Goal: Task Accomplishment & Management: Use online tool/utility

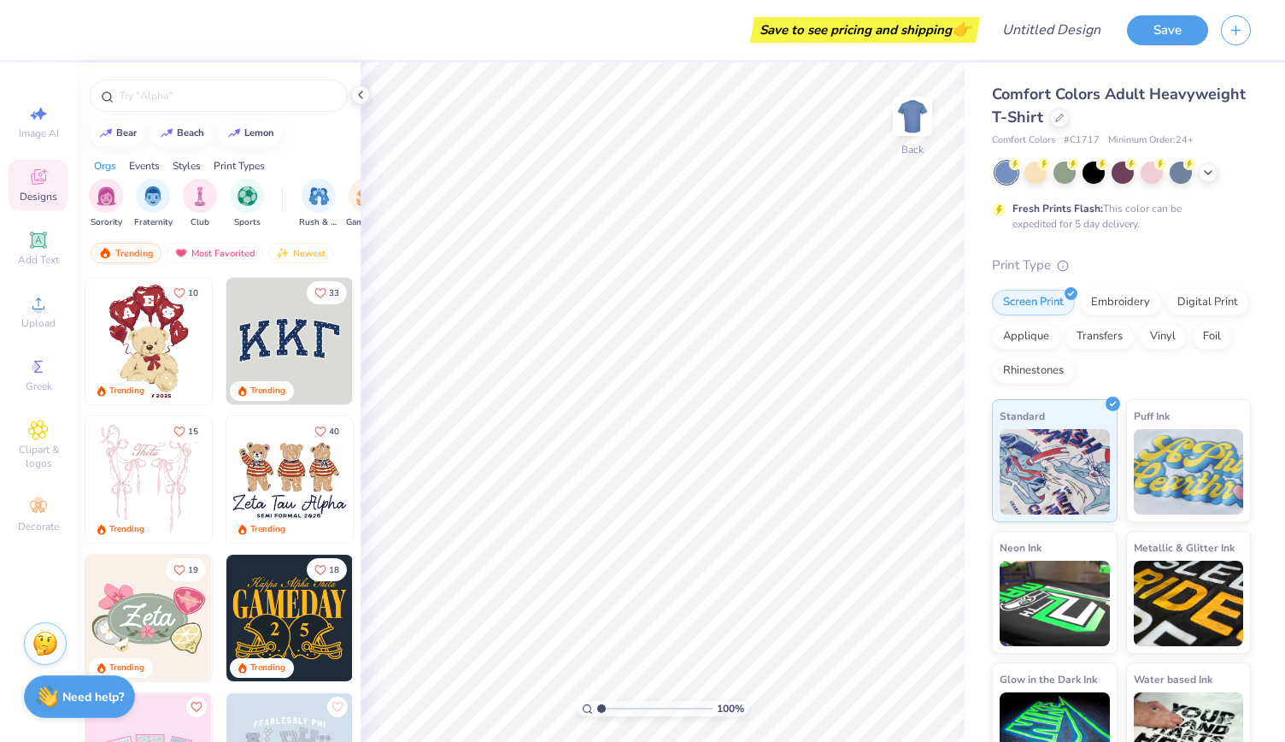
click at [272, 346] on img at bounding box center [289, 341] width 126 height 126
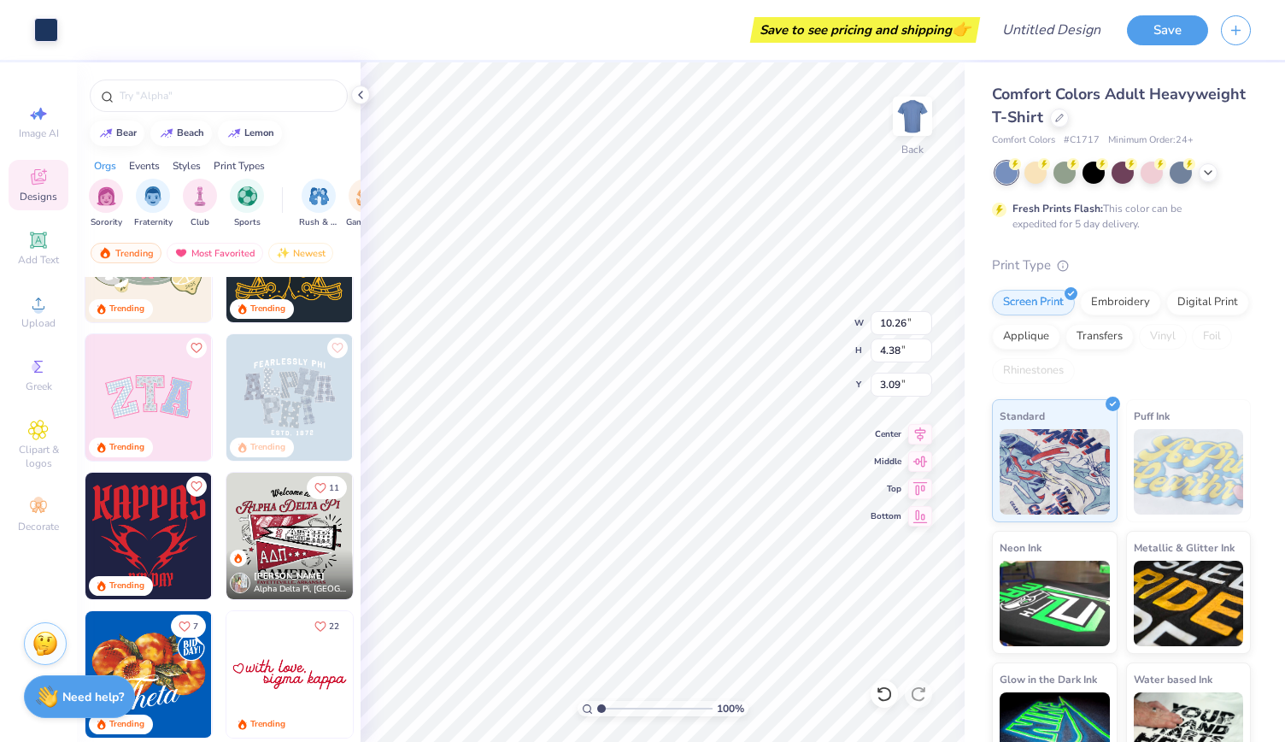
scroll to position [360, 0]
click at [118, 392] on img at bounding box center [148, 396] width 126 height 126
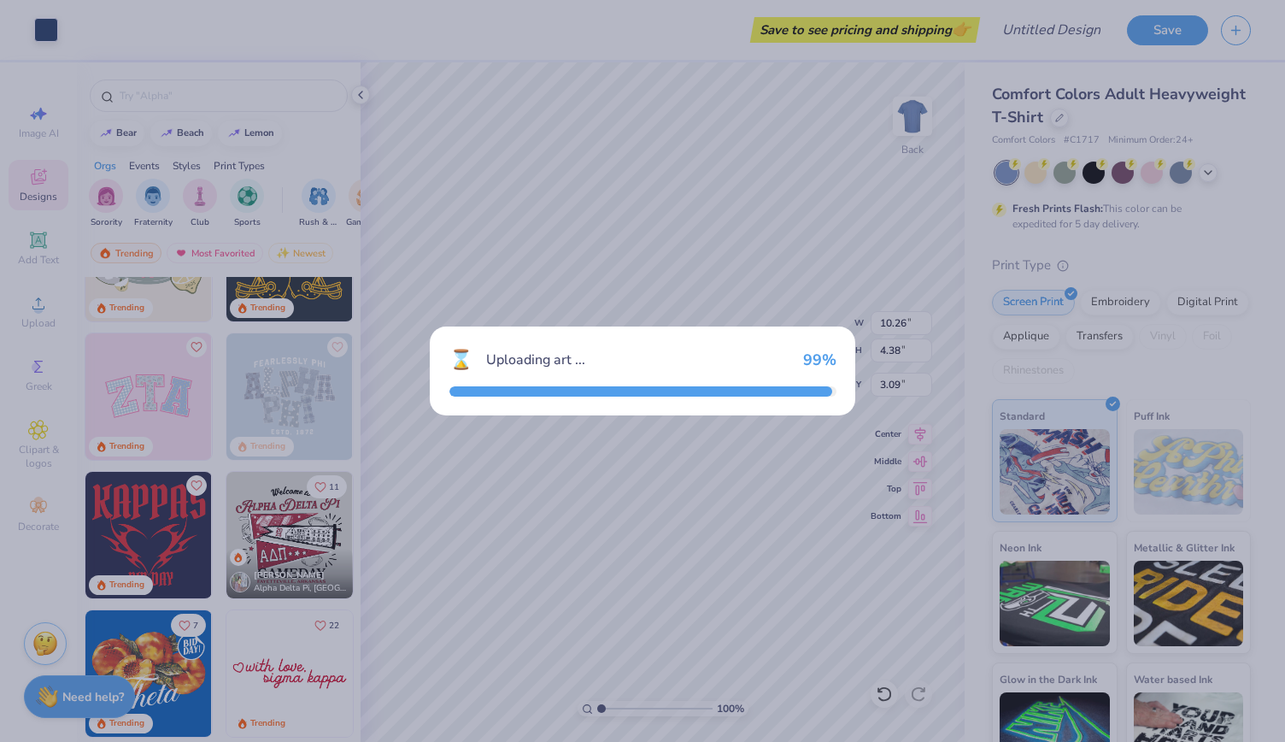
type input "9.71"
type input "4.86"
type input "3.00"
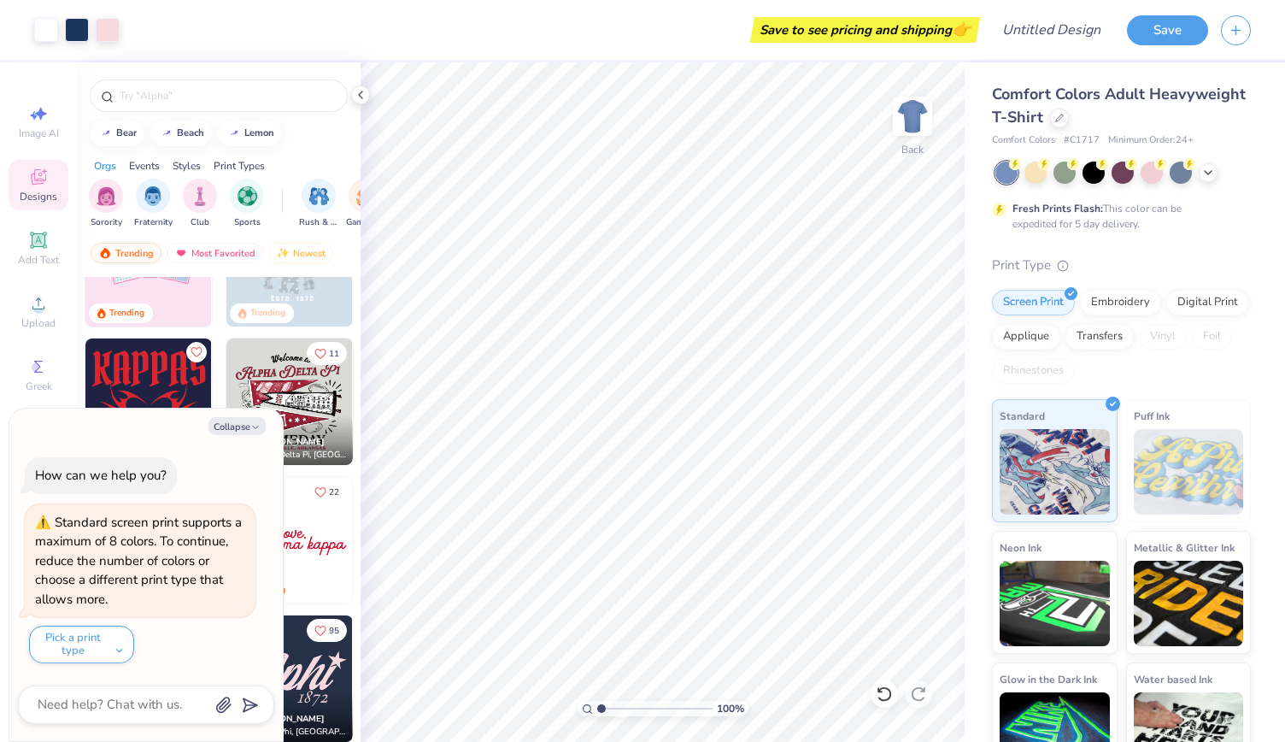
scroll to position [497, 0]
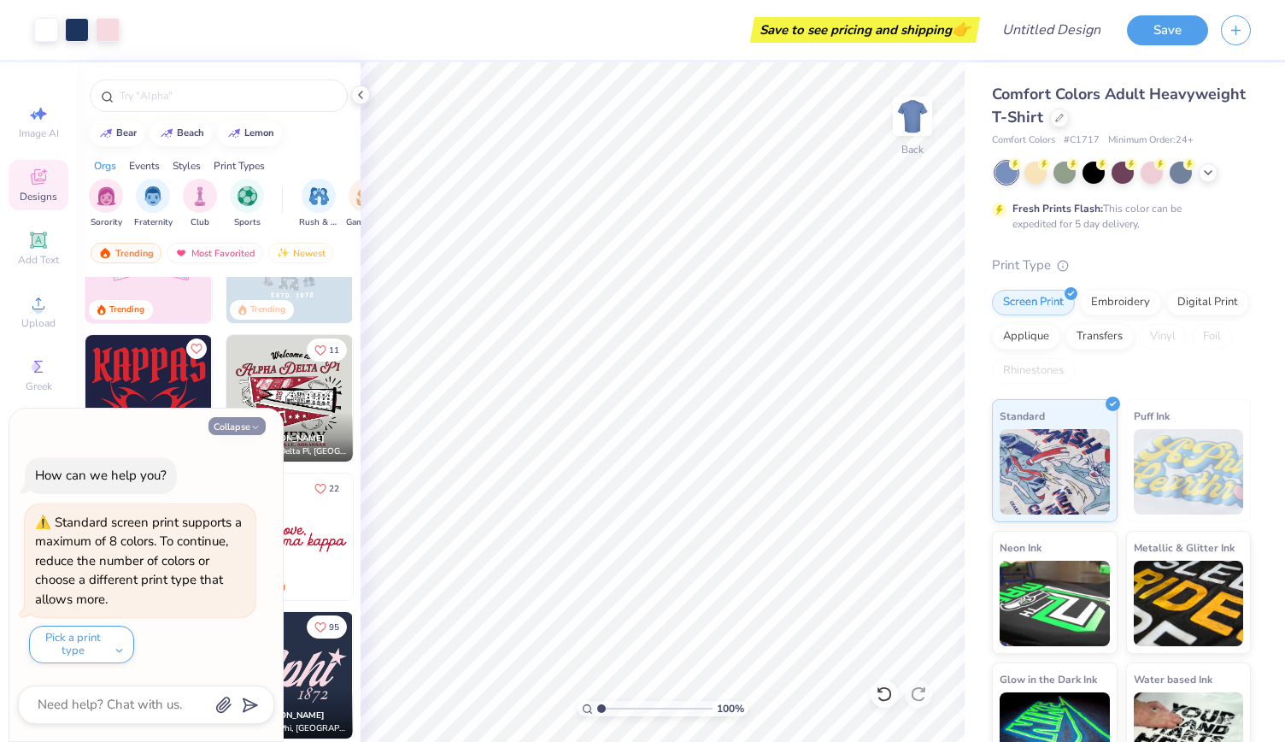
click at [261, 428] on button "Collapse" at bounding box center [237, 426] width 57 height 18
type textarea "x"
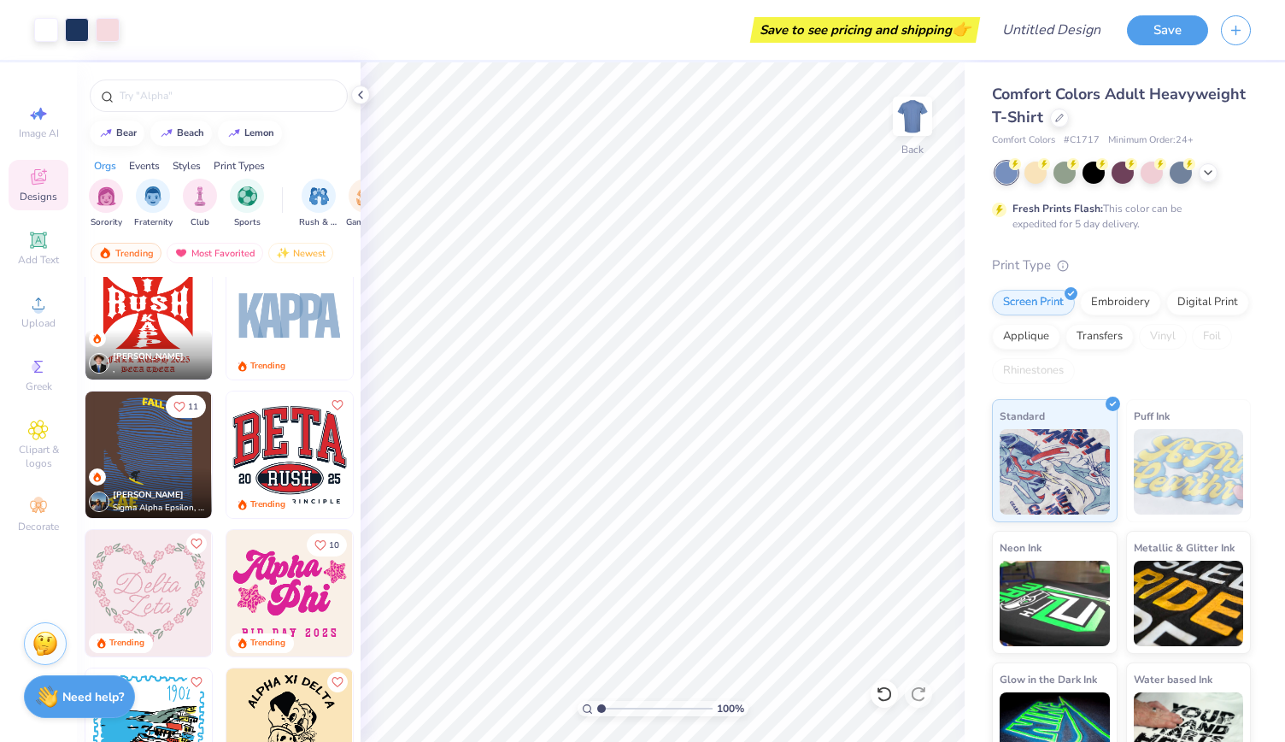
scroll to position [3210, 0]
click at [44, 241] on icon at bounding box center [38, 240] width 16 height 16
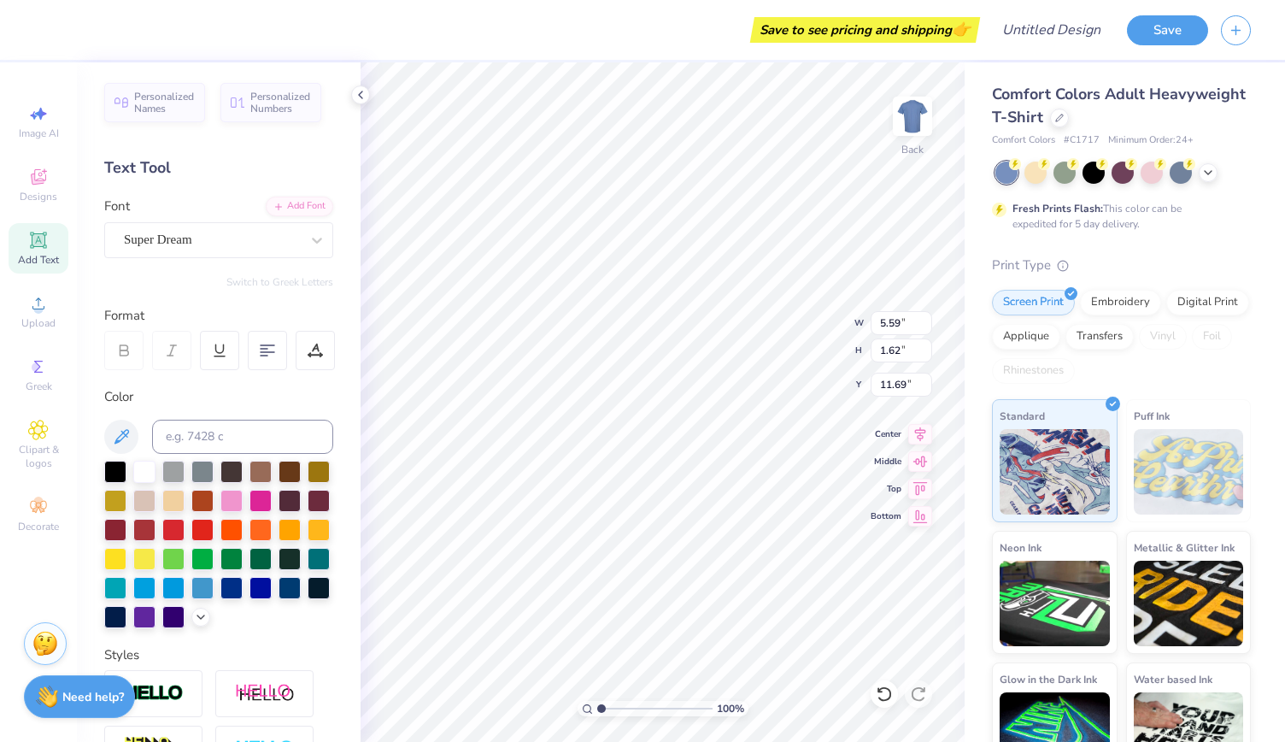
scroll to position [14, 3]
type textarea "PANHEL"
click at [220, 225] on div "Super Dream" at bounding box center [218, 240] width 229 height 36
click at [175, 367] on span "Varsity Team" at bounding box center [160, 375] width 68 height 18
type input "VARSITY"
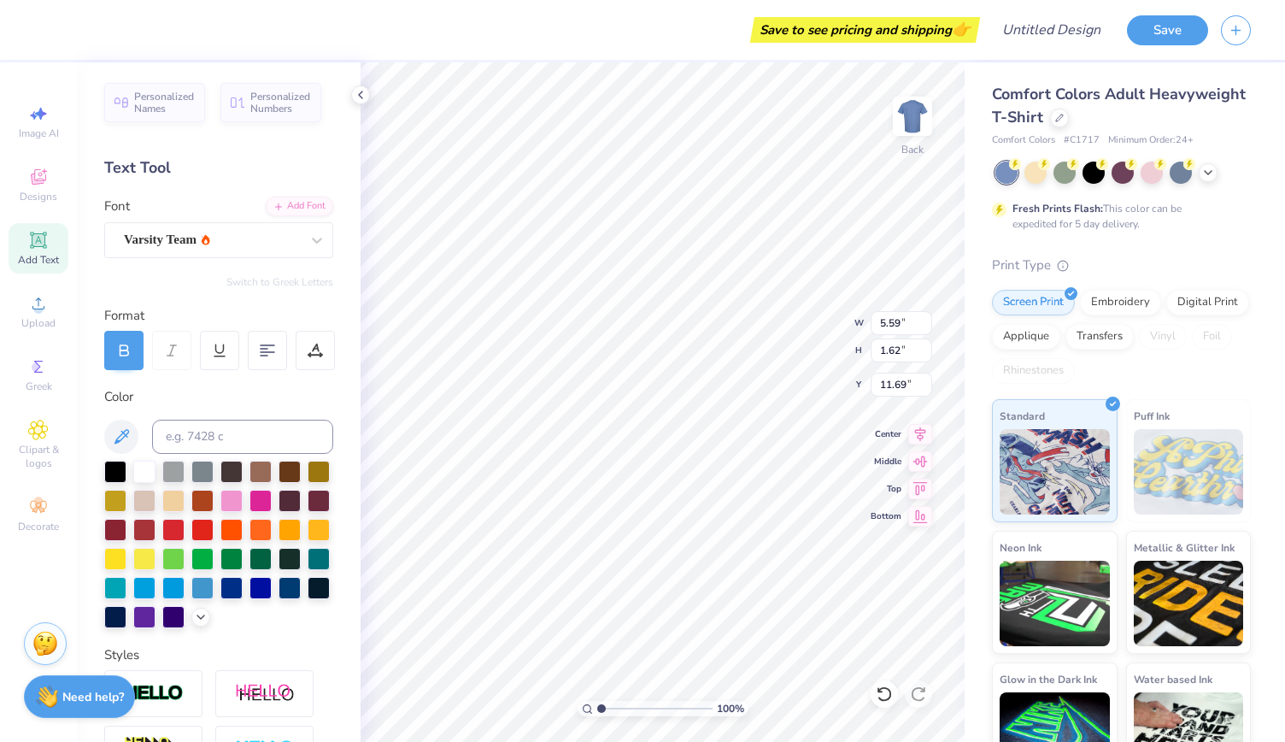
type textarea "PANHEL K"
type input "10.26"
type input "4.38"
type input "3.09"
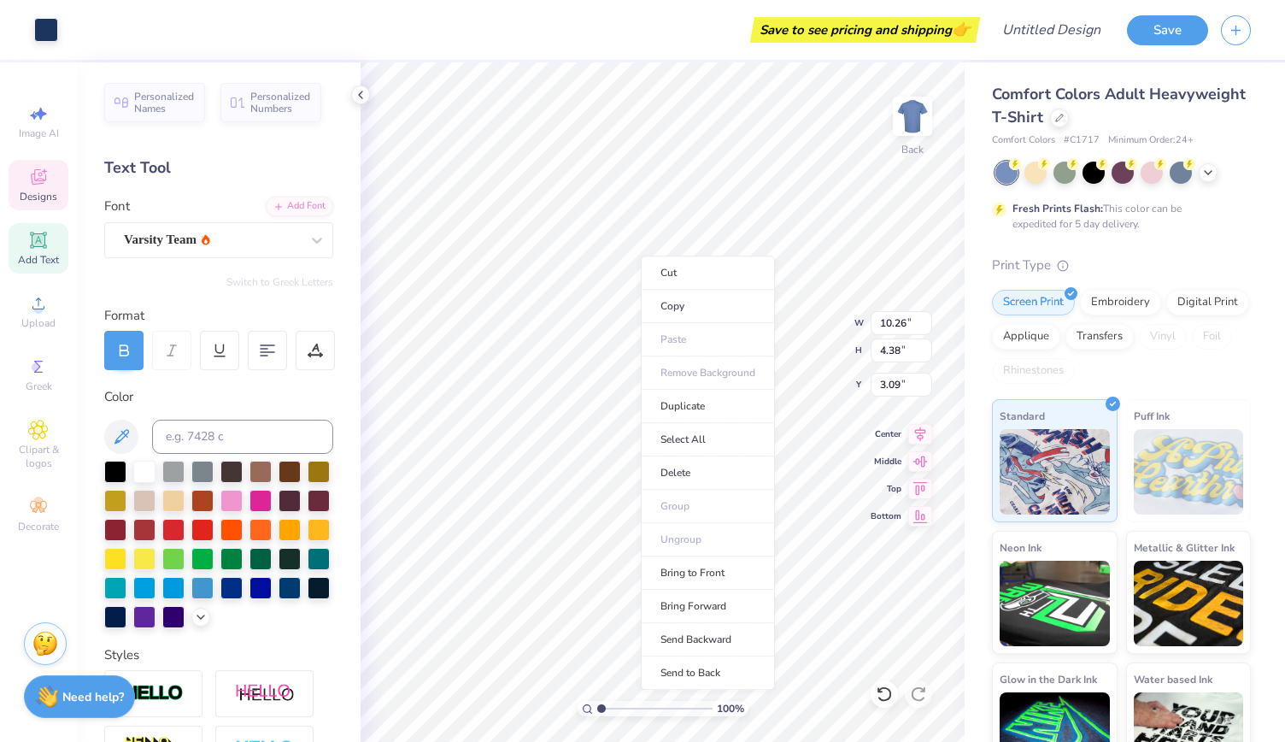
click at [641, 256] on div "Cut Copy Paste Remove Background Duplicate Select All Delete Group Ungroup Brin…" at bounding box center [708, 473] width 134 height 434
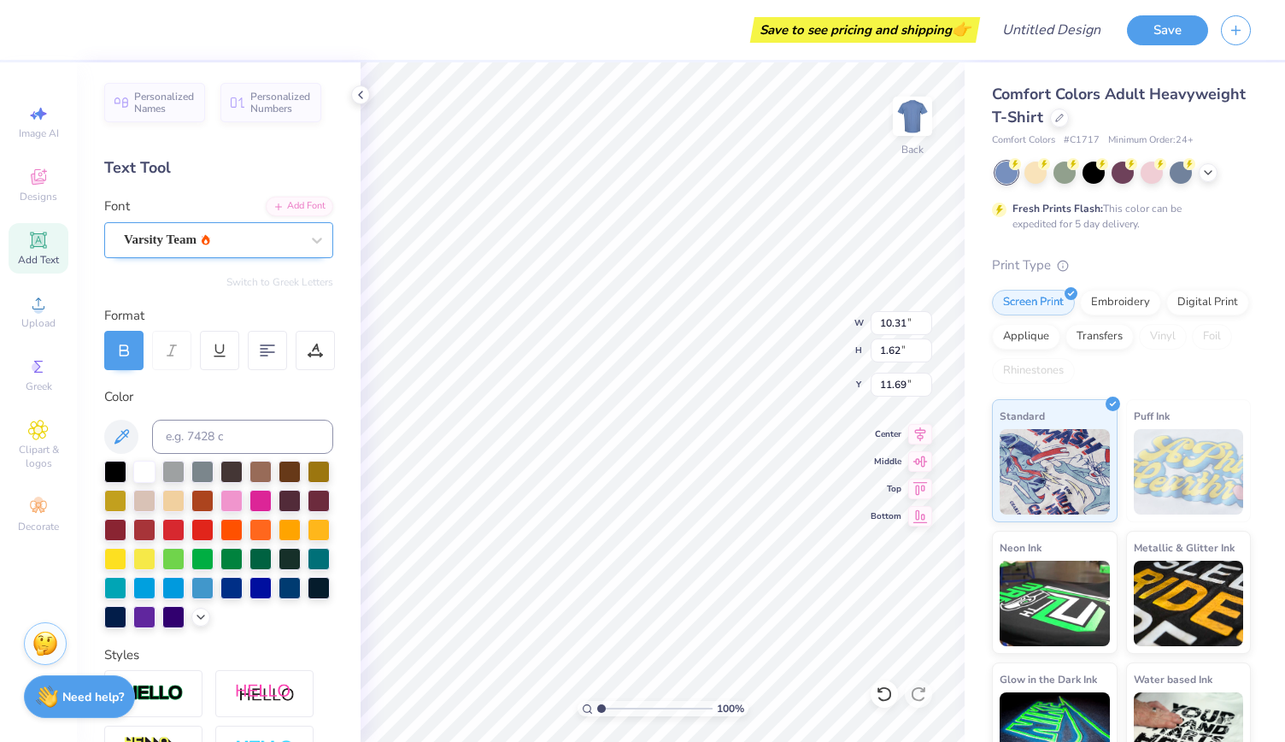
click at [250, 230] on div "Varsity Team" at bounding box center [211, 239] width 179 height 26
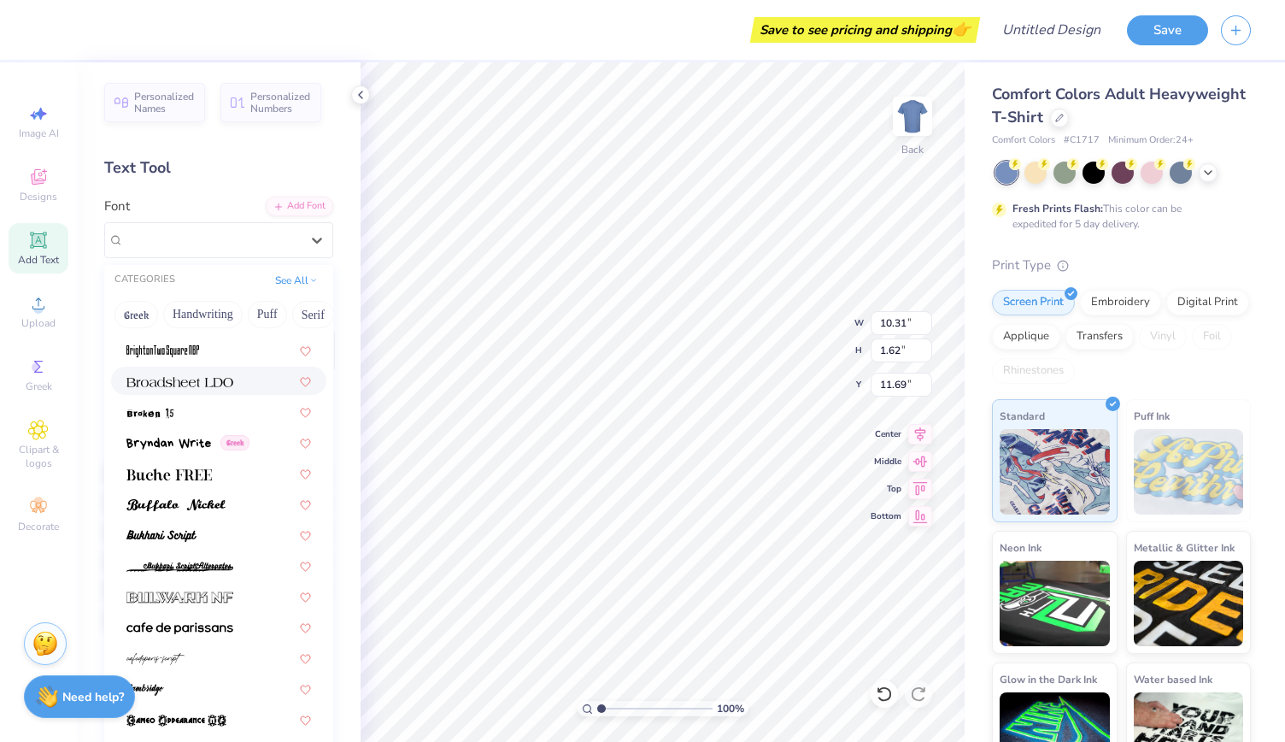
scroll to position [1444, 0]
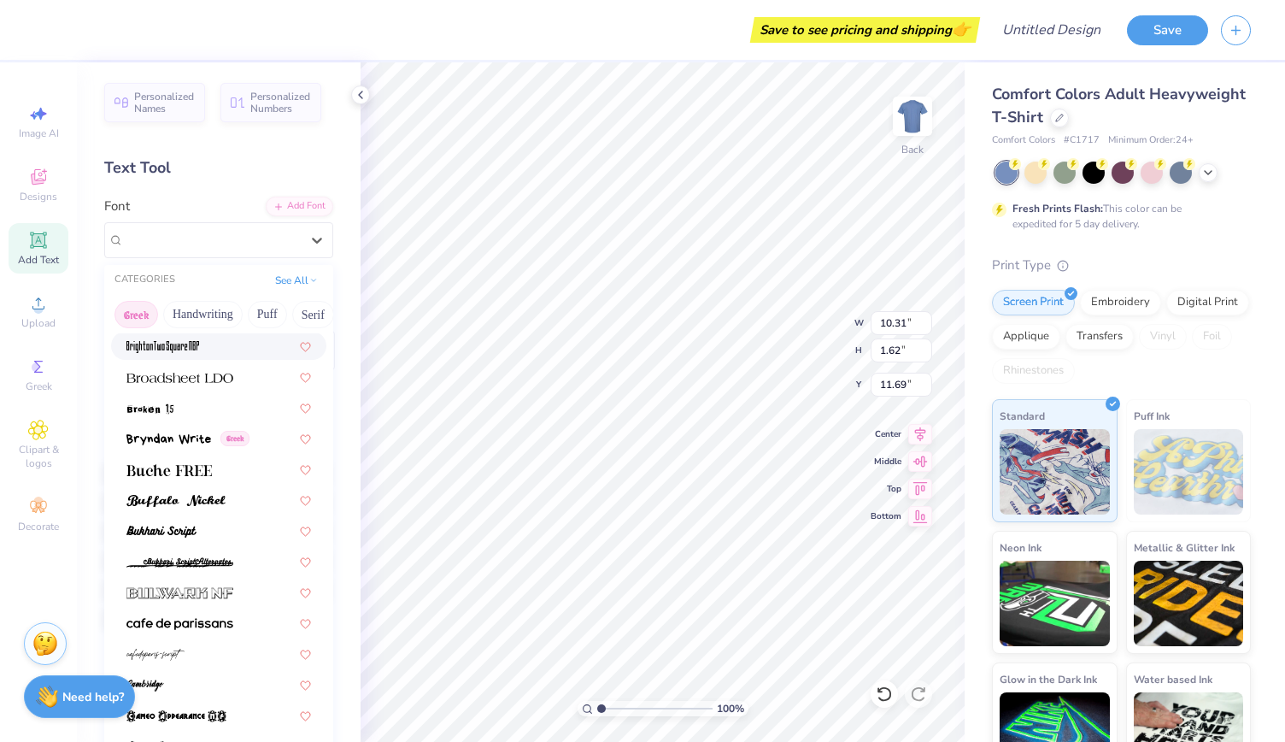
click at [139, 311] on button "Greek" at bounding box center [137, 314] width 44 height 27
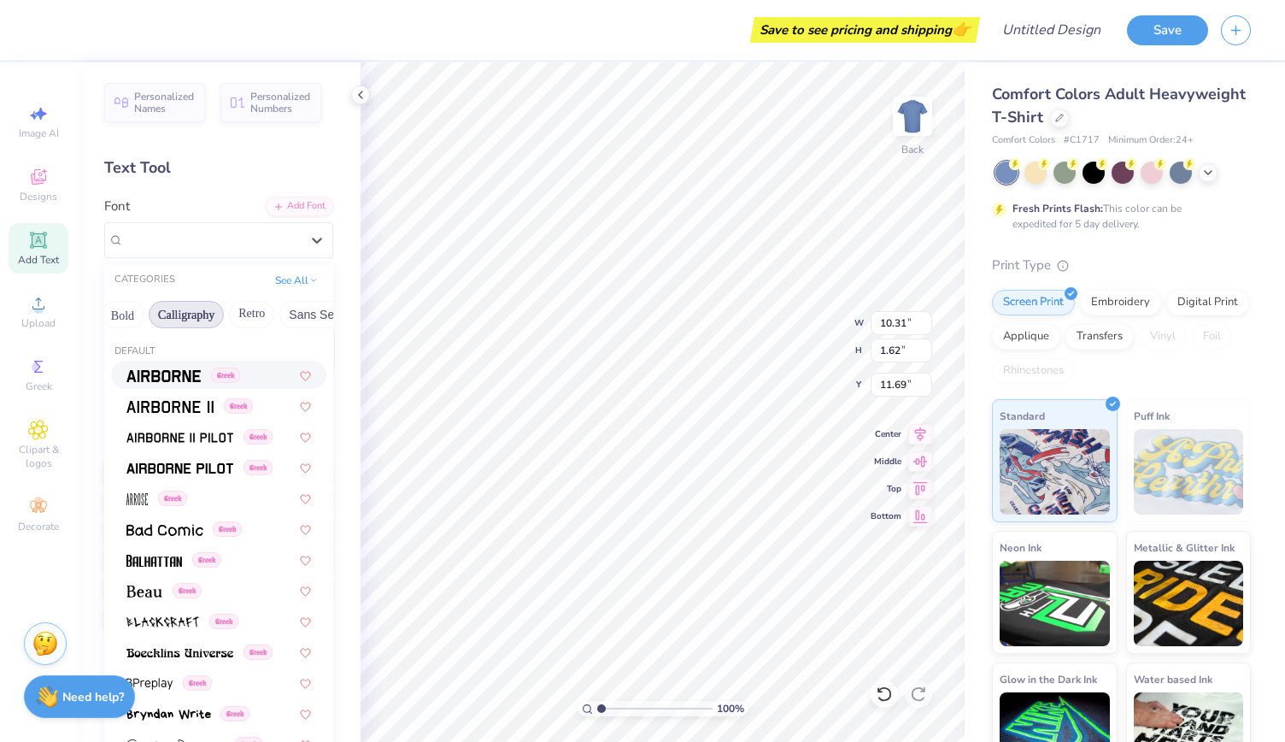
scroll to position [0, 239]
click at [126, 321] on button "Bold" at bounding box center [121, 314] width 42 height 27
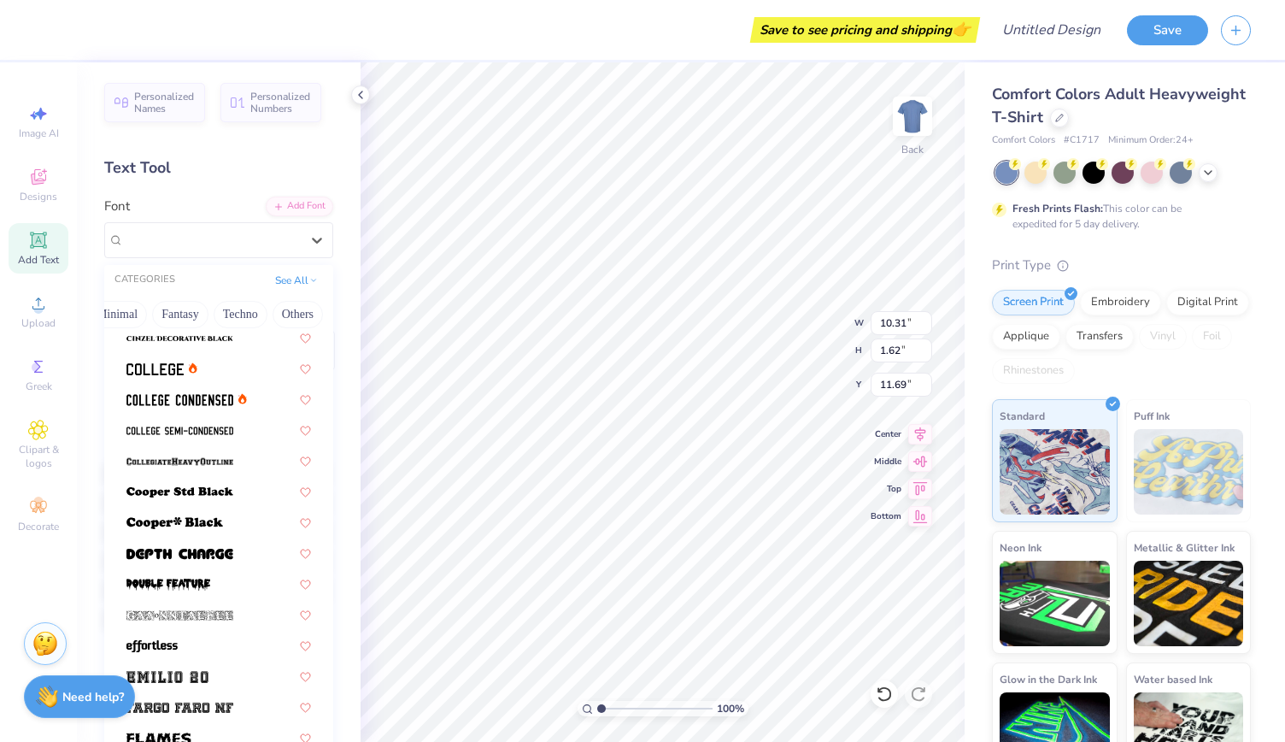
scroll to position [162, 0]
click at [200, 400] on img at bounding box center [179, 398] width 107 height 12
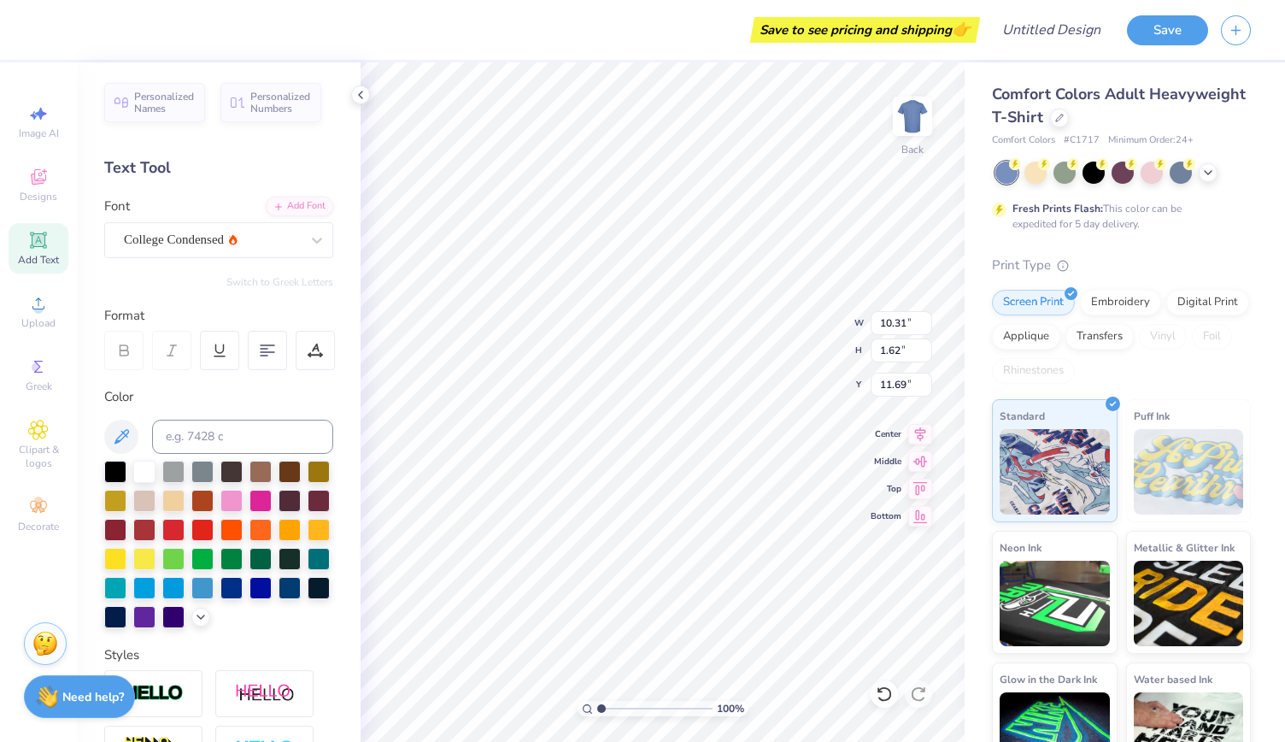
type input "8.22"
type input "1.58"
type input "11.71"
click at [42, 363] on icon at bounding box center [38, 366] width 21 height 21
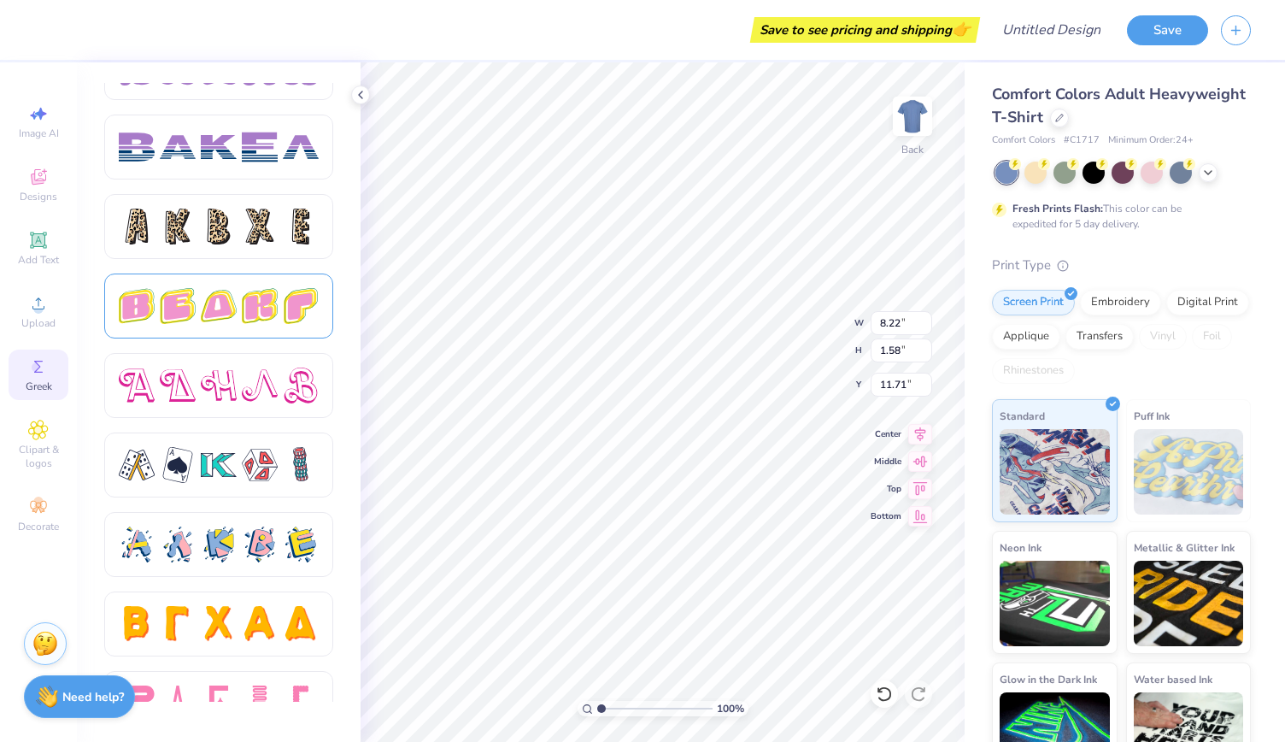
scroll to position [2798, 0]
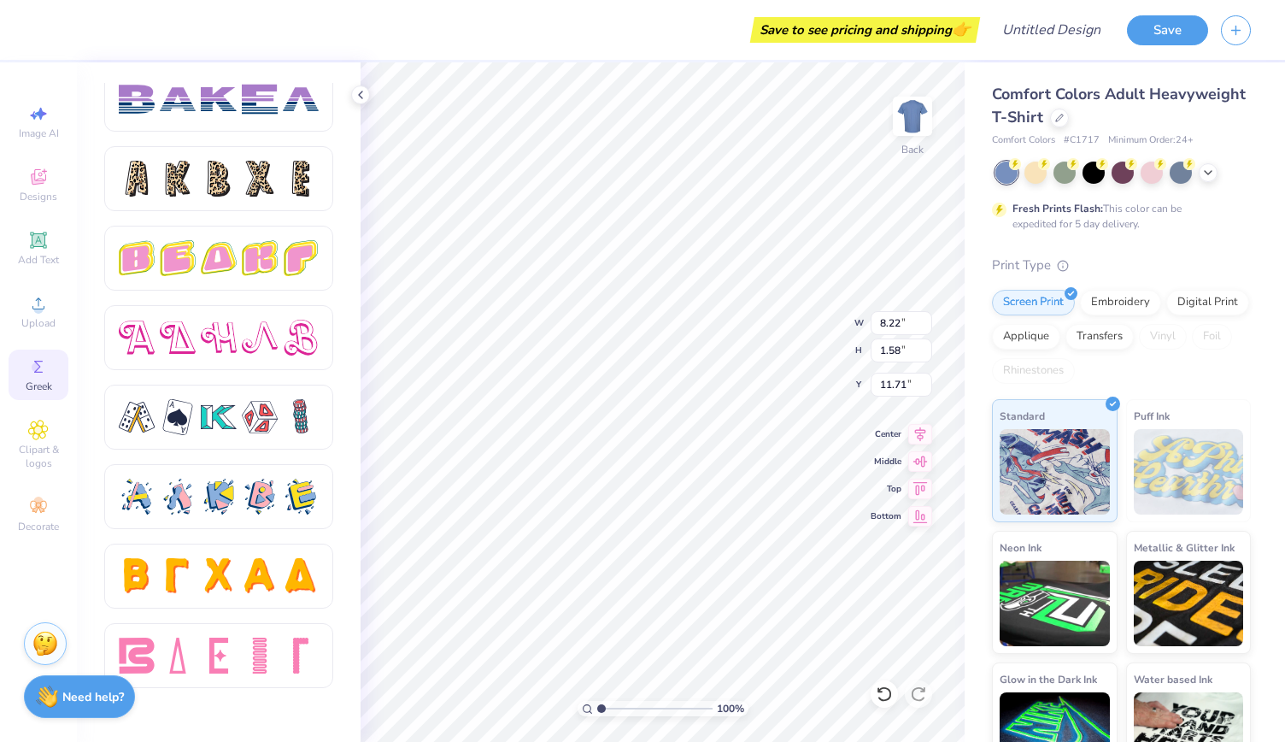
type input "10.44"
type input "4.58"
type input "3.00"
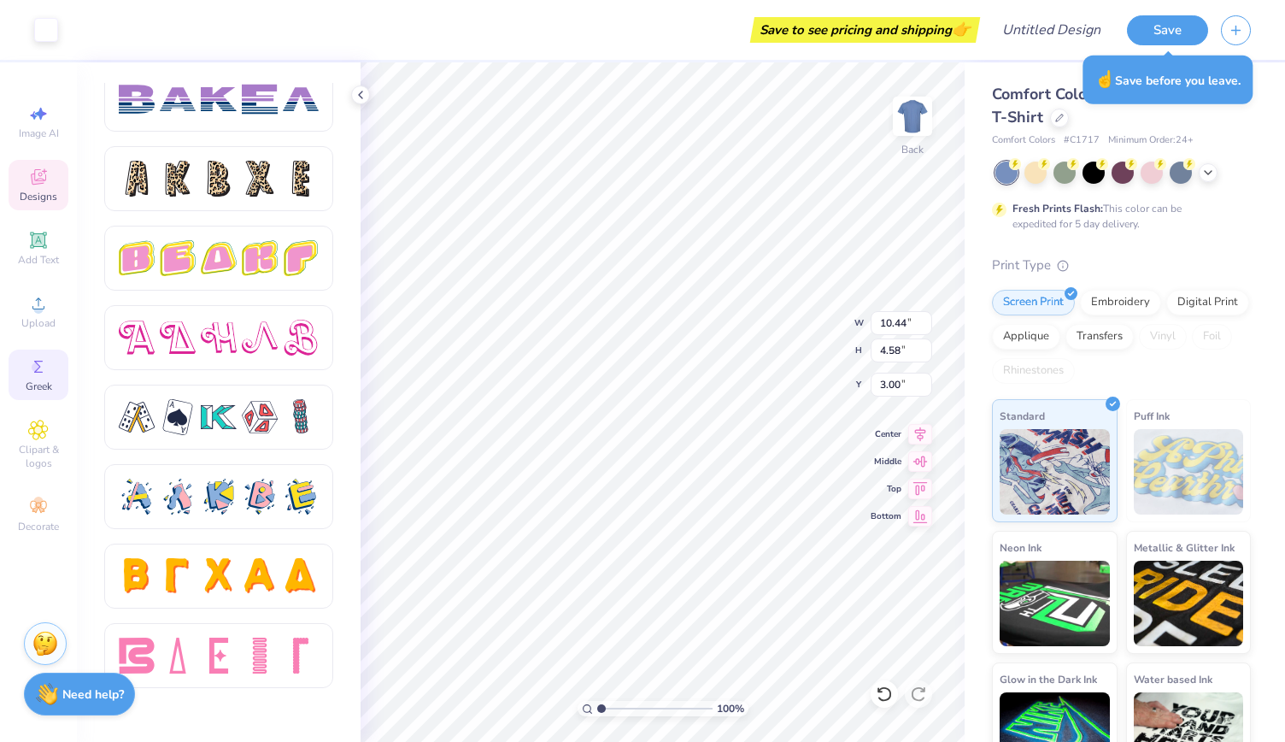
click at [74, 689] on strong "Need help?" at bounding box center [93, 694] width 62 height 16
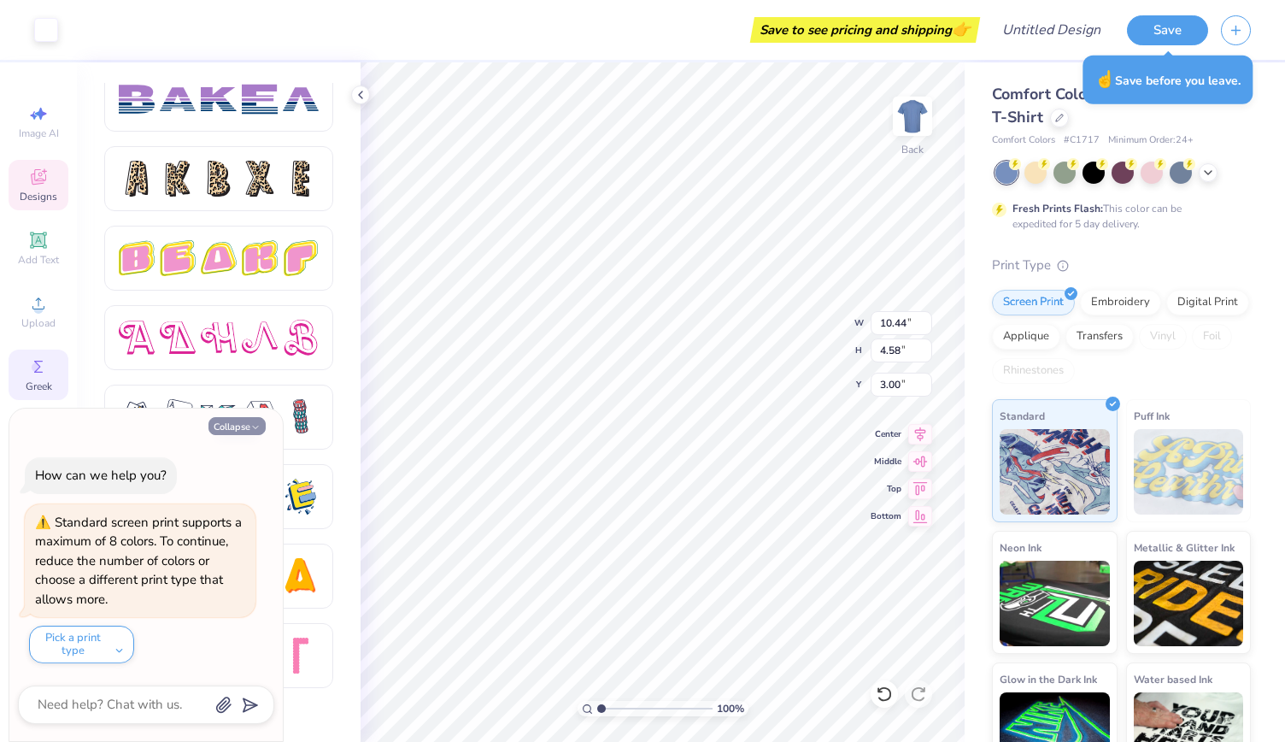
click at [248, 432] on button "Collapse" at bounding box center [237, 426] width 57 height 18
type textarea "x"
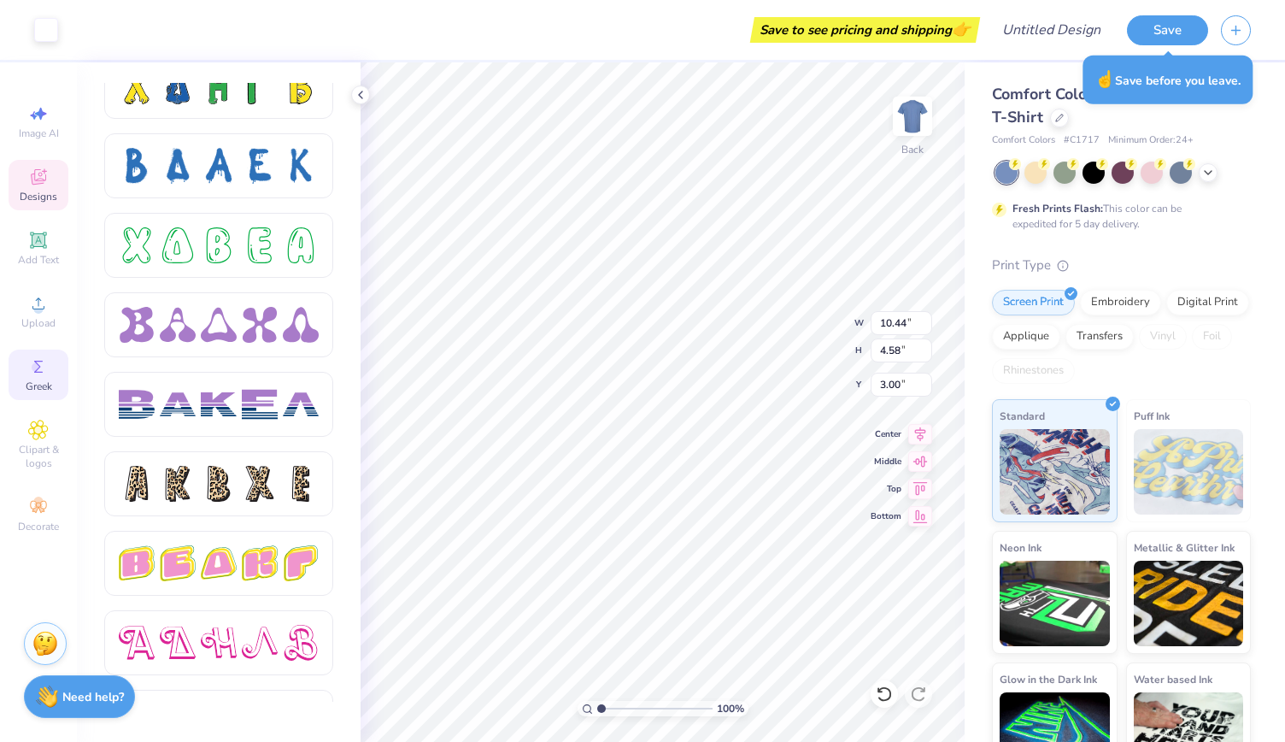
scroll to position [2444, 0]
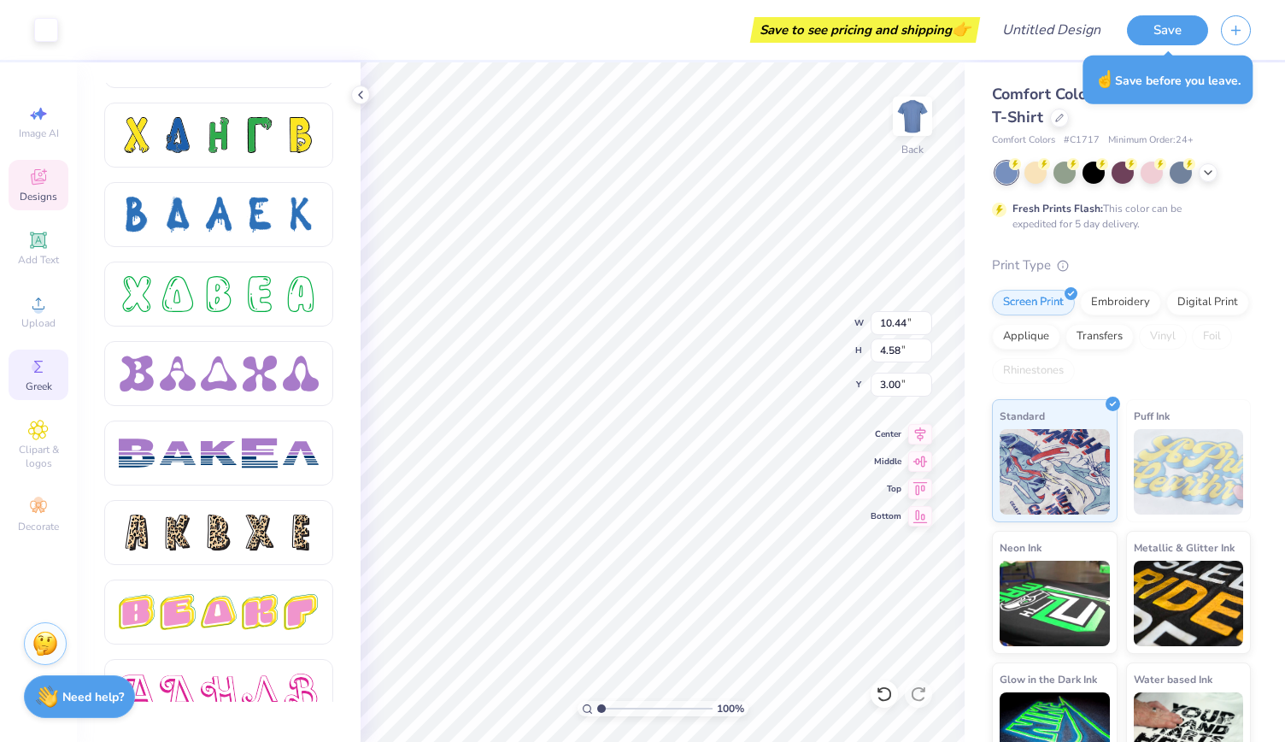
click at [0, 15] on div "Art colors" at bounding box center [29, 30] width 58 height 60
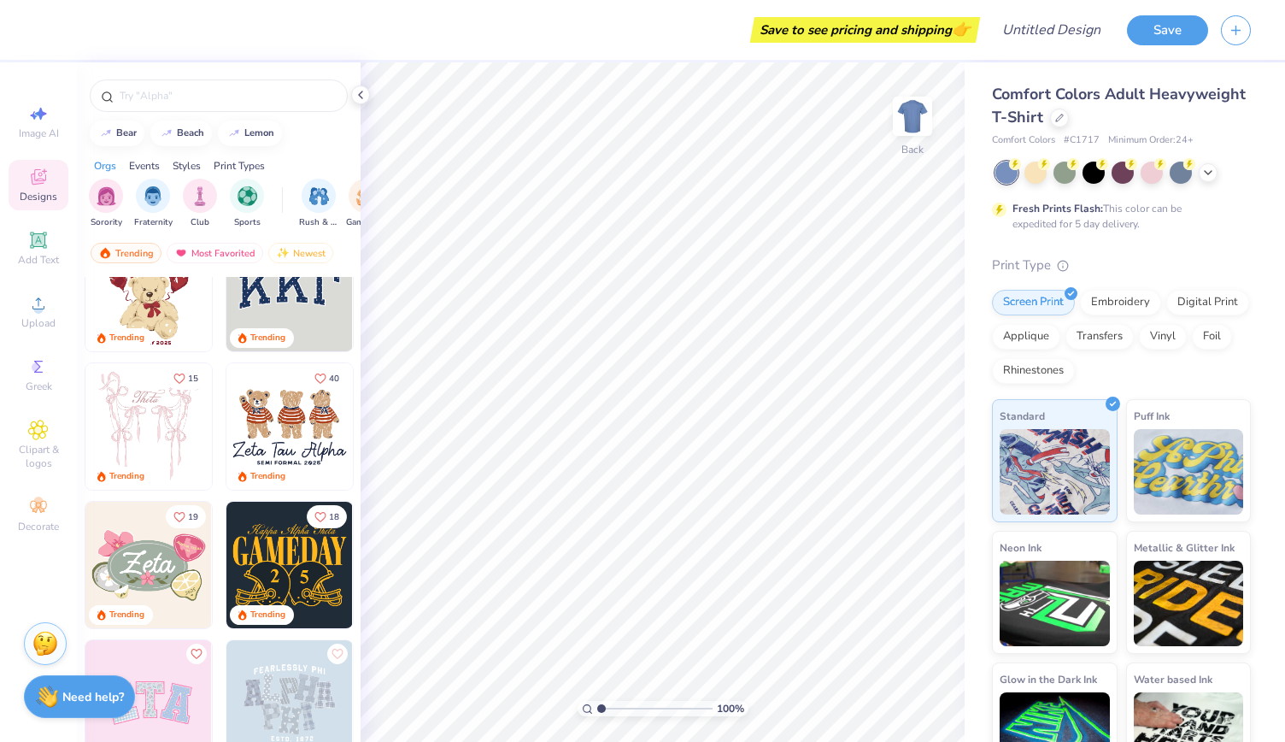
scroll to position [35, 0]
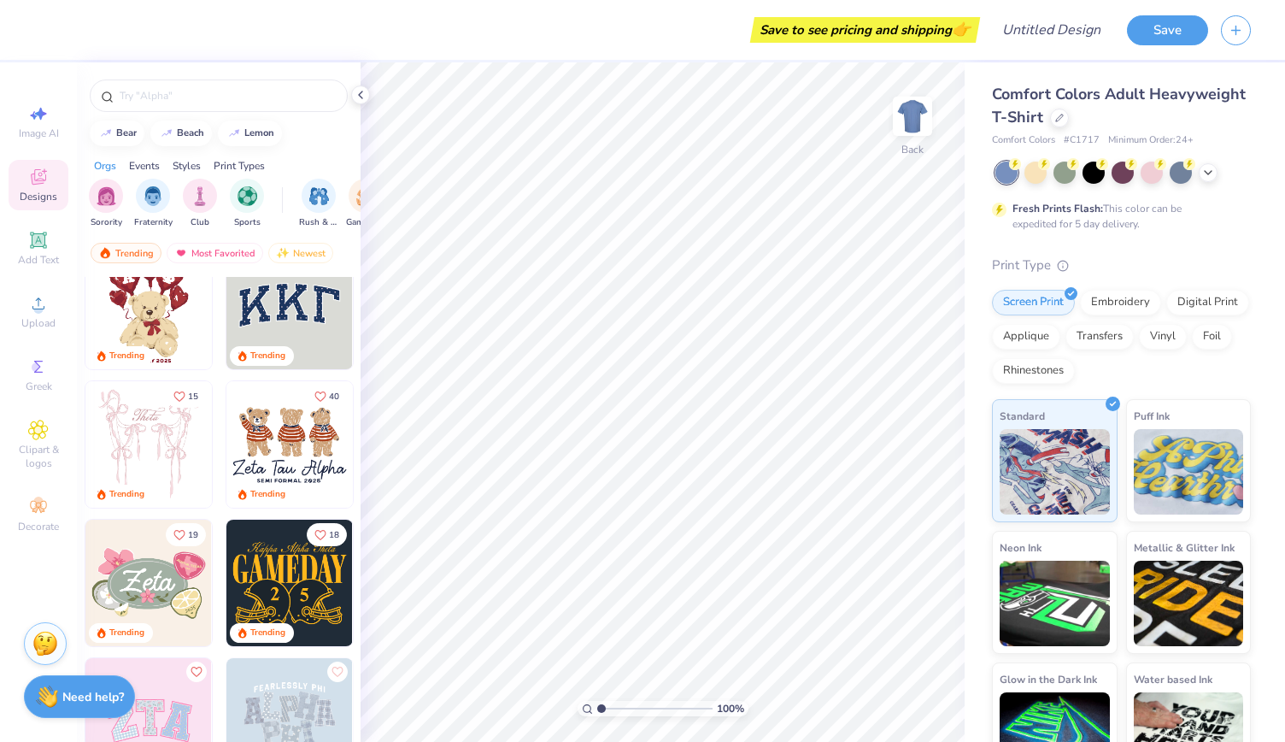
click at [301, 341] on img at bounding box center [289, 306] width 126 height 126
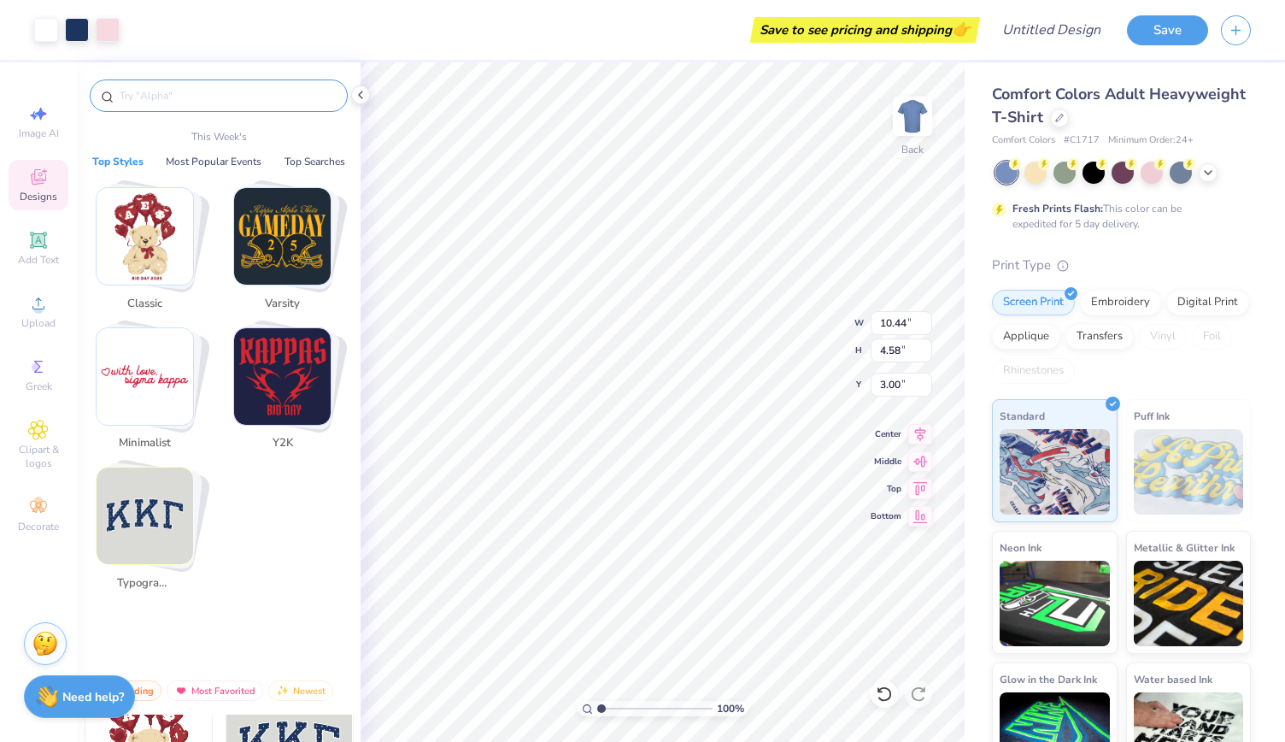
click at [202, 94] on input "text" at bounding box center [227, 95] width 219 height 17
click at [139, 514] on img "Stack Card Button Typography" at bounding box center [145, 515] width 97 height 97
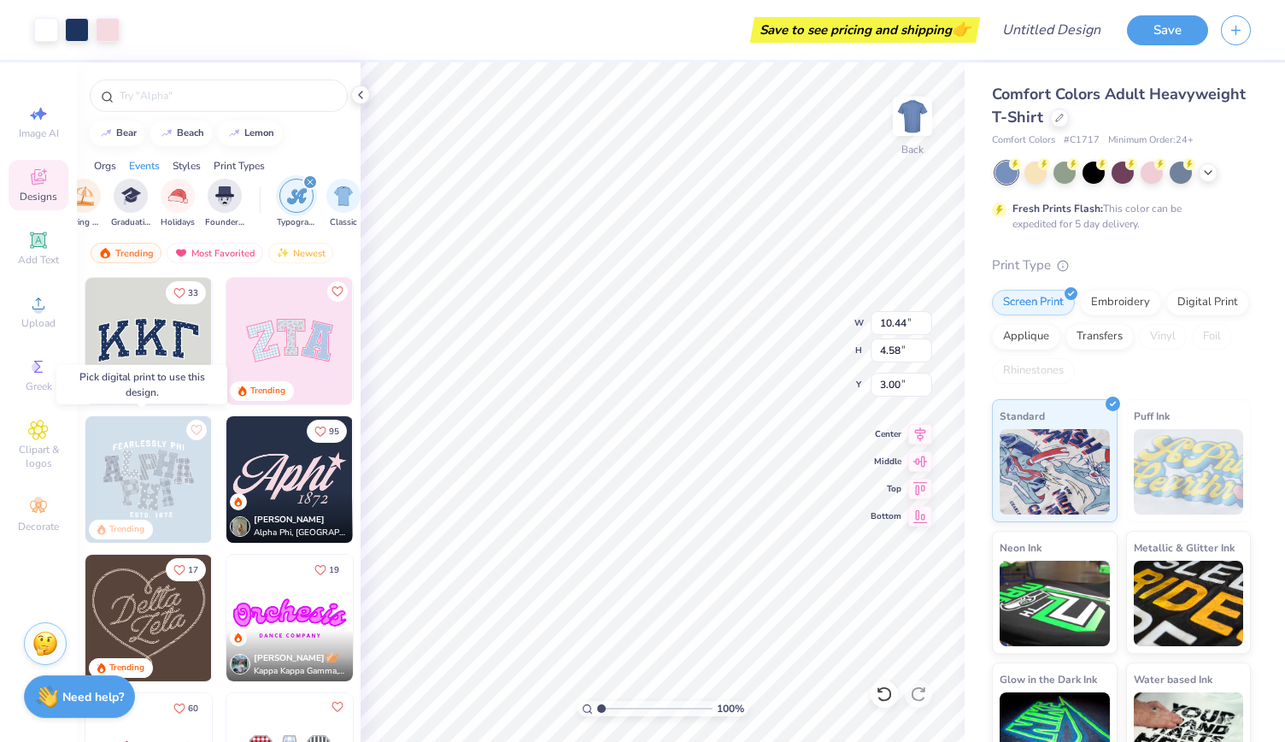
scroll to position [0, 896]
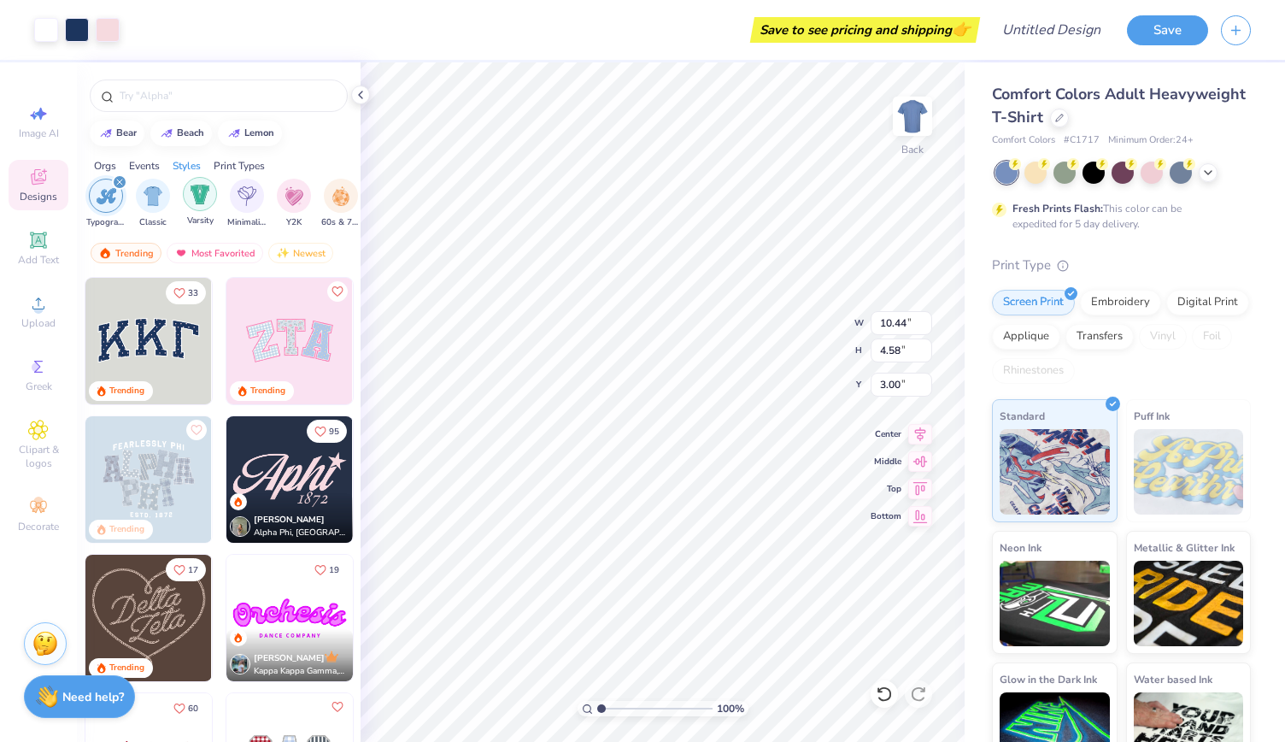
click at [205, 185] on img "filter for Varsity" at bounding box center [201, 195] width 20 height 20
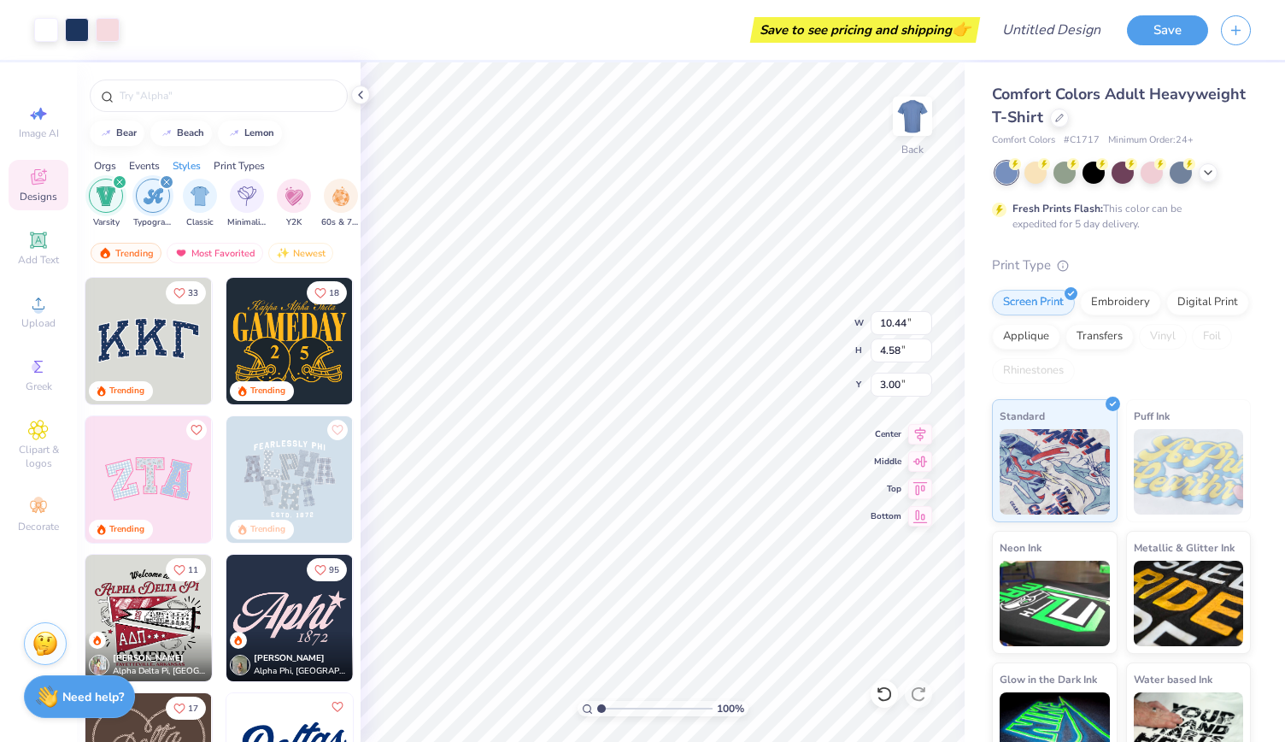
click at [105, 193] on img "filter for Varsity" at bounding box center [107, 196] width 20 height 20
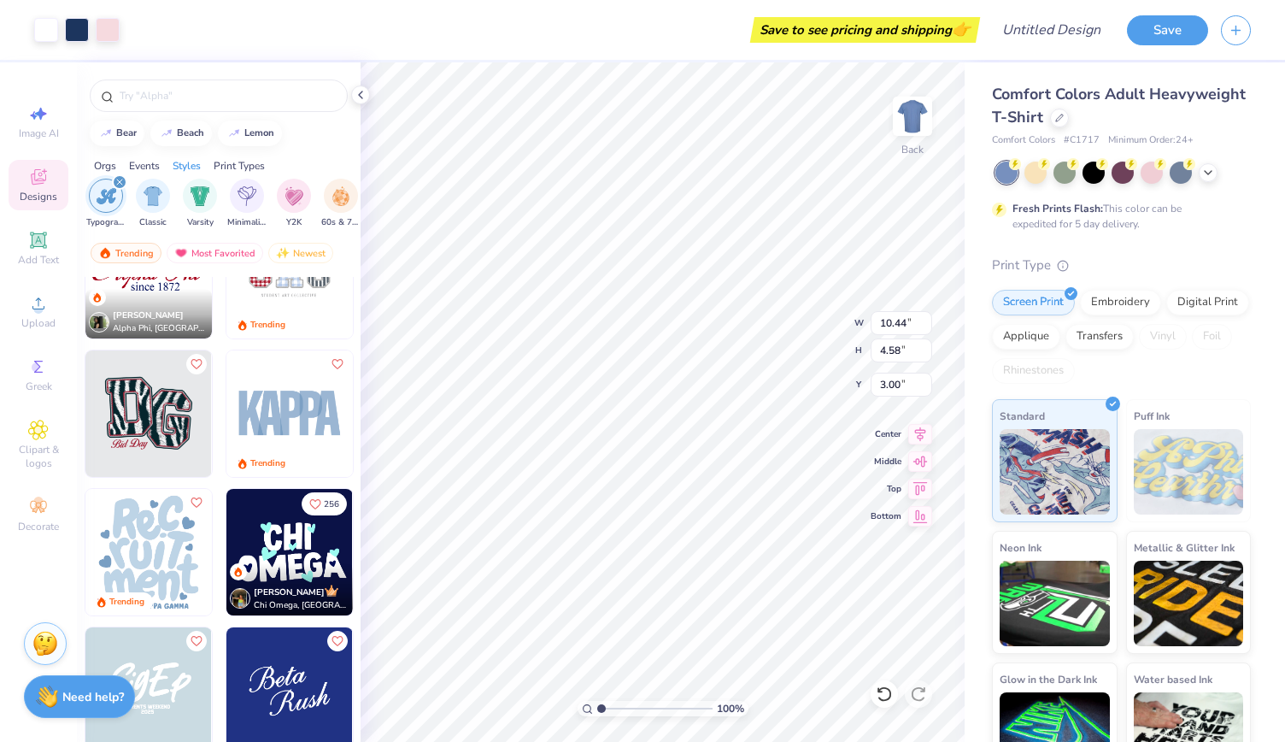
scroll to position [559, 0]
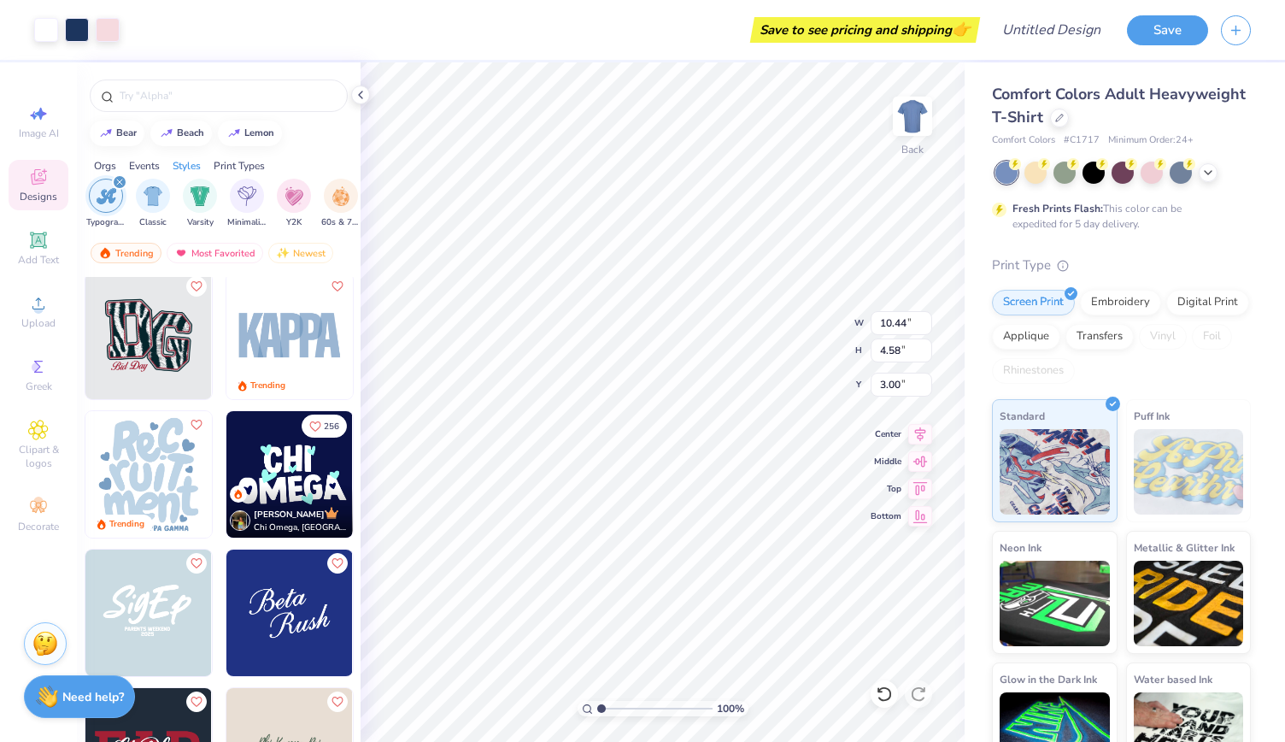
click at [282, 481] on img at bounding box center [289, 474] width 126 height 126
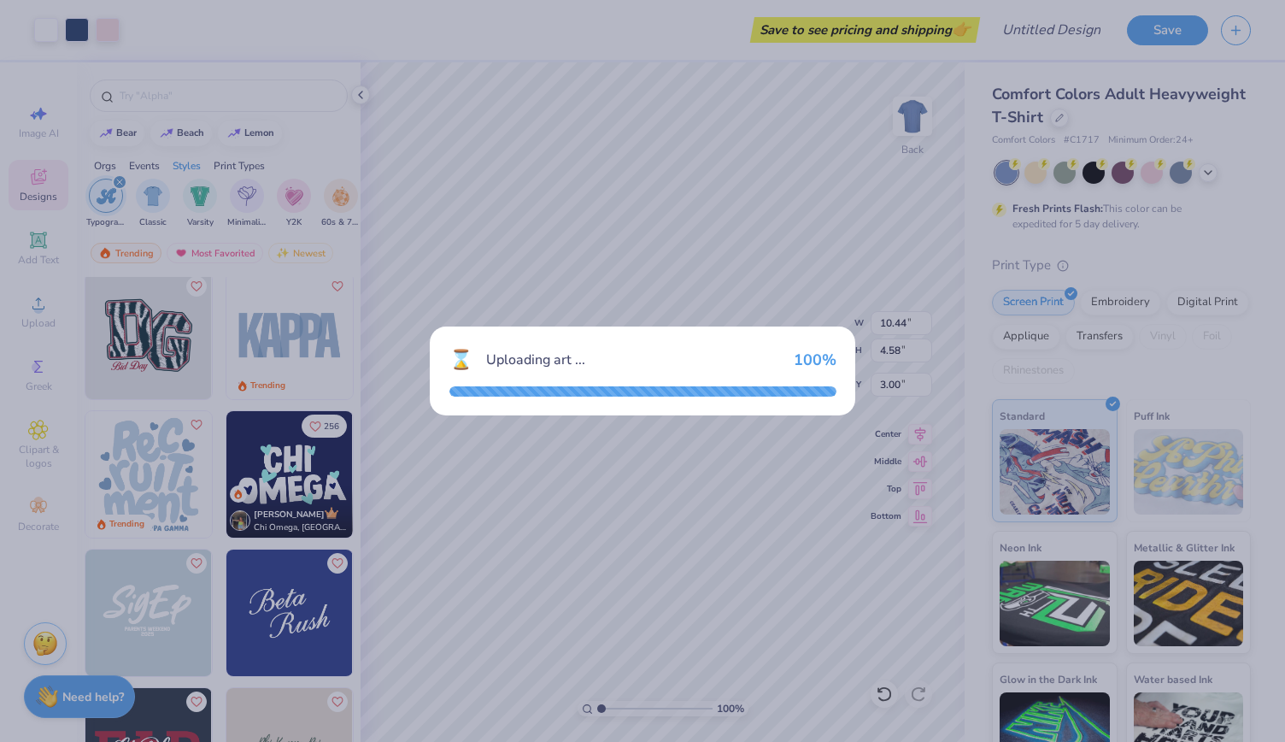
type input "8.32"
type input "4.42"
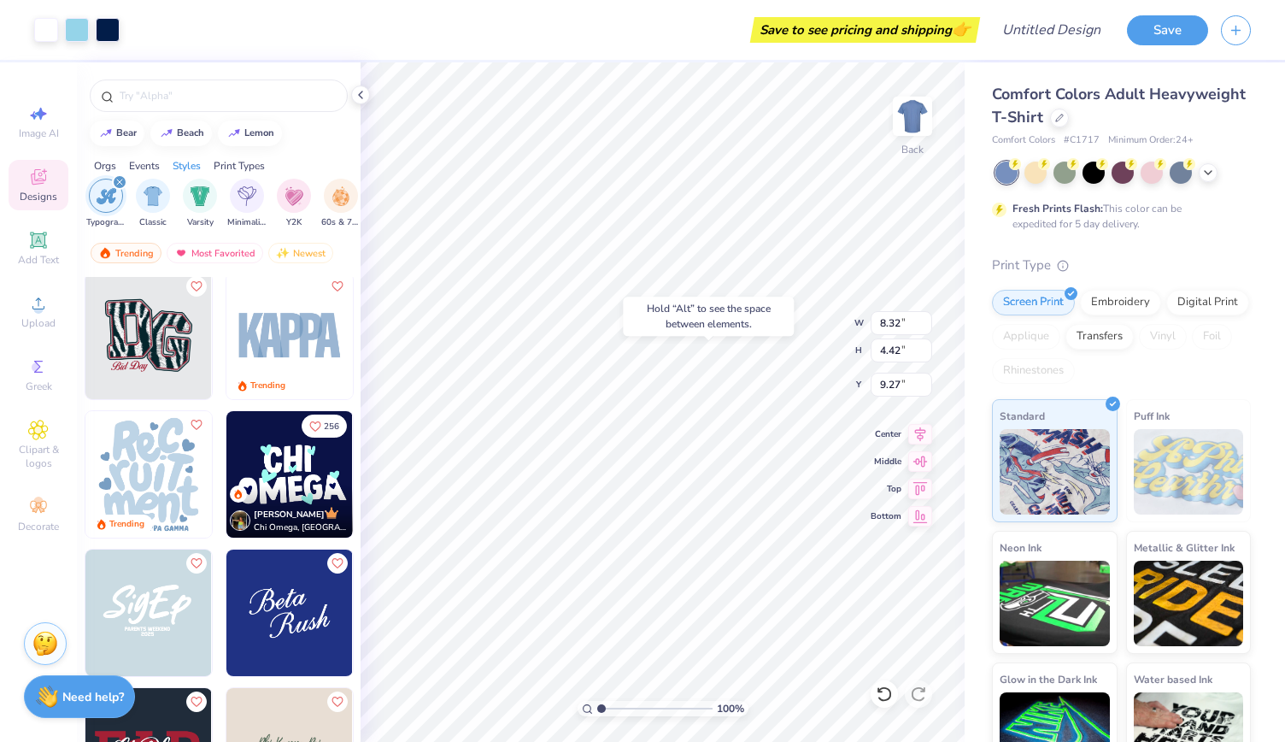
type input "9.27"
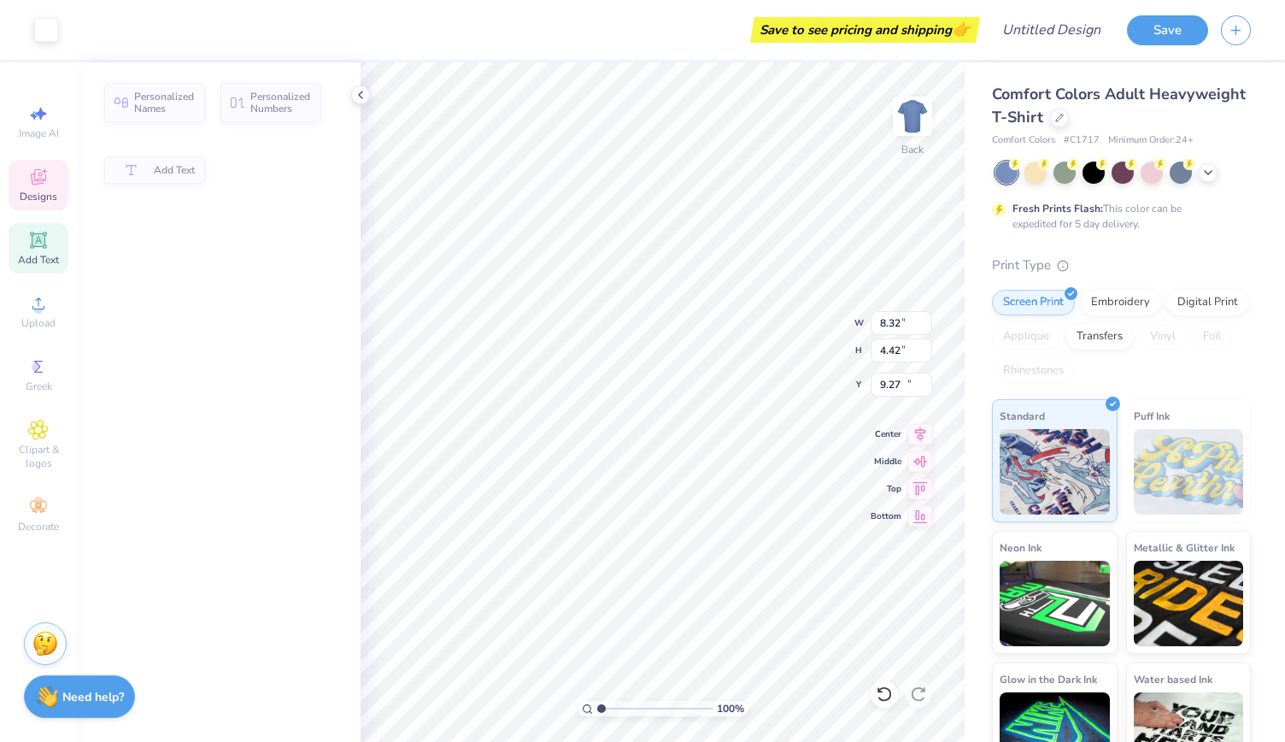
type input "7.93"
type input "2.15"
type input "11.49"
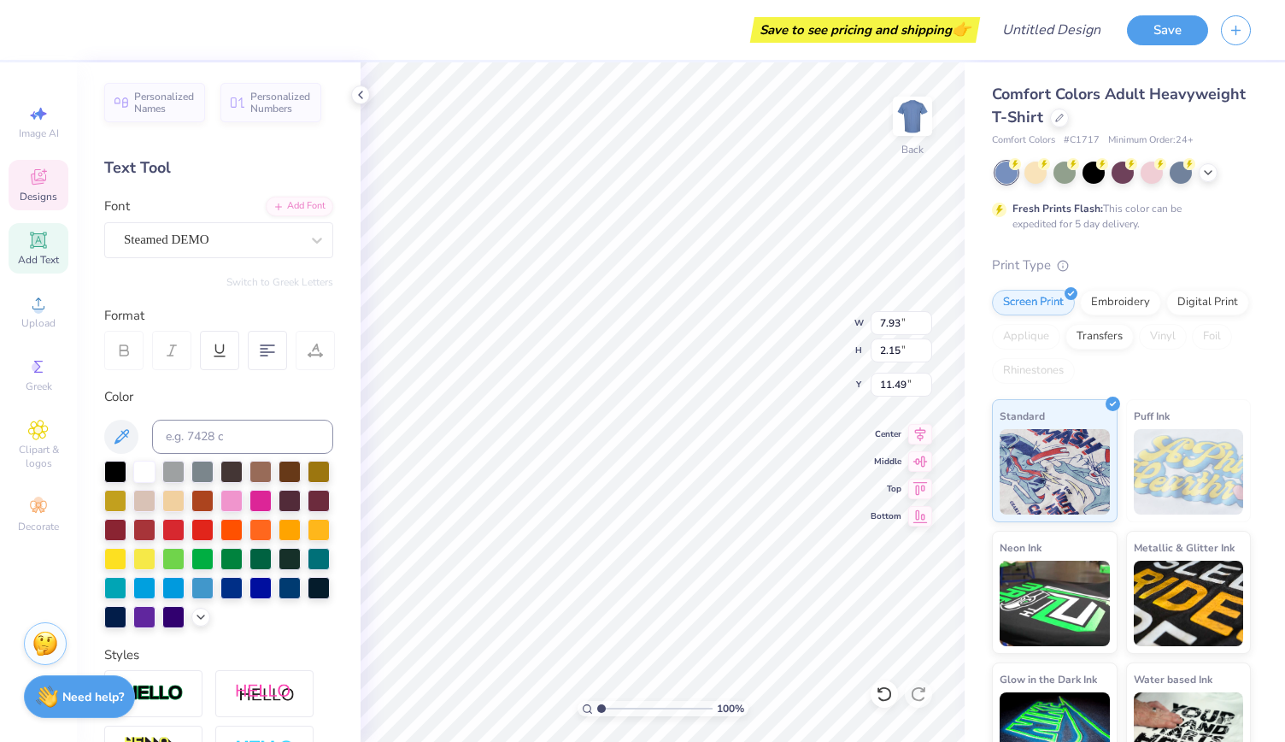
scroll to position [14, 3]
type input "10.44"
type input "4.58"
type input "3.00"
click at [226, 237] on div "Steamed DEMO" at bounding box center [211, 239] width 179 height 26
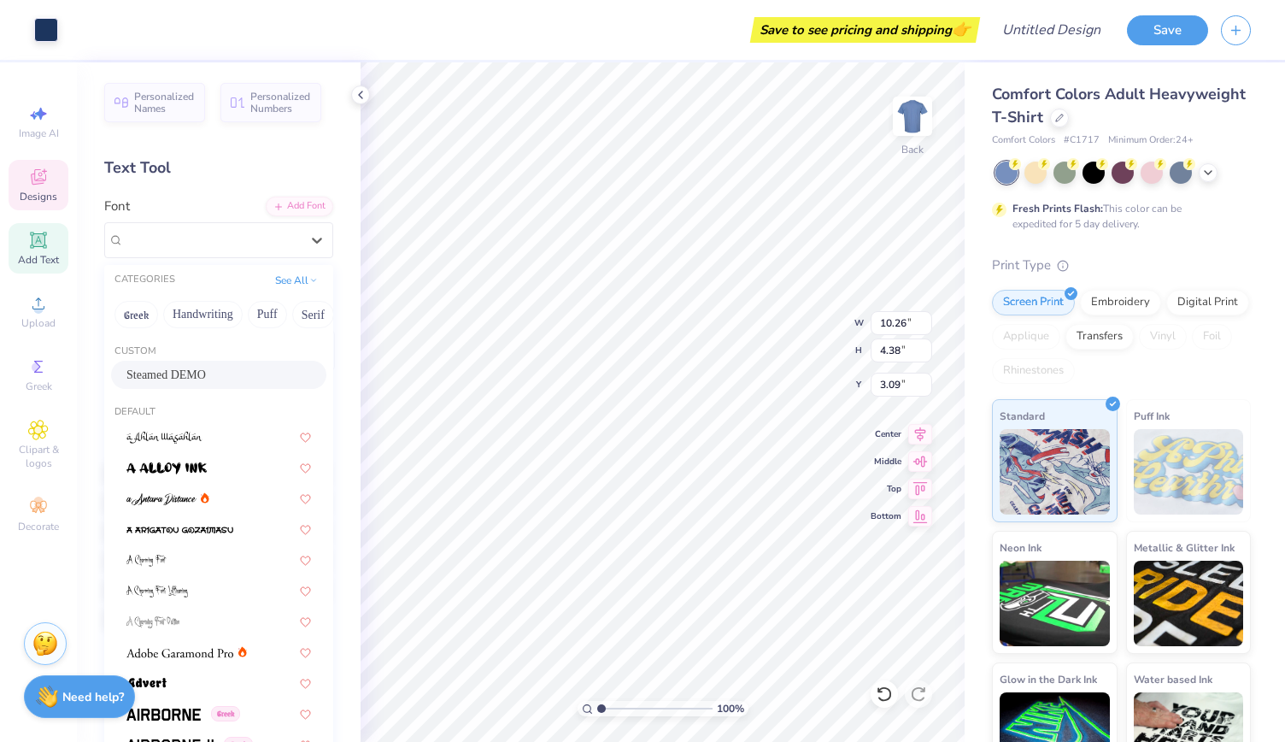
click at [179, 366] on span "Steamed DEMO" at bounding box center [165, 375] width 79 height 18
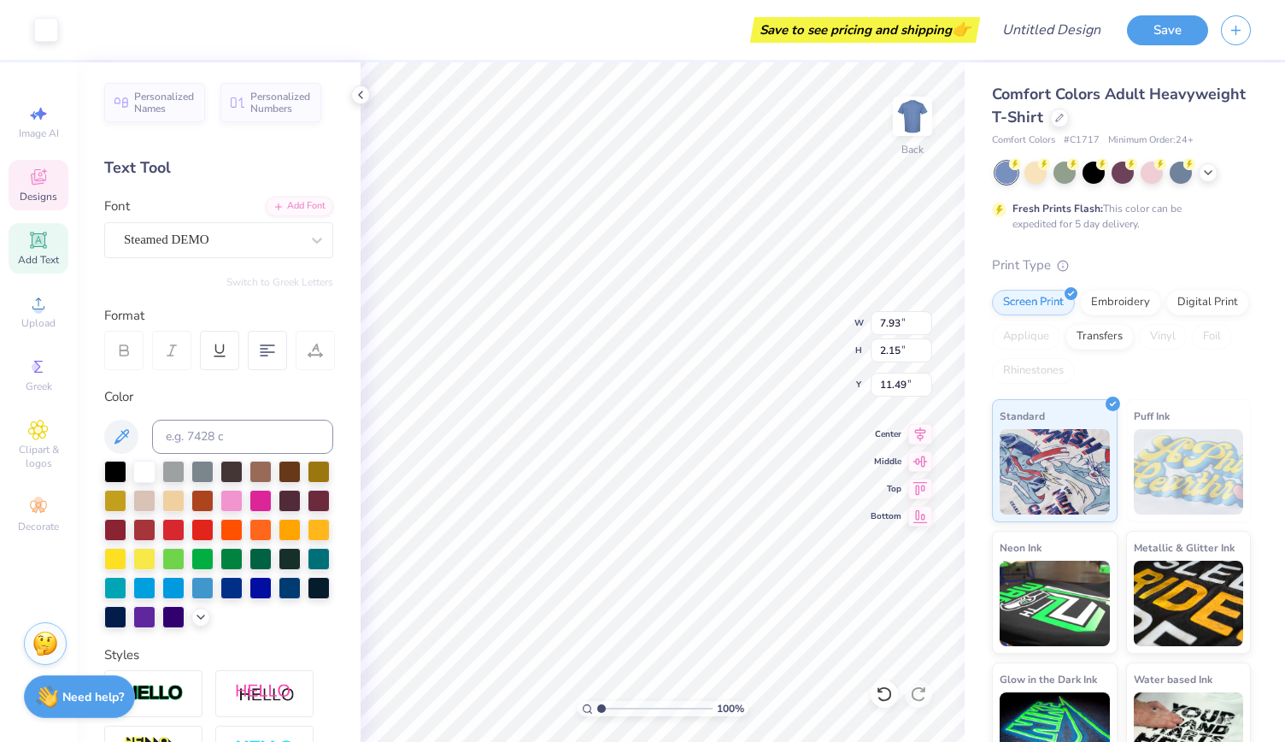
type input "7.93"
type input "2.15"
type input "11.49"
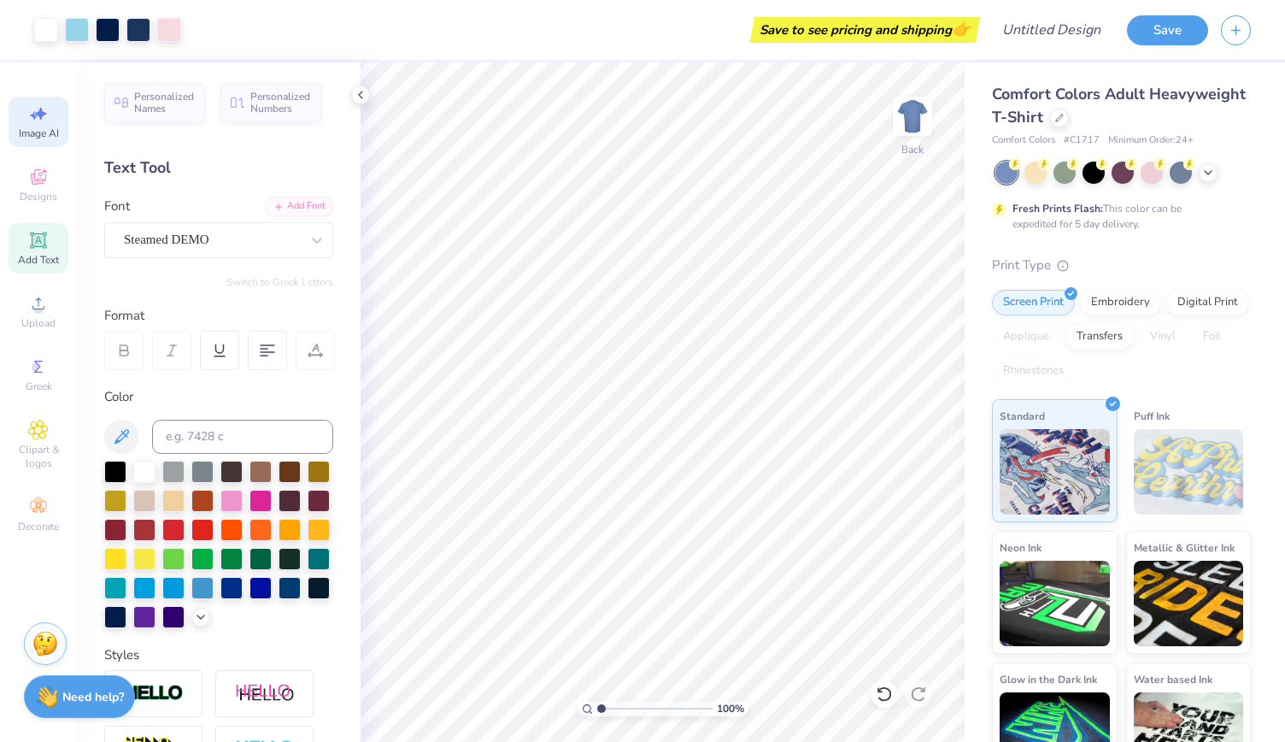
click at [36, 121] on icon at bounding box center [38, 113] width 21 height 21
select select "4"
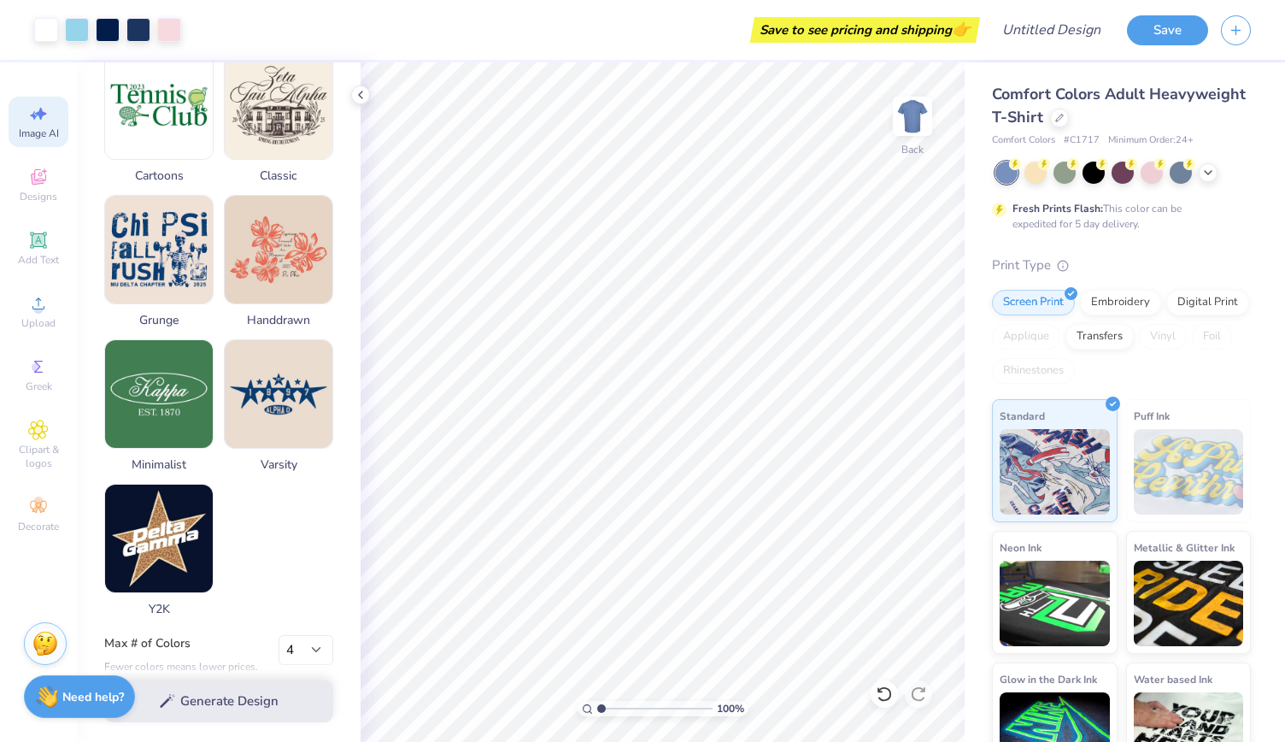
scroll to position [703, 0]
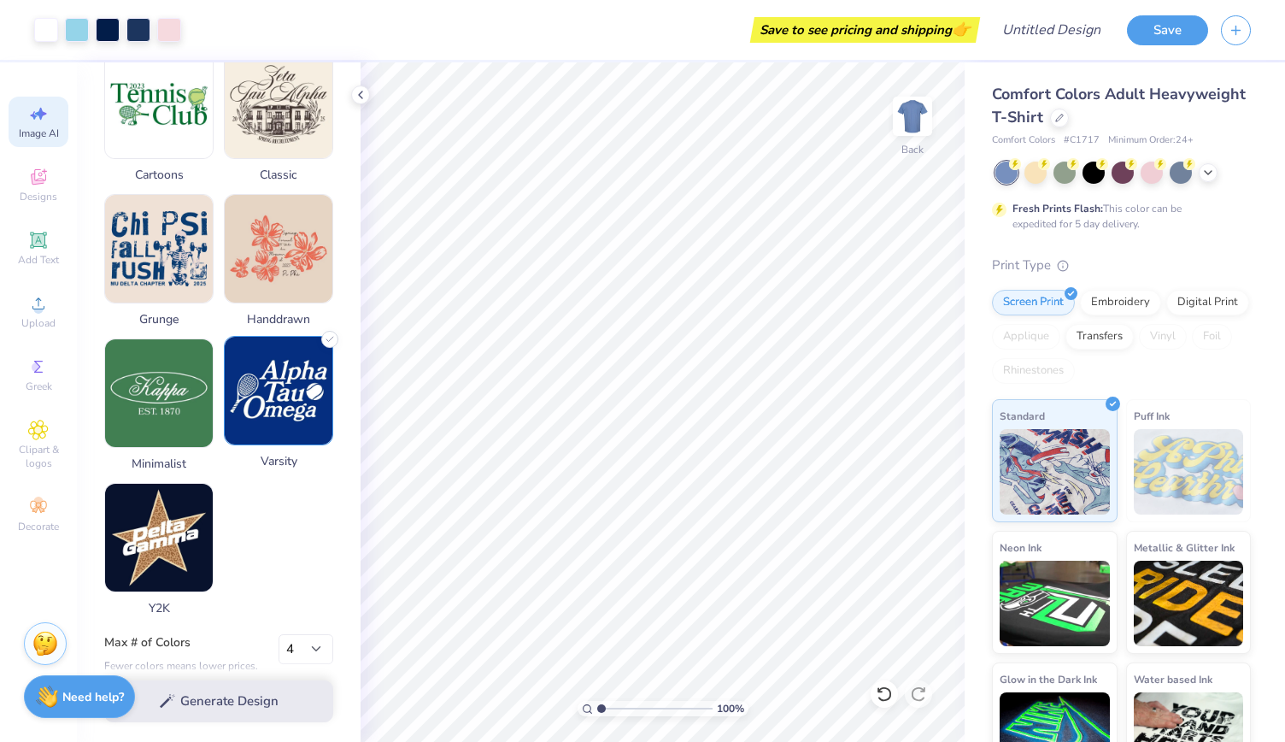
click at [270, 408] on img at bounding box center [279, 391] width 108 height 108
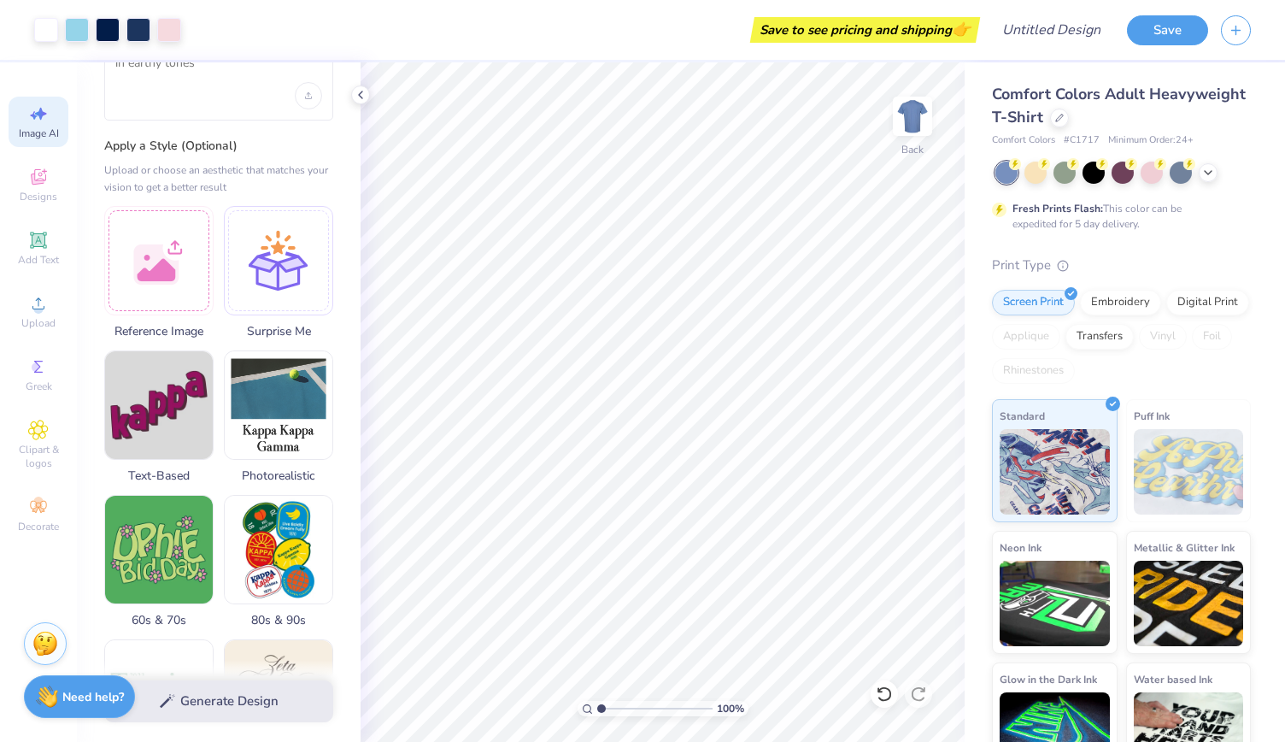
scroll to position [0, 0]
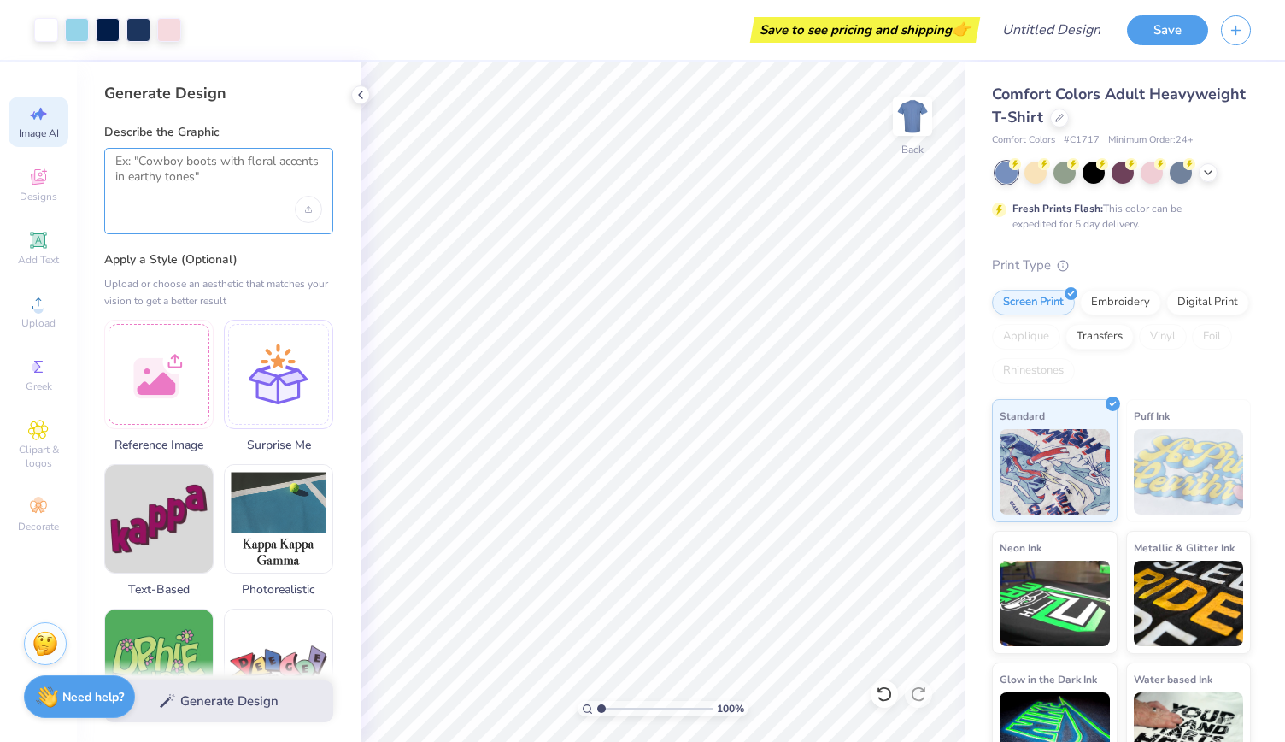
click at [213, 178] on textarea at bounding box center [218, 175] width 207 height 43
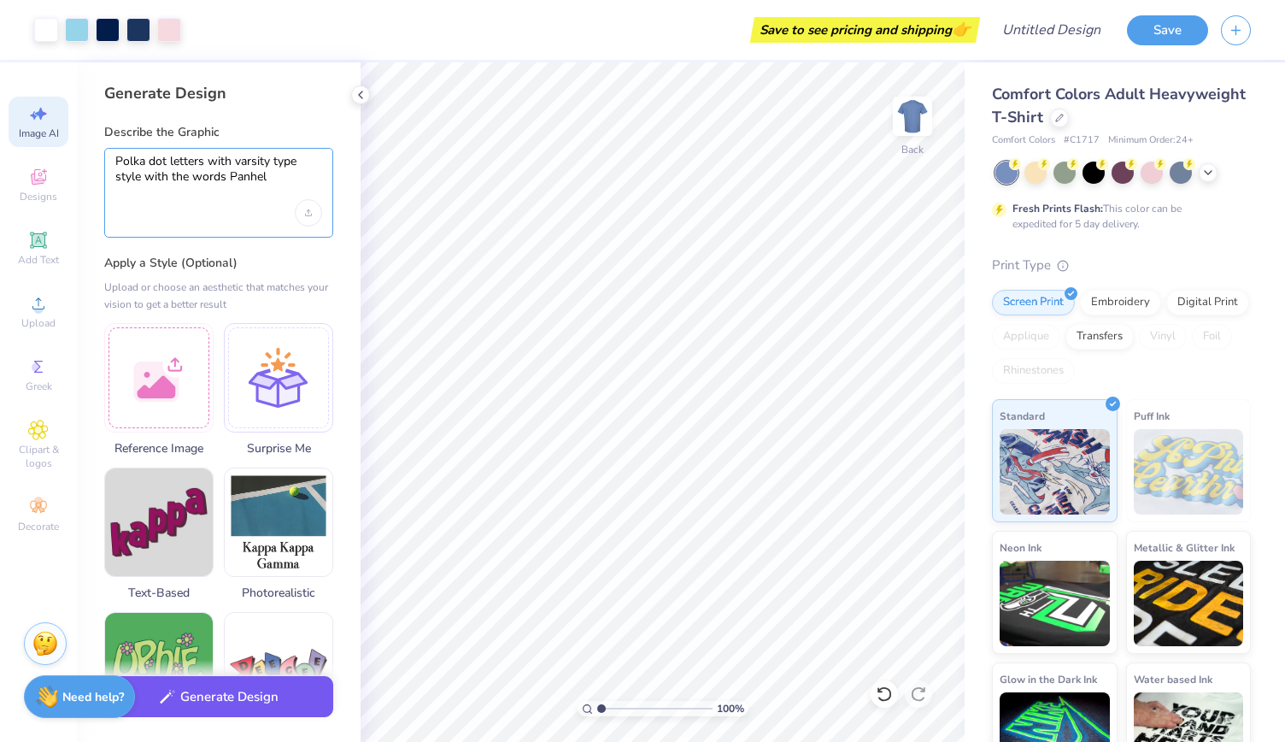
type textarea "Polka dot letters with varsity type style with the words Panhel"
click at [219, 707] on button "Generate Design" at bounding box center [218, 697] width 229 height 42
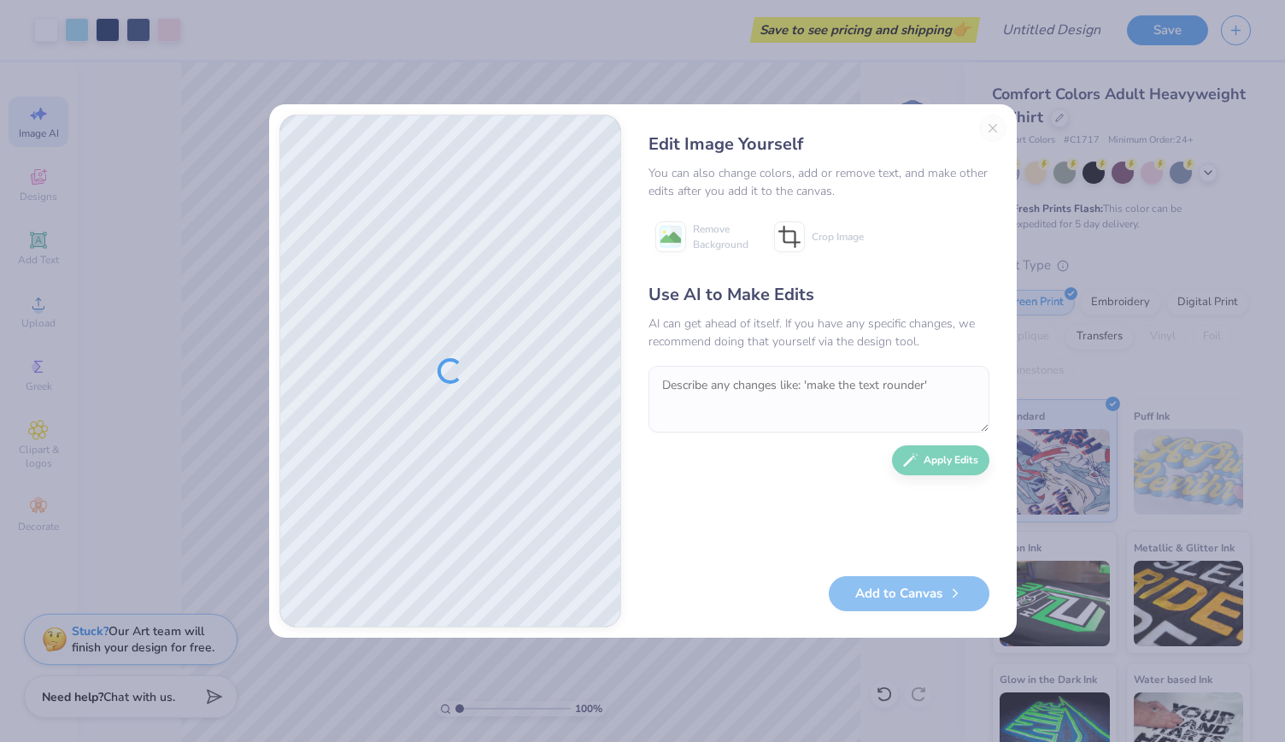
click at [996, 132] on div "Edit Image Yourself You can also change colors, add or remove text, and make ot…" at bounding box center [819, 371] width 375 height 513
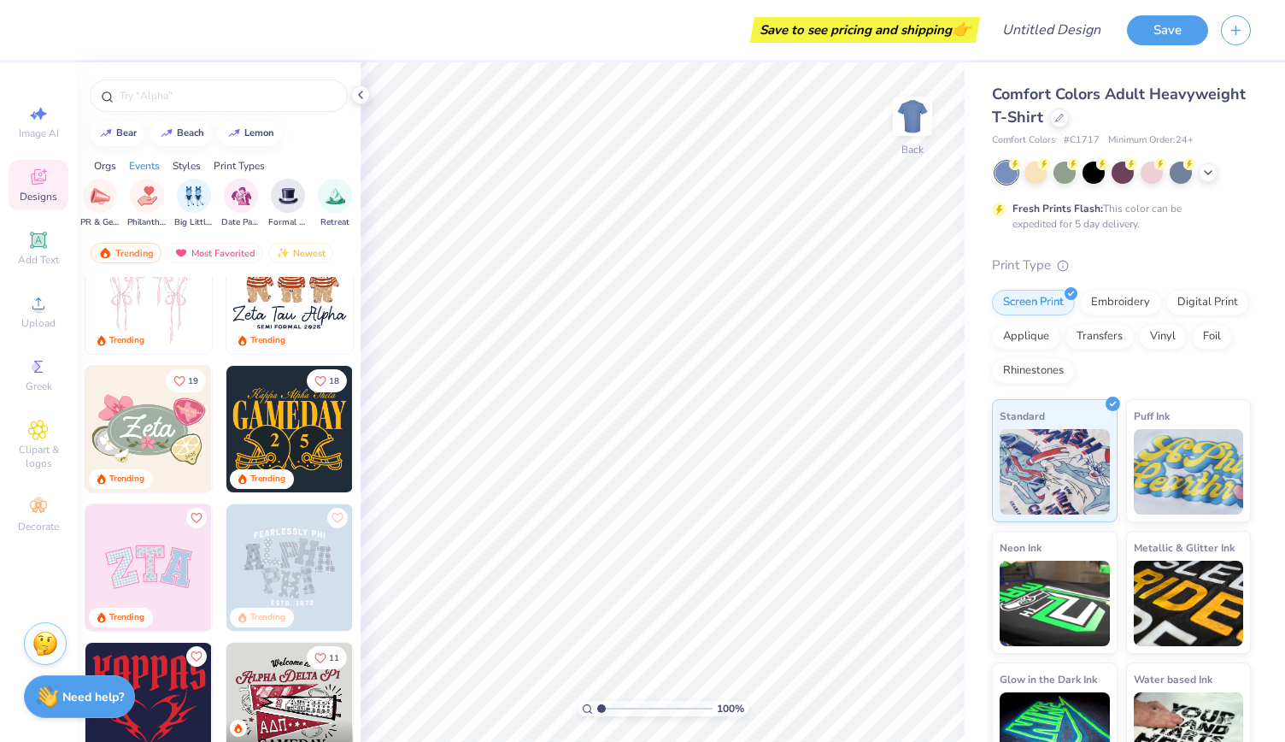
scroll to position [190, 0]
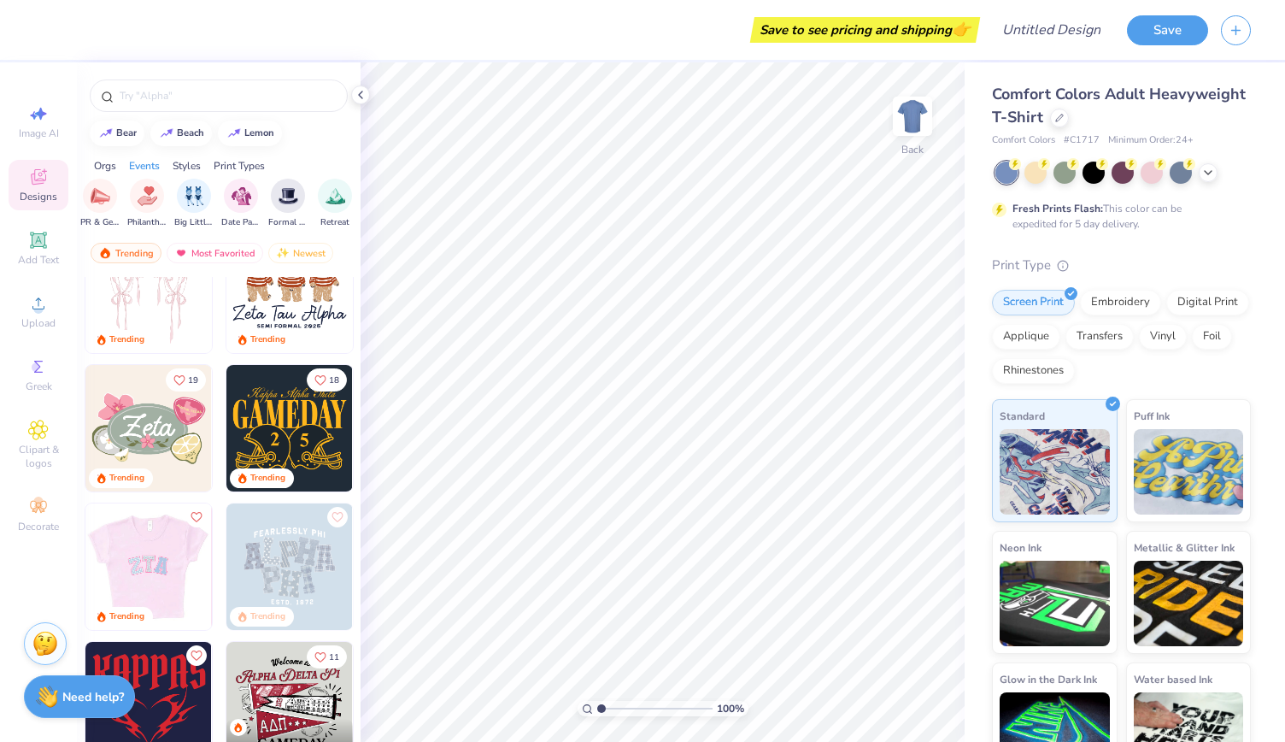
click at [85, 558] on img at bounding box center [22, 566] width 126 height 126
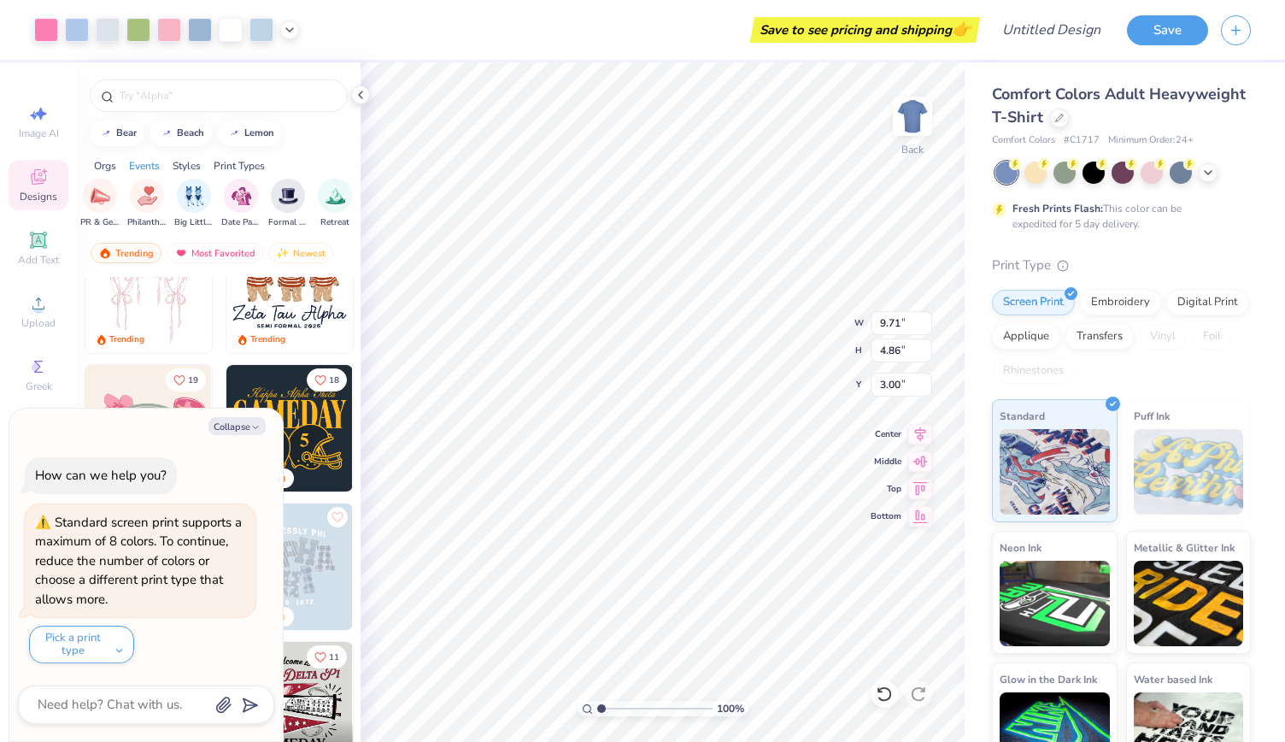
type textarea "x"
type input "9.54"
type input "4.70"
type input "3.07"
type textarea "x"
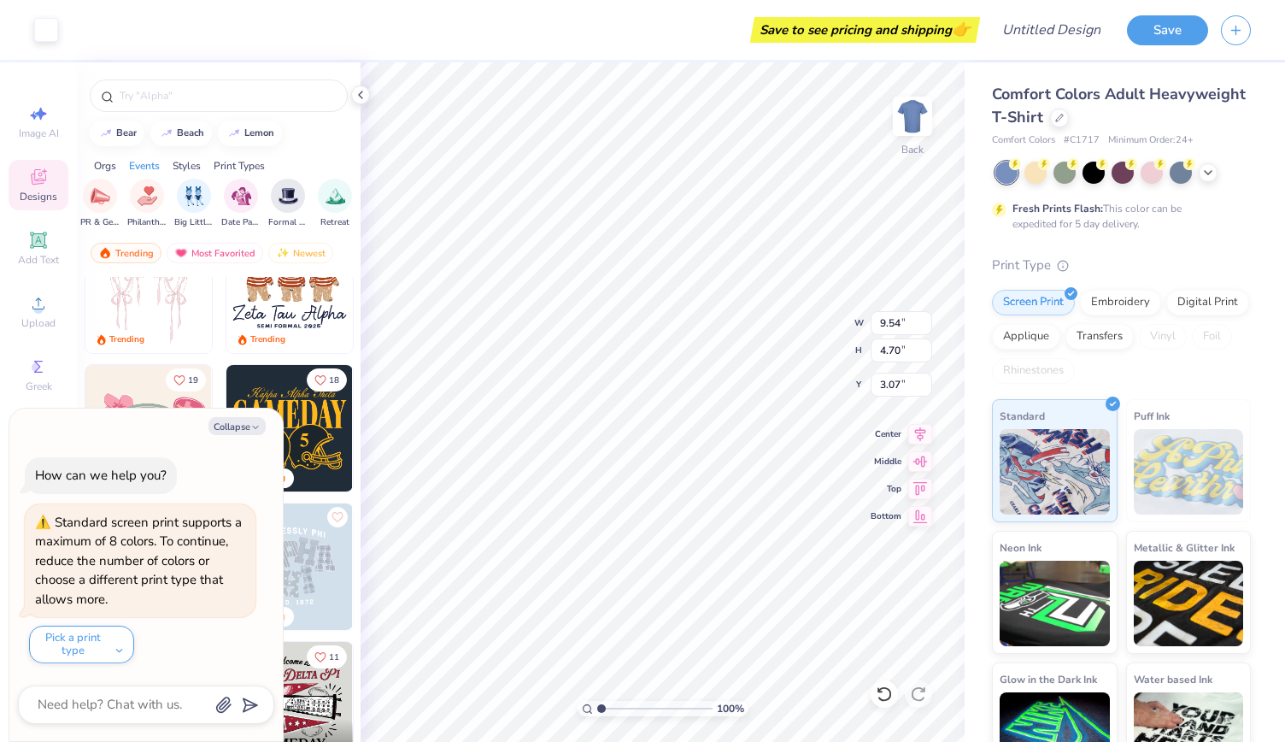
type input "3.52"
type input "4.39"
type input "3.32"
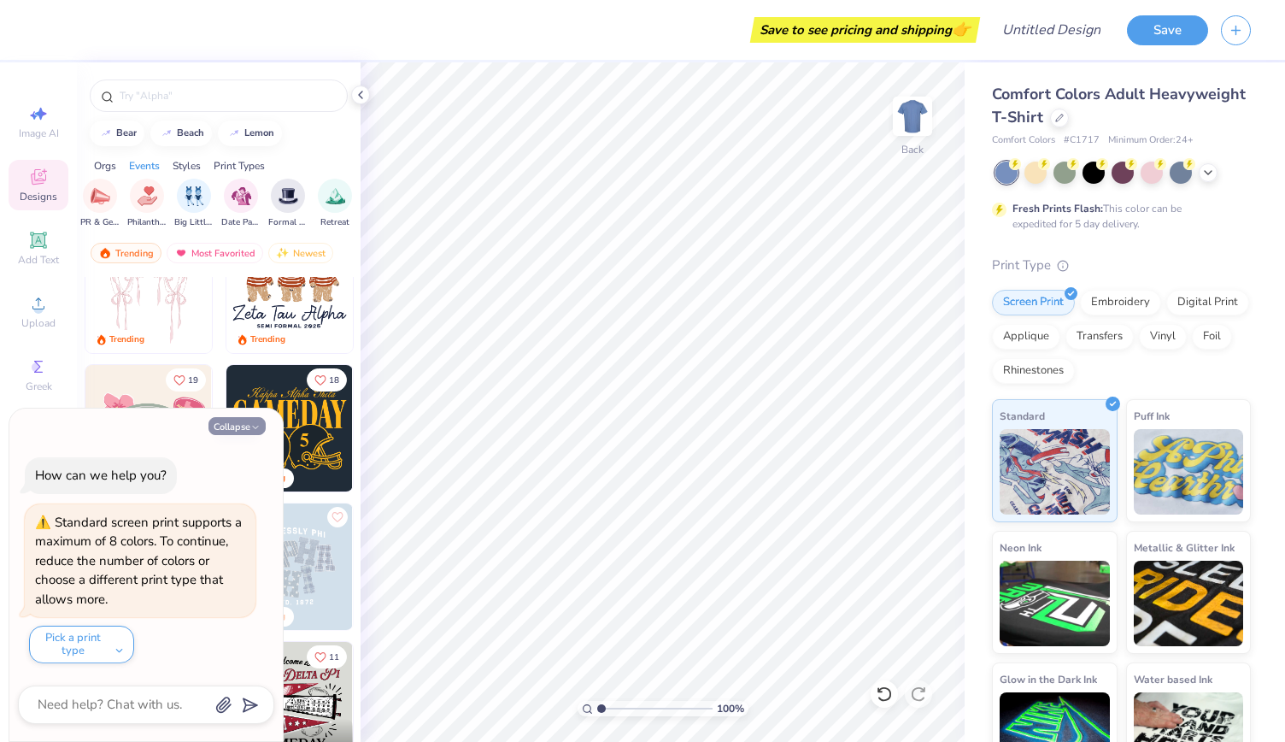
click at [245, 430] on button "Collapse" at bounding box center [237, 426] width 57 height 18
type textarea "x"
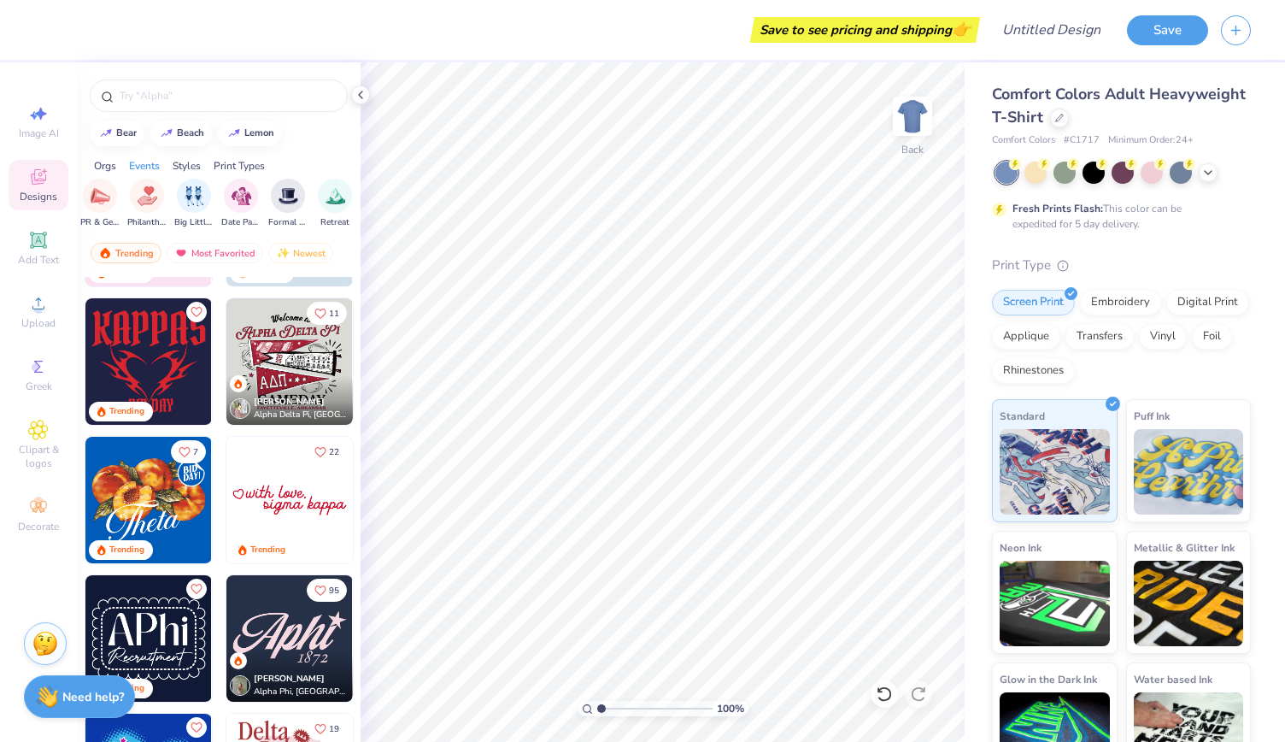
scroll to position [0, 0]
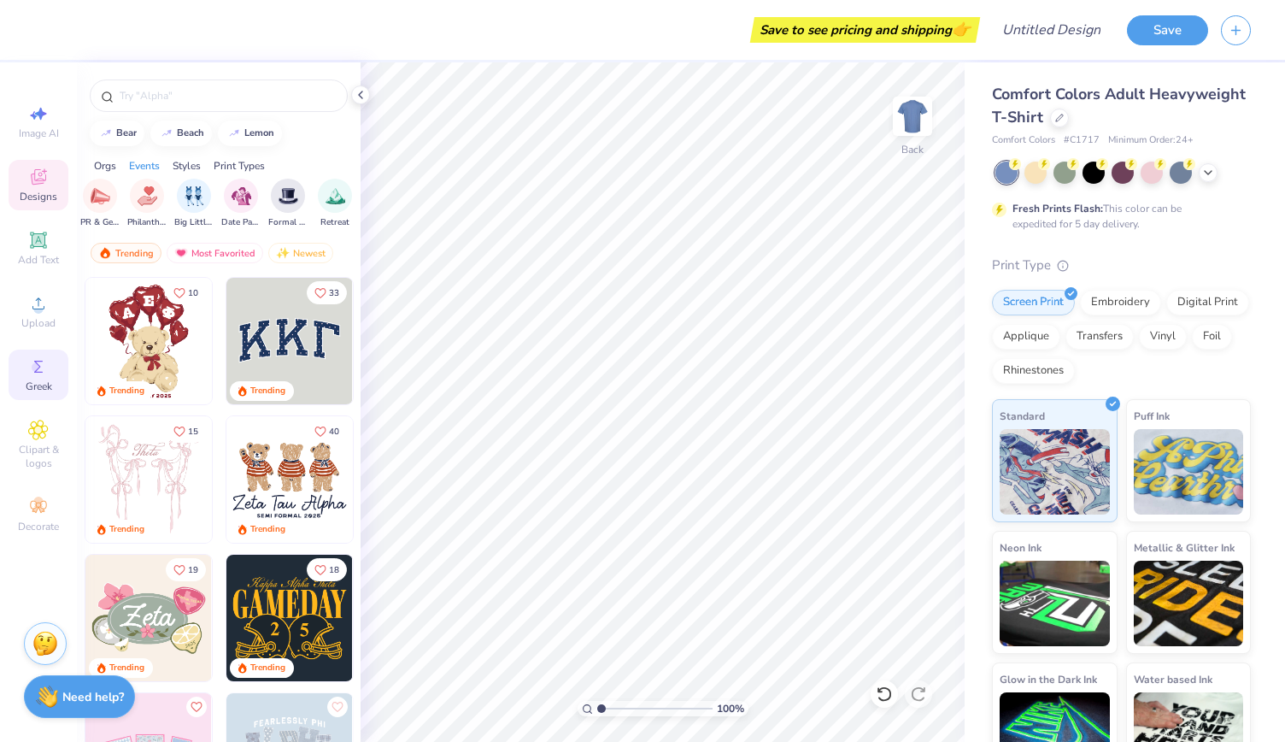
click at [39, 365] on circle at bounding box center [36, 366] width 9 height 9
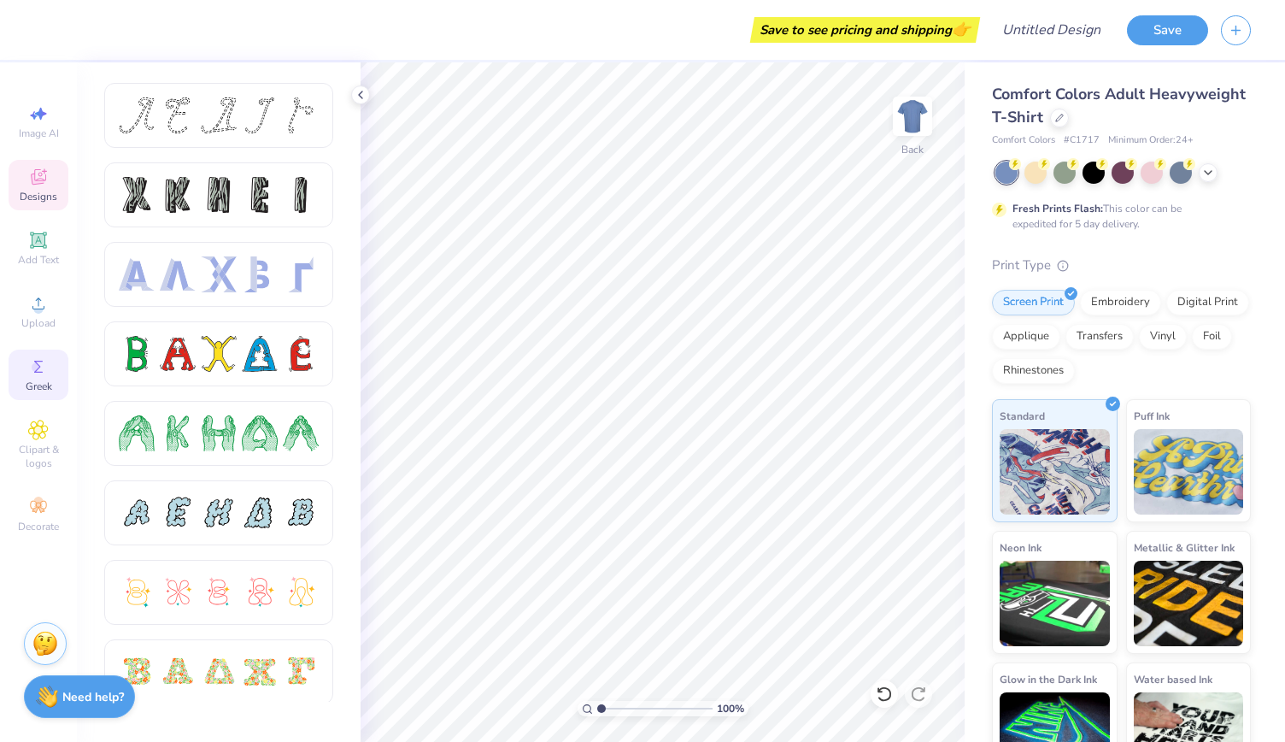
click at [43, 180] on icon at bounding box center [38, 176] width 15 height 15
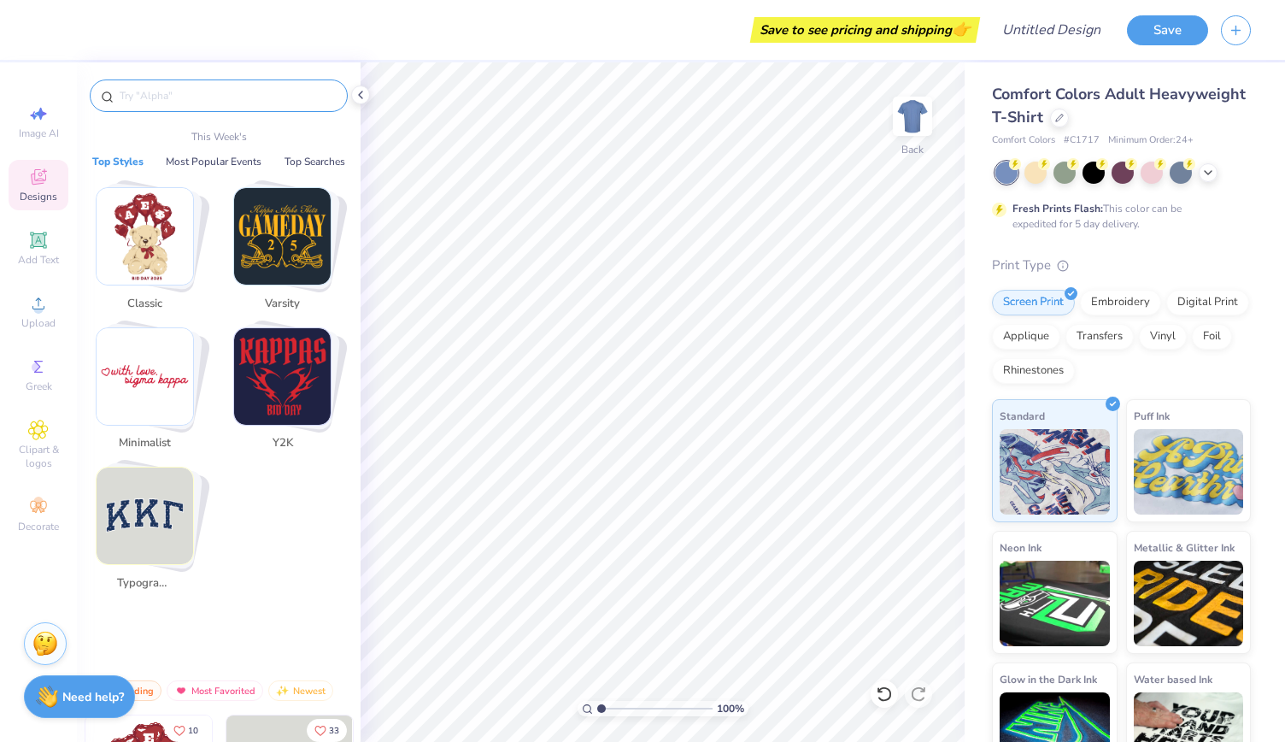
click at [138, 97] on input "text" at bounding box center [227, 95] width 219 height 17
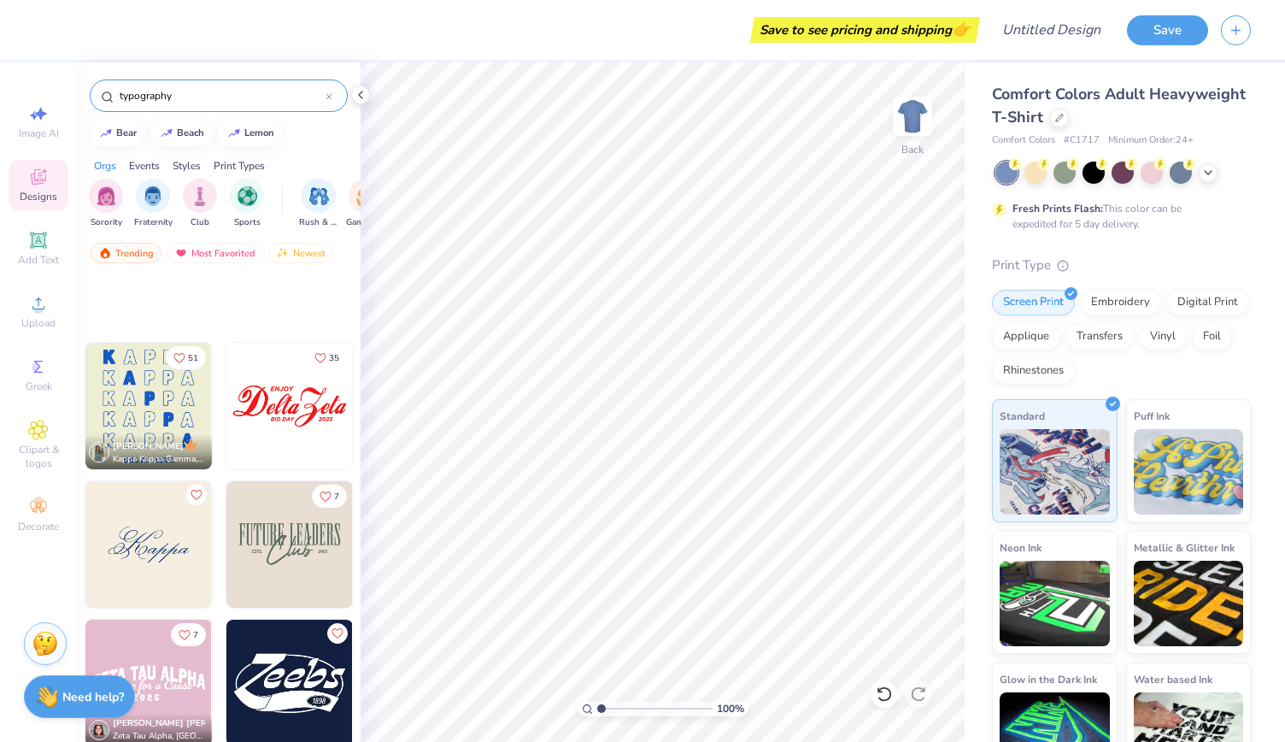
scroll to position [507, 0]
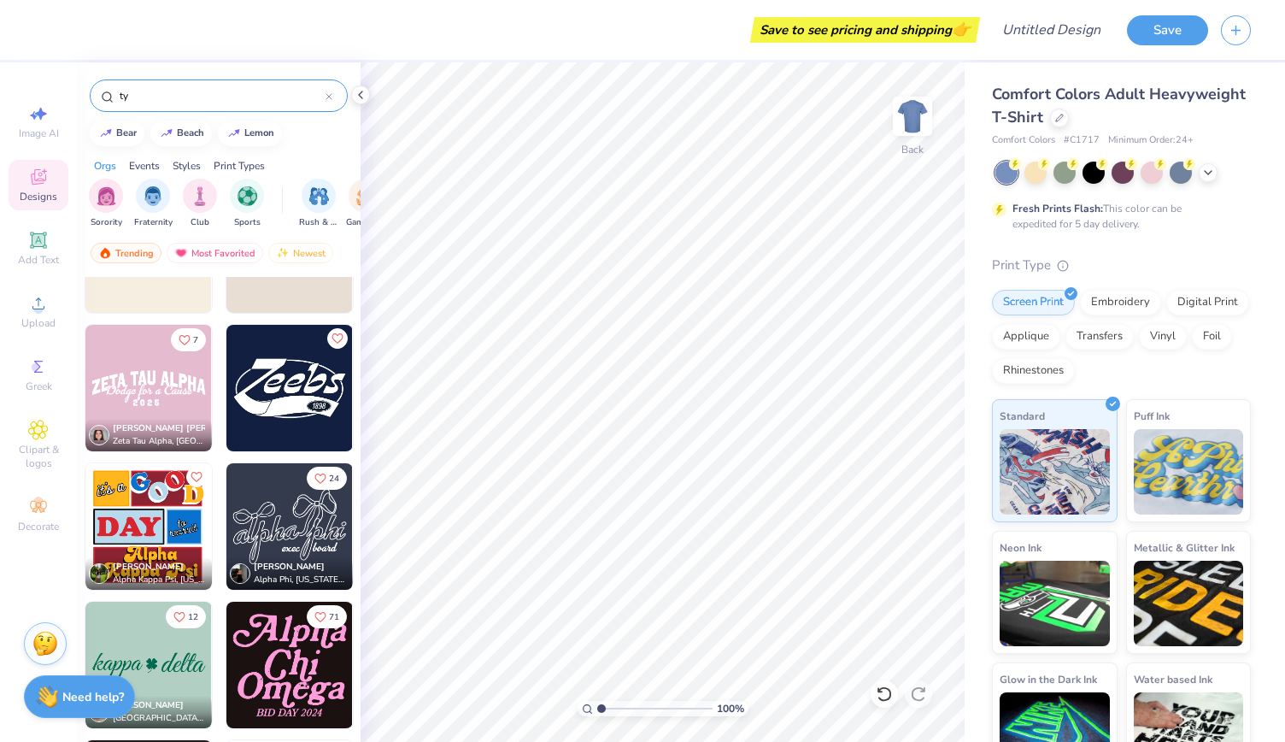
type input "t"
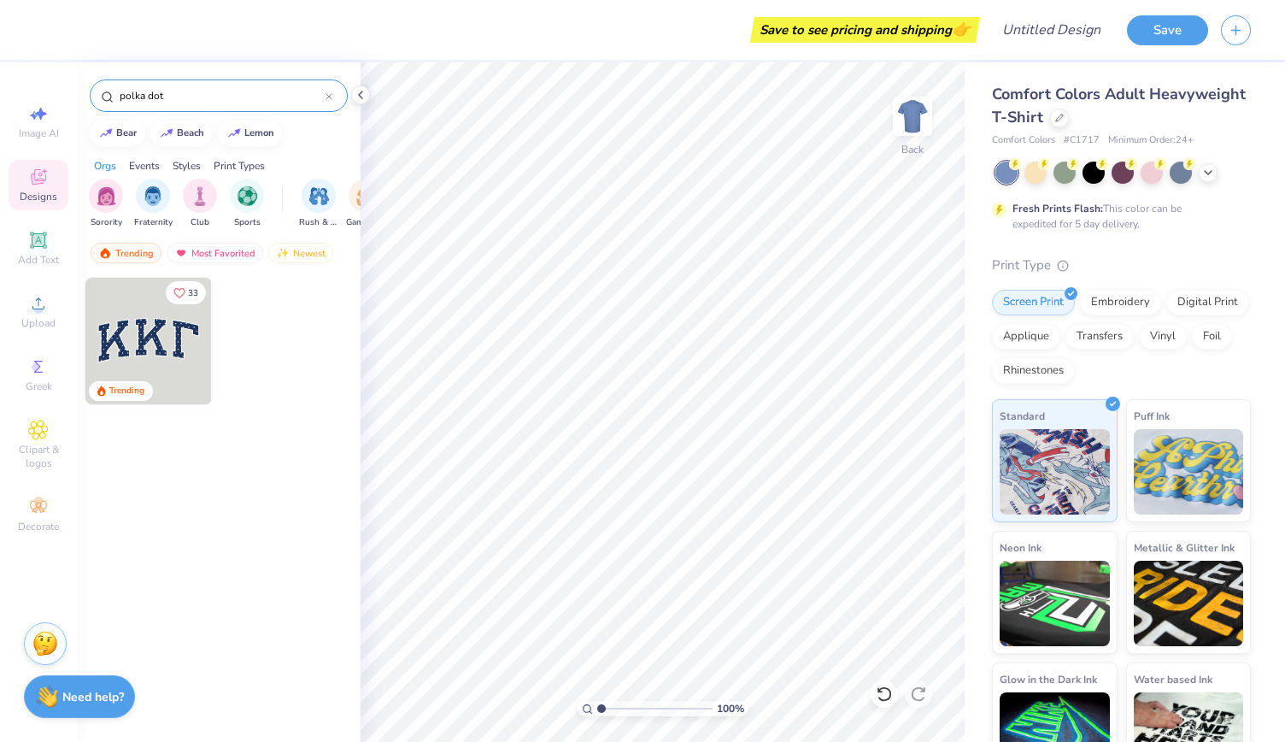
type input "polka dot"
click at [51, 453] on span "Clipart & logos" at bounding box center [39, 456] width 60 height 27
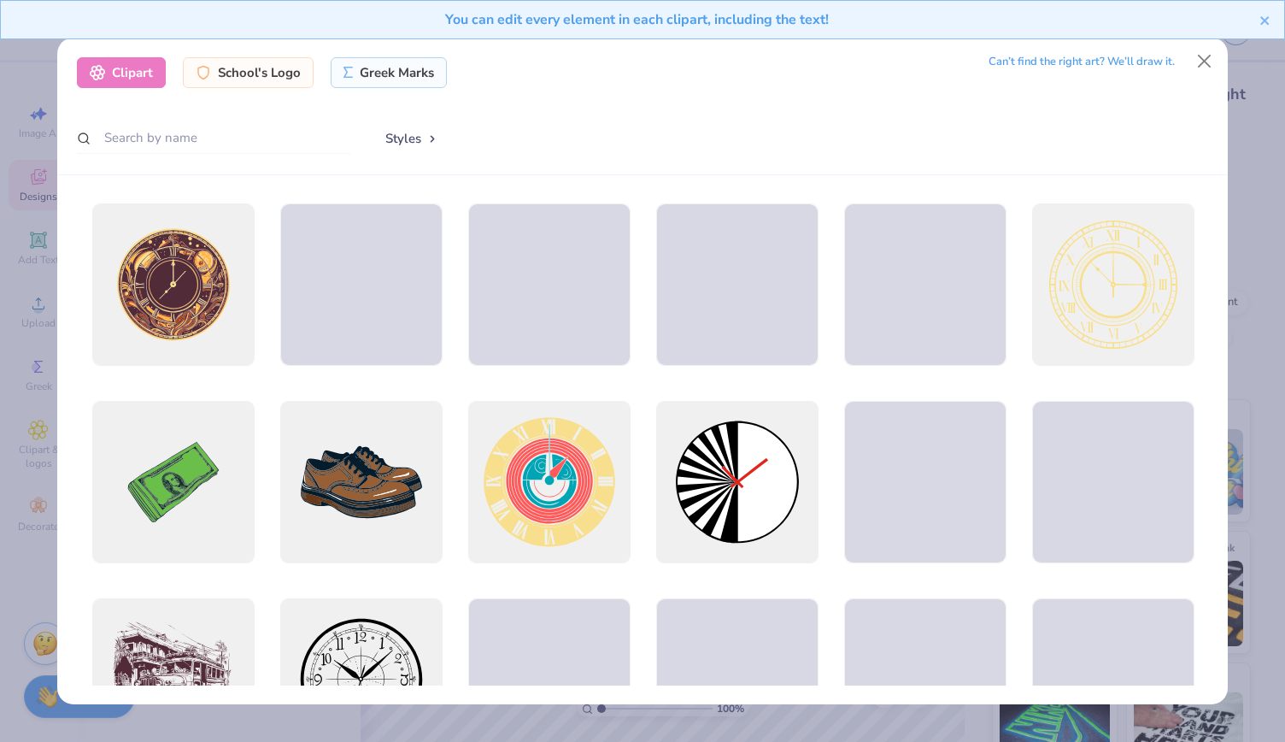
click at [2, 467] on div "Clipart School's Logo Greek Marks Can’t find the right art? We’ll draw it. Styl…" at bounding box center [642, 371] width 1285 height 742
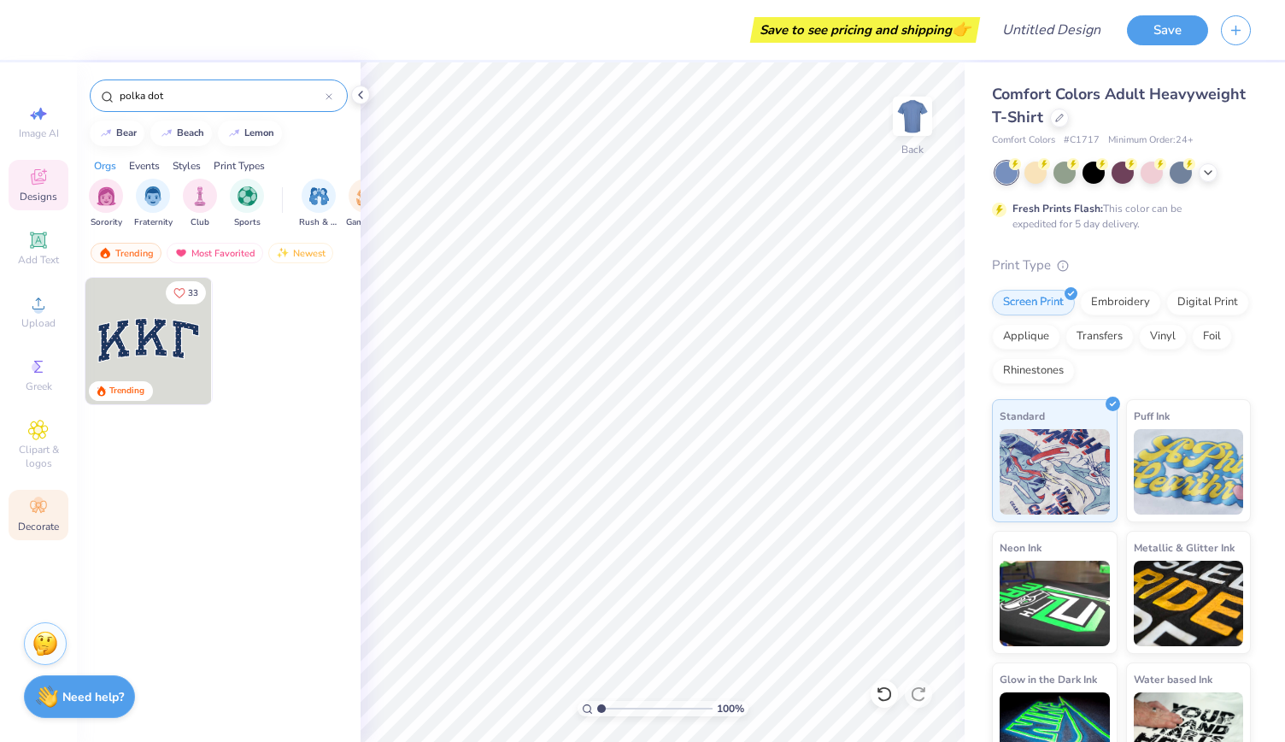
click at [38, 508] on icon at bounding box center [38, 507] width 16 height 12
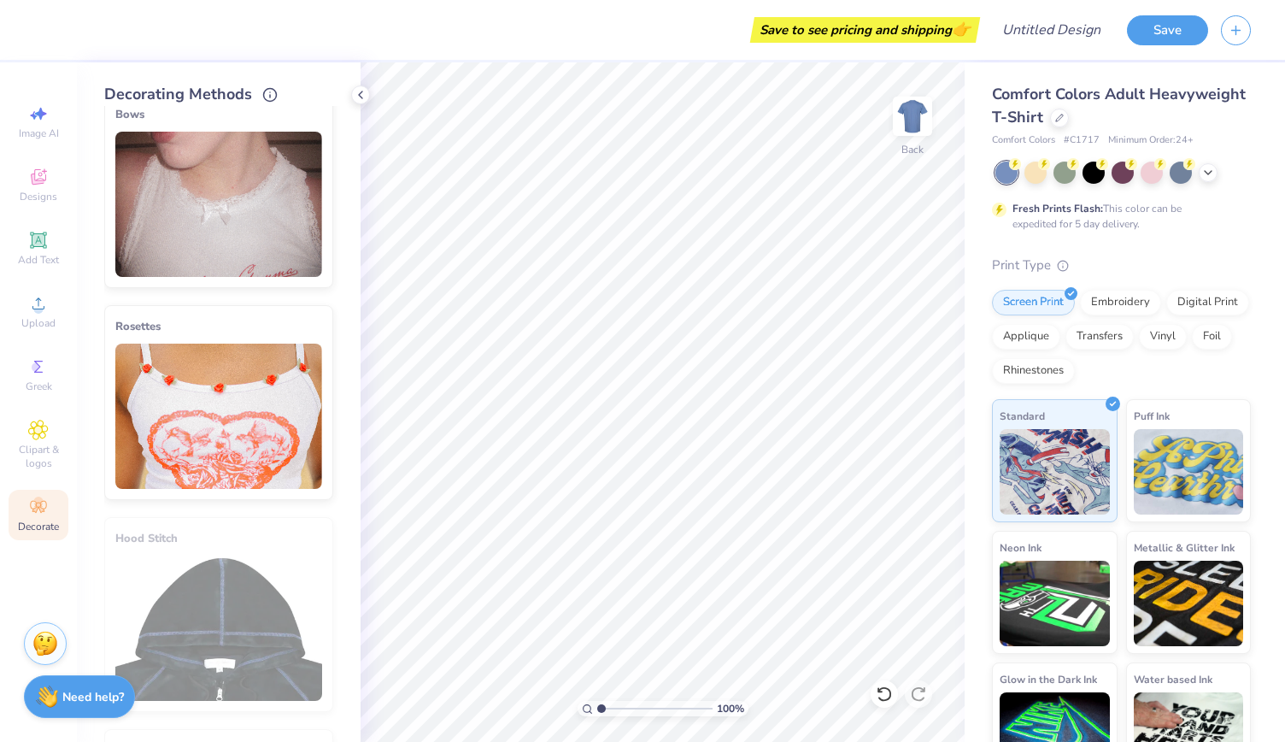
scroll to position [857, 0]
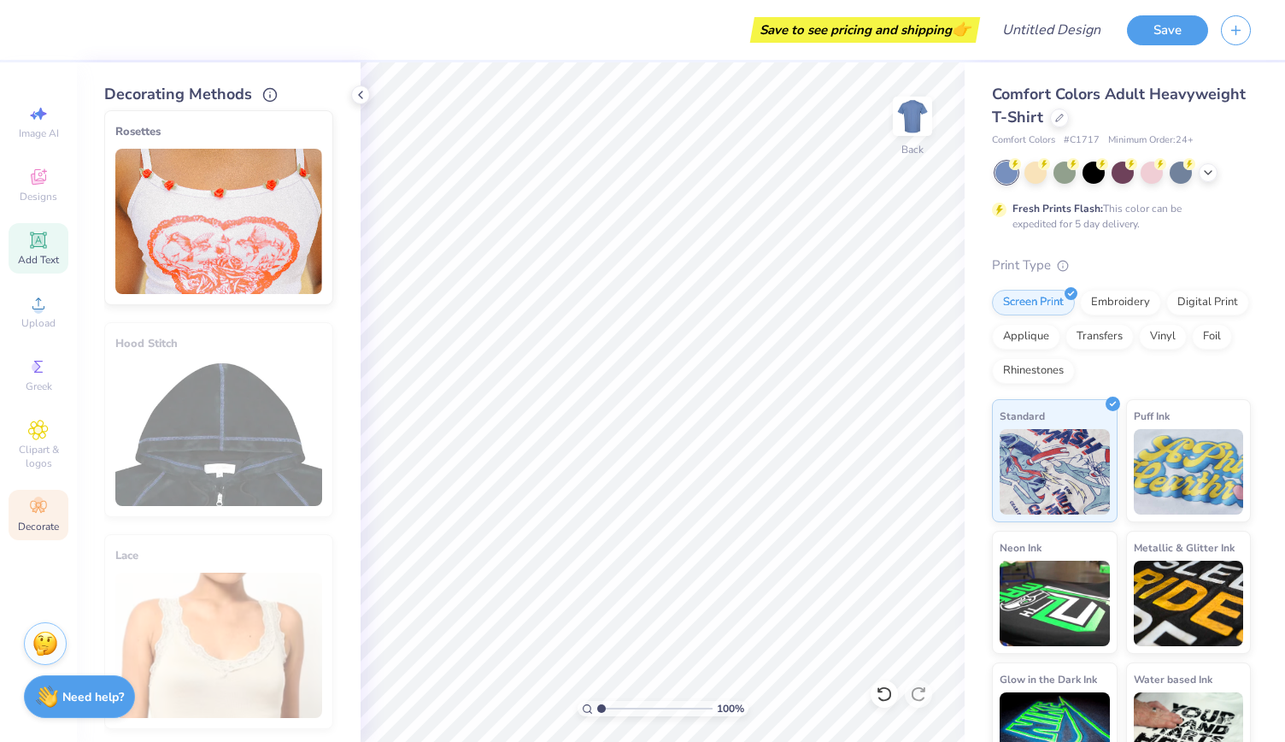
click at [45, 257] on span "Add Text" at bounding box center [38, 260] width 41 height 14
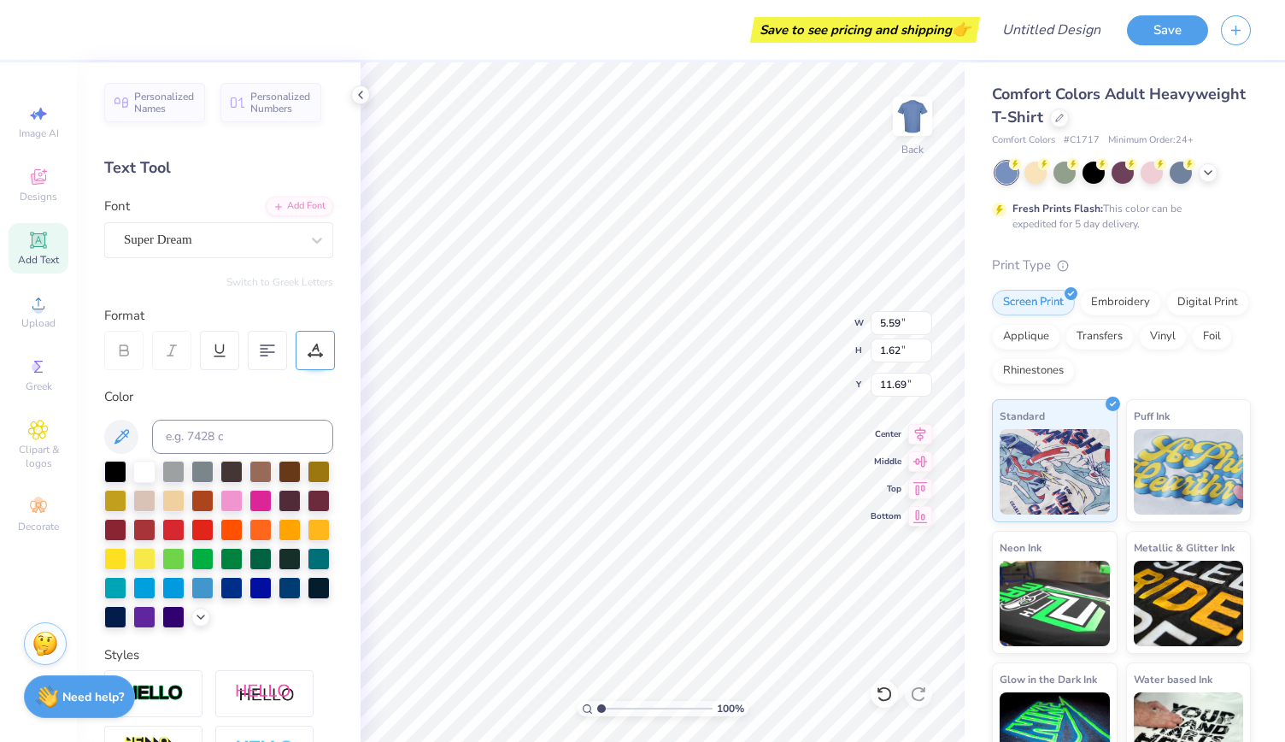
scroll to position [14, 3]
type textarea "PANHEL"
click at [182, 237] on div "Super Dream" at bounding box center [211, 239] width 179 height 26
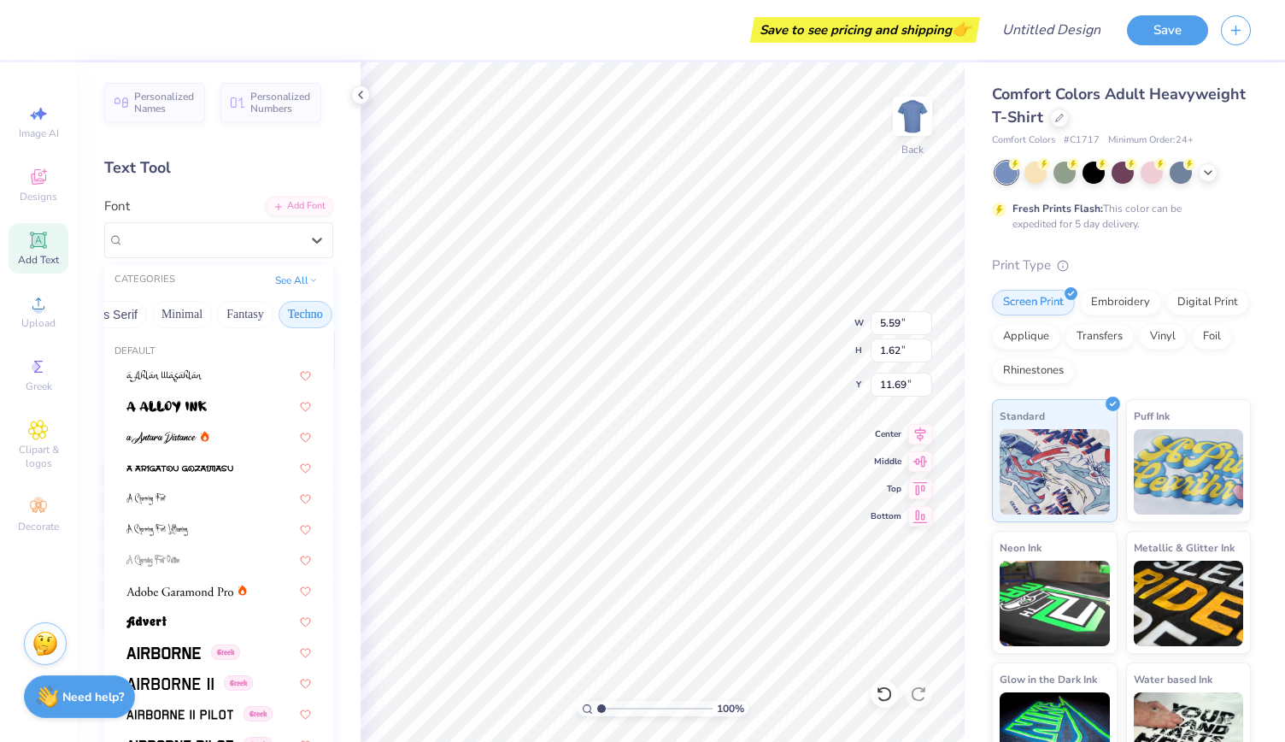
scroll to position [0, 509]
click at [289, 301] on button "Others" at bounding box center [298, 314] width 50 height 27
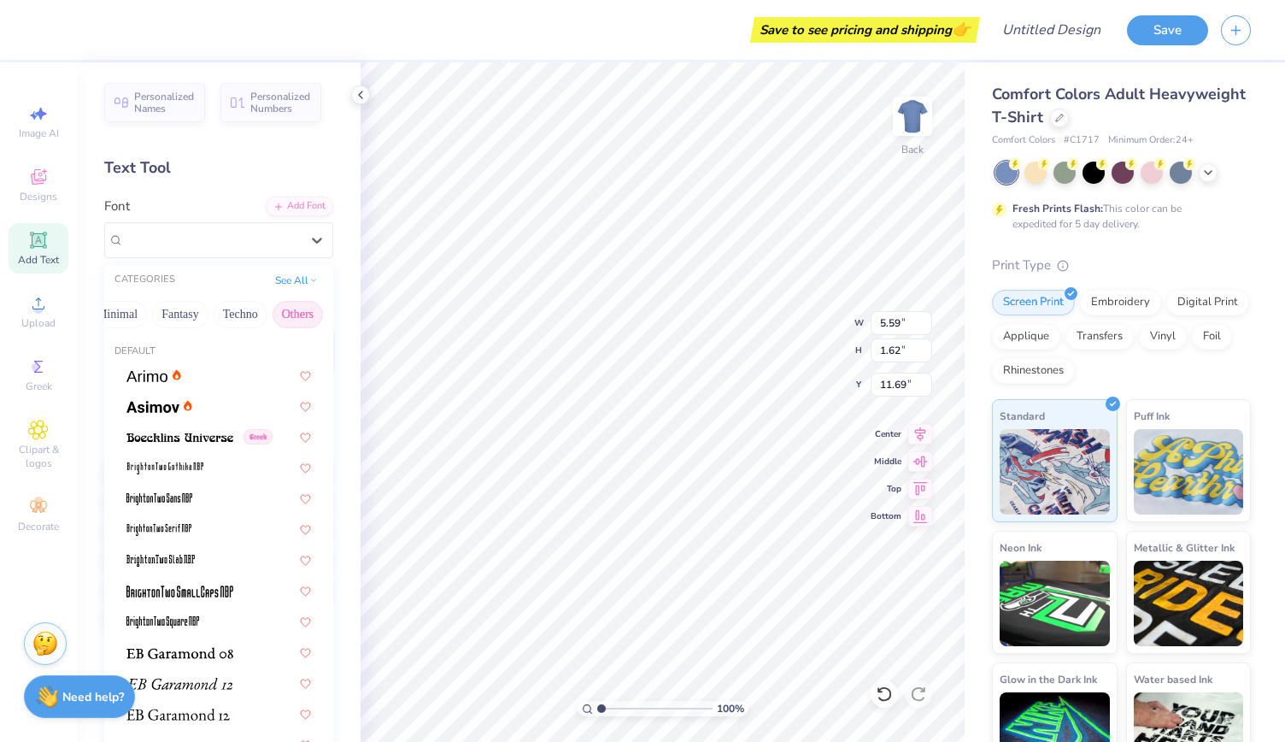
scroll to position [0, 0]
click at [280, 273] on button "See All" at bounding box center [296, 278] width 53 height 17
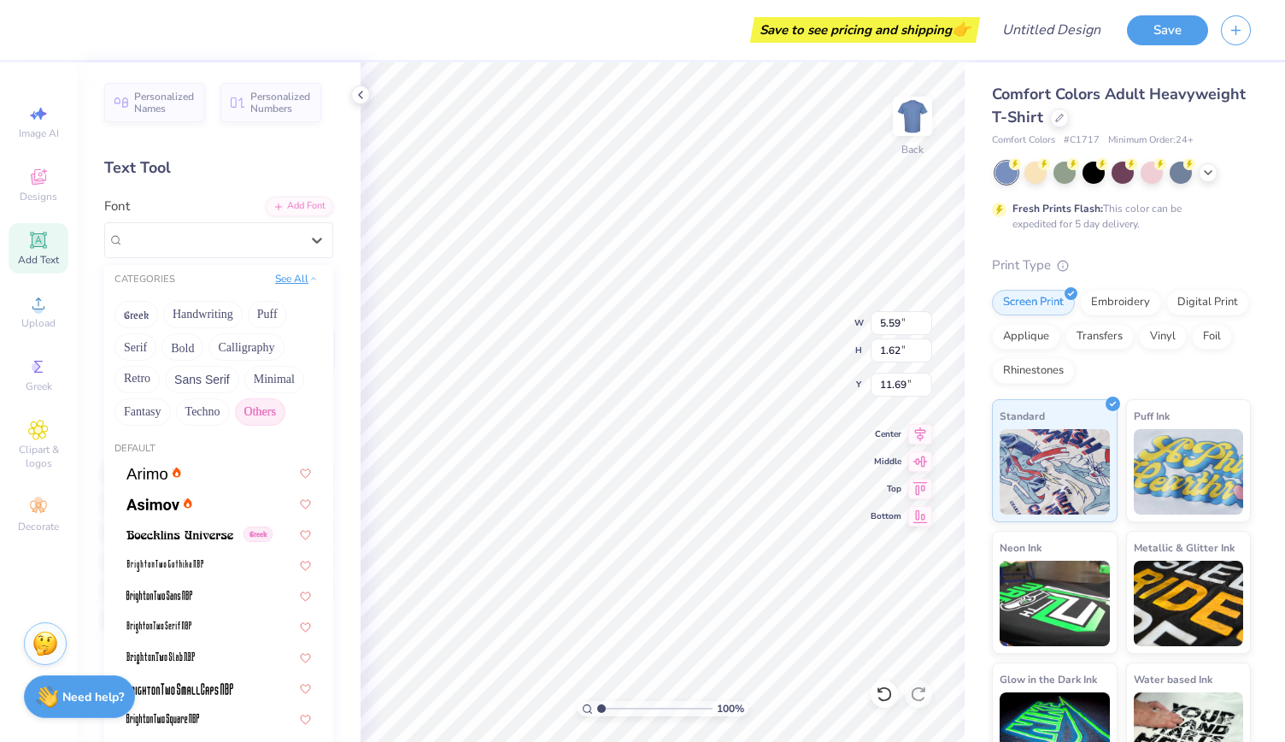
click at [275, 275] on button "See All" at bounding box center [296, 278] width 53 height 17
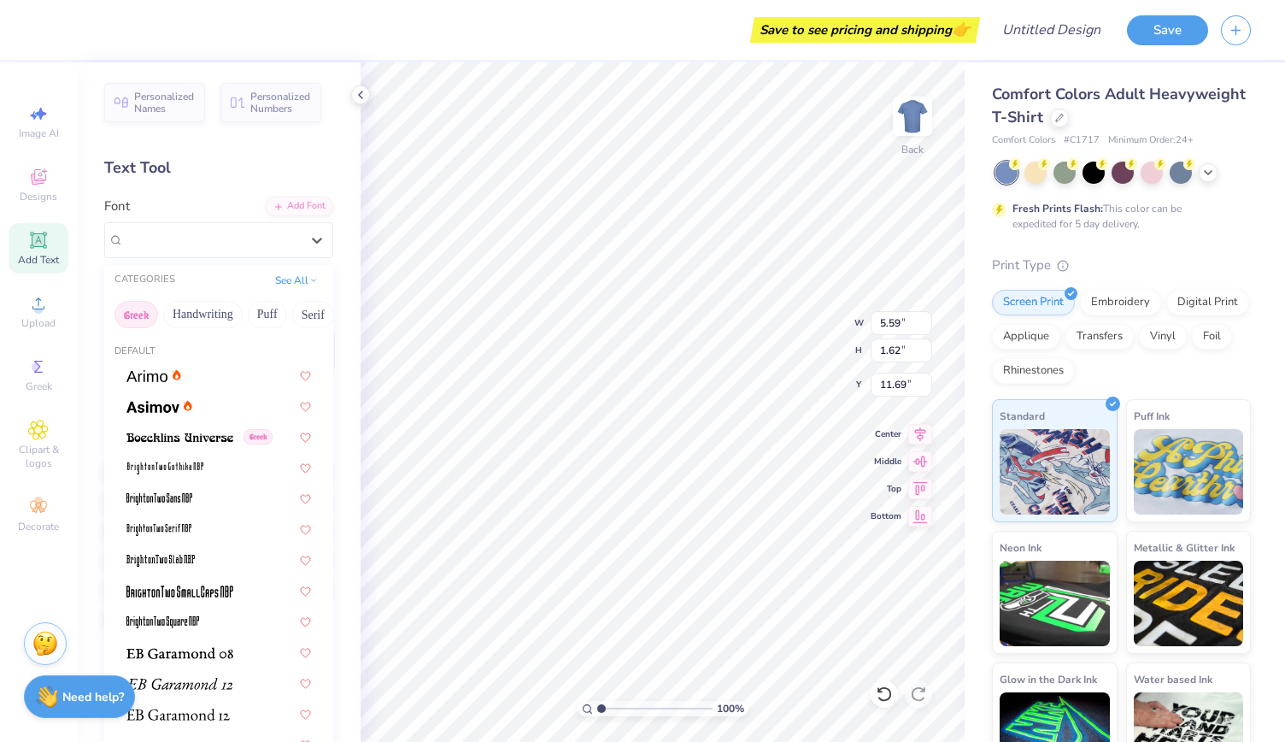
click at [143, 310] on button "Greek" at bounding box center [137, 314] width 44 height 27
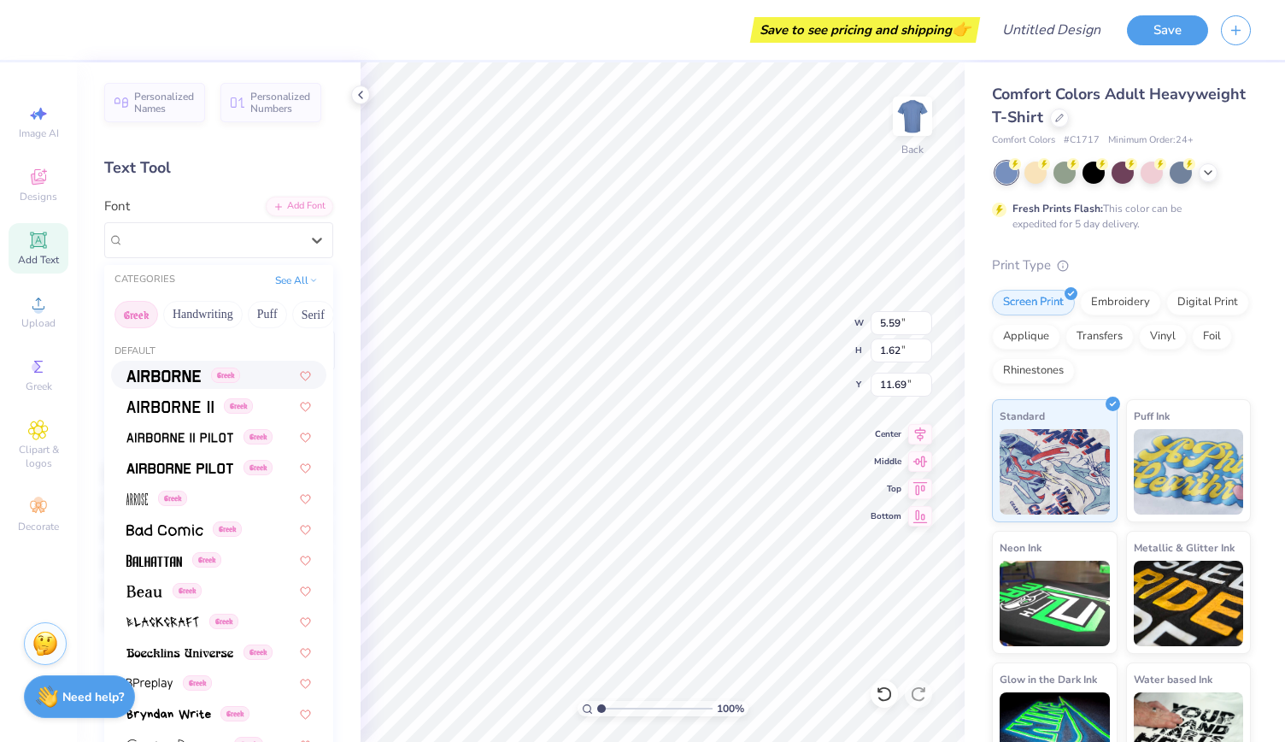
click at [176, 373] on img at bounding box center [163, 376] width 74 height 12
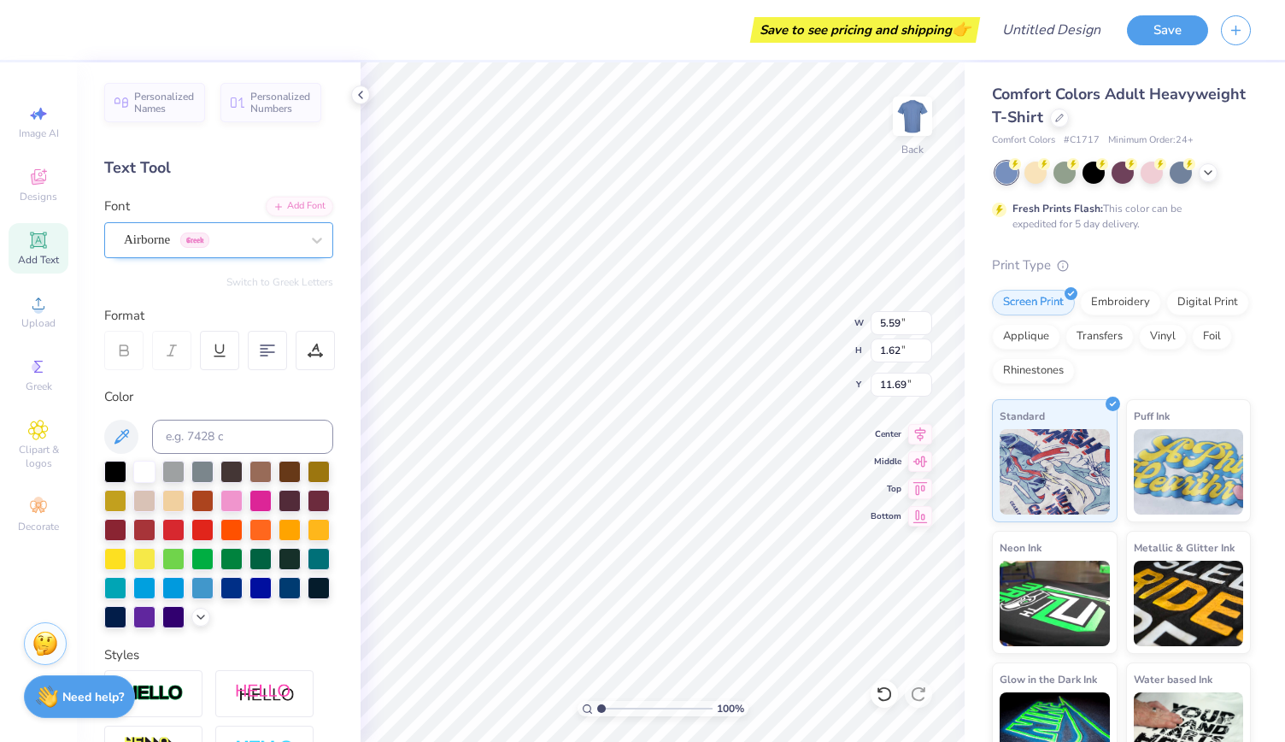
click at [173, 237] on div "Airborne Greek" at bounding box center [211, 239] width 179 height 26
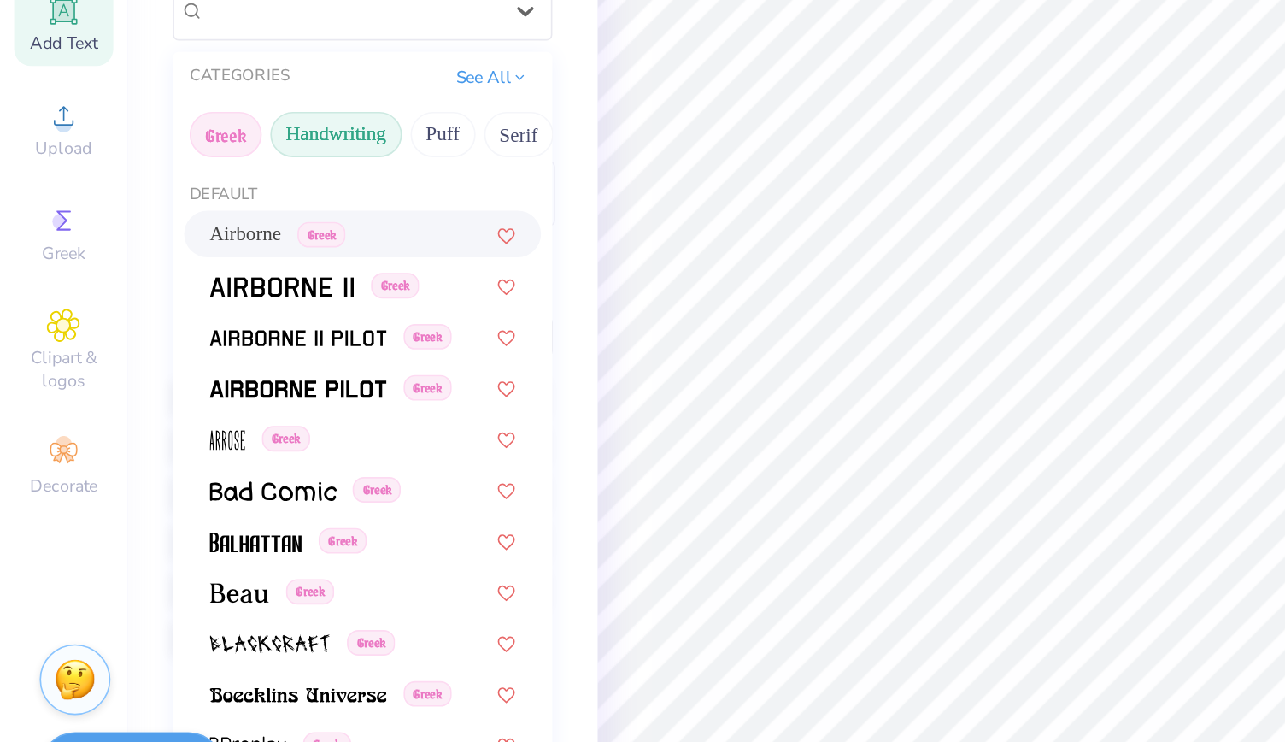
click at [210, 314] on button "Handwriting" at bounding box center [202, 314] width 79 height 27
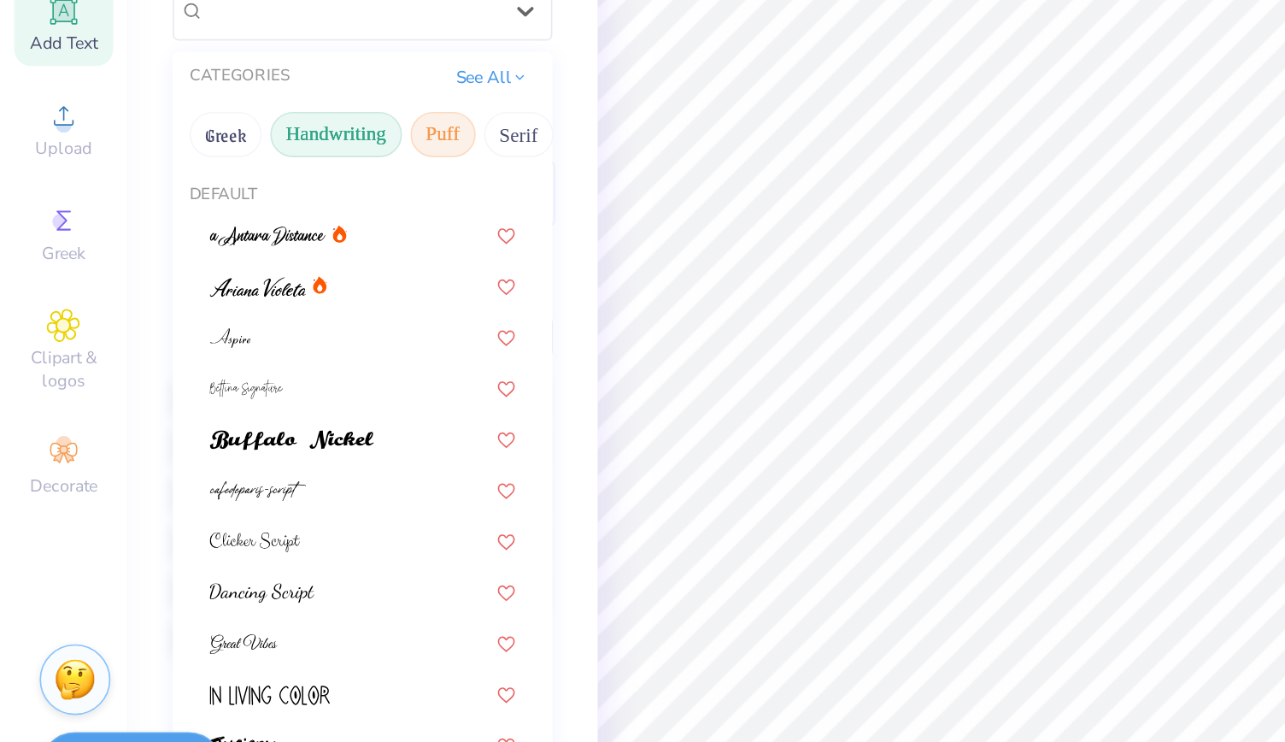
click at [251, 313] on button "Puff" at bounding box center [267, 314] width 39 height 27
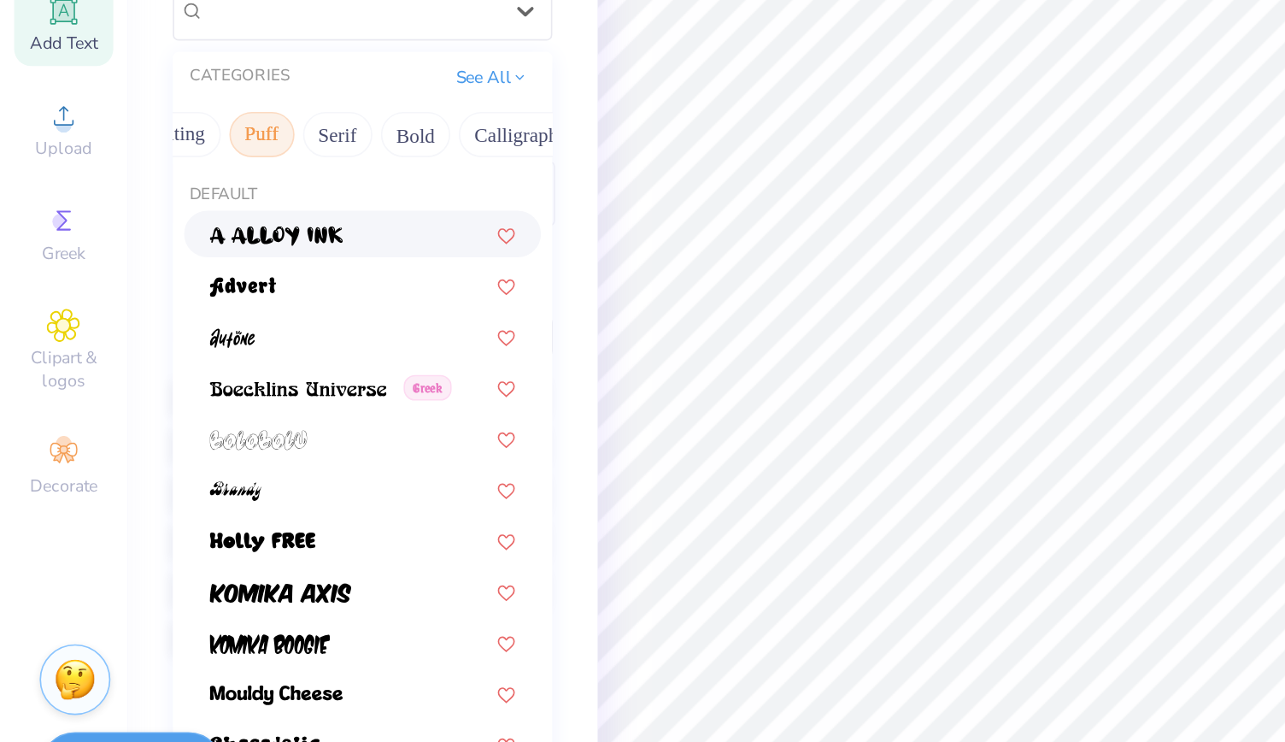
scroll to position [0, 129]
click at [182, 318] on button "Serif" at bounding box center [184, 314] width 42 height 27
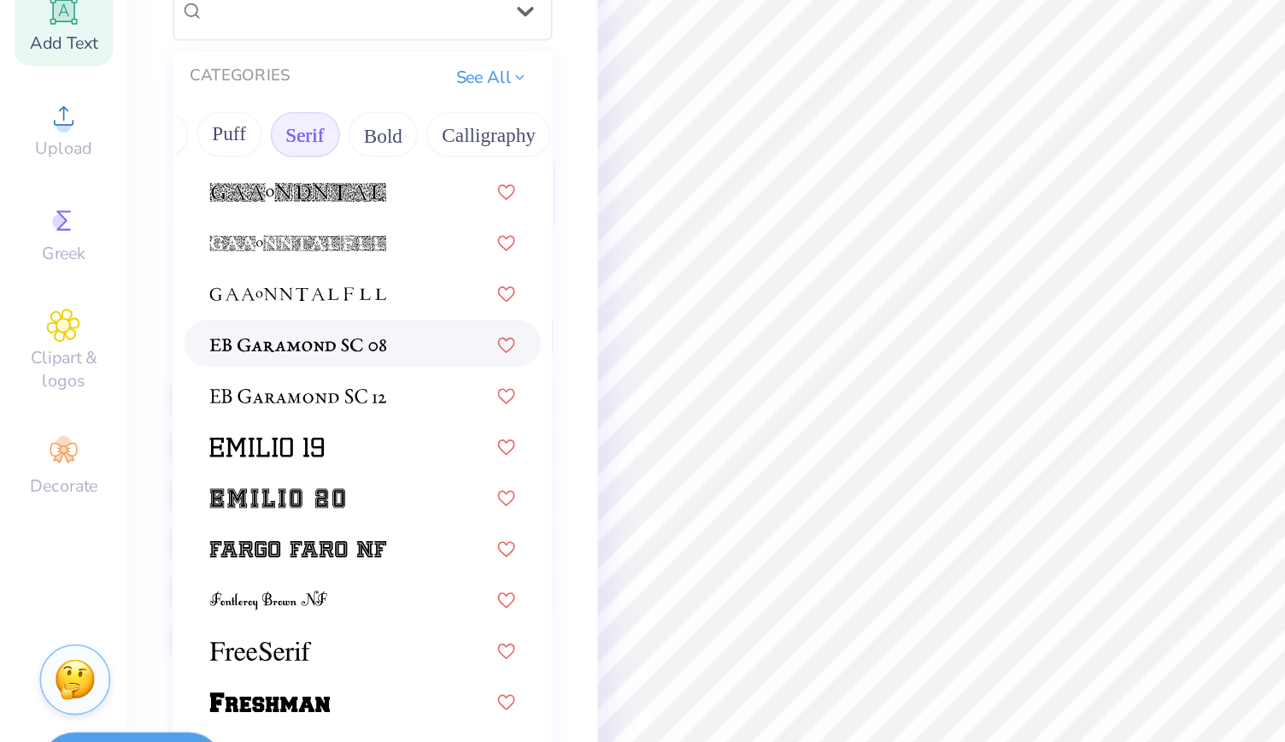
scroll to position [1198, 0]
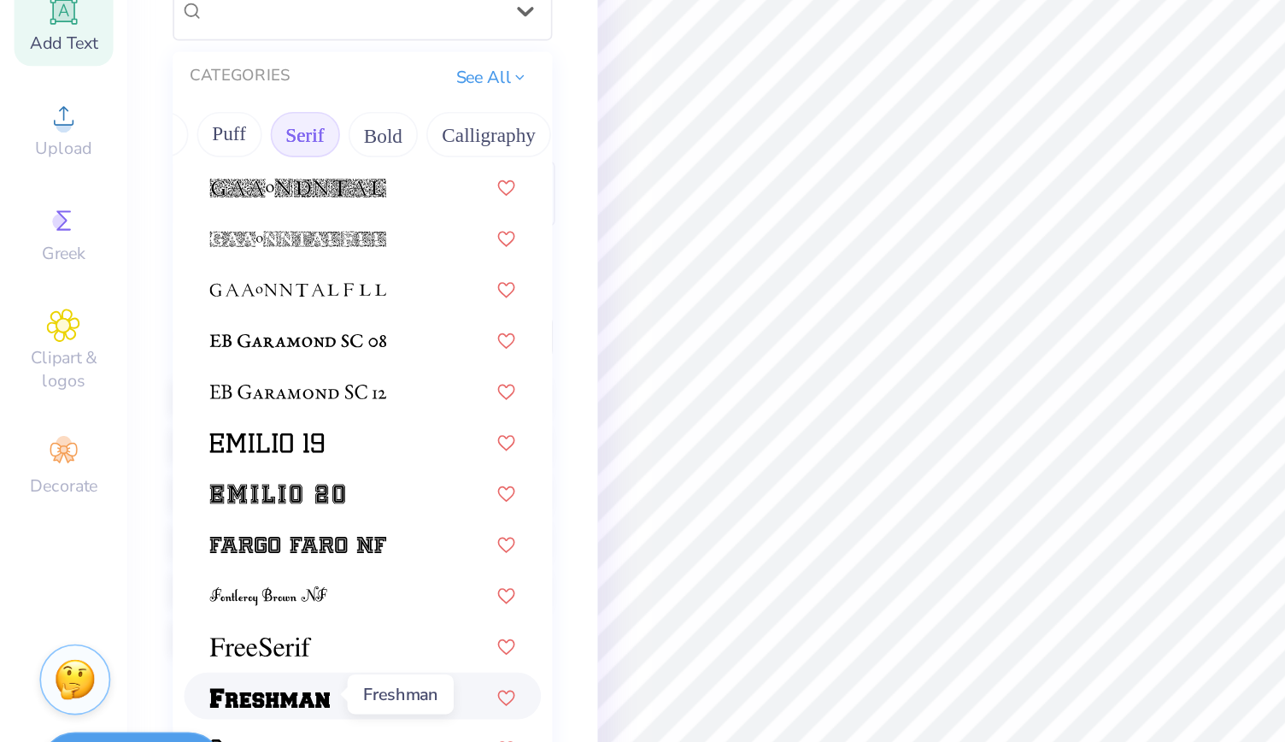
click at [174, 654] on img at bounding box center [162, 655] width 73 height 12
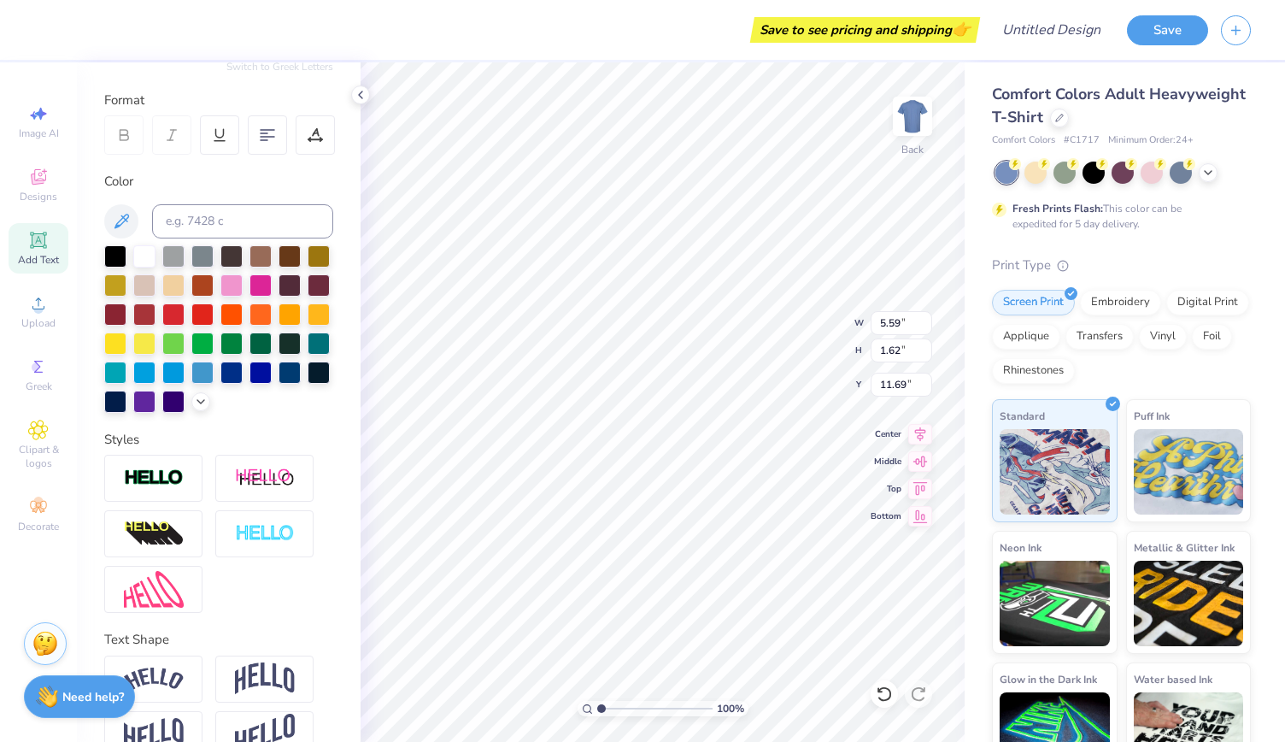
scroll to position [218, 0]
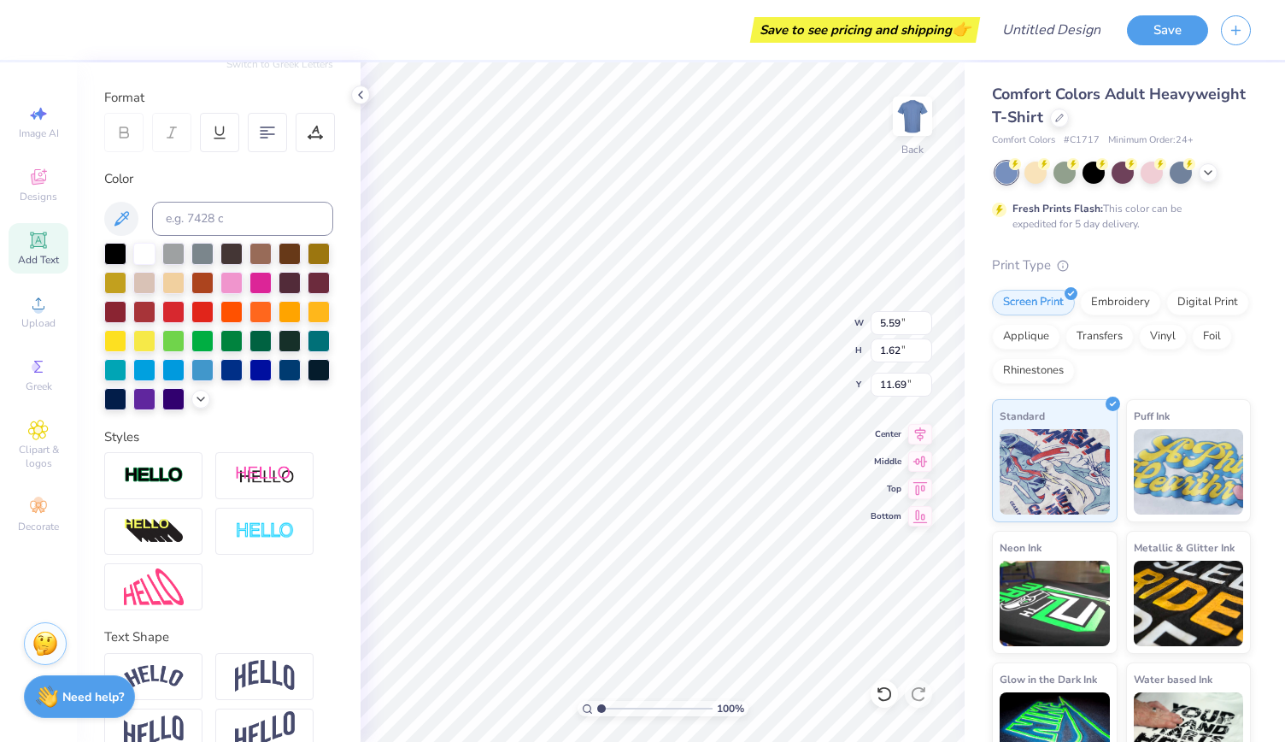
click at [152, 410] on div at bounding box center [218, 326] width 229 height 167
click at [194, 404] on icon at bounding box center [201, 398] width 14 height 14
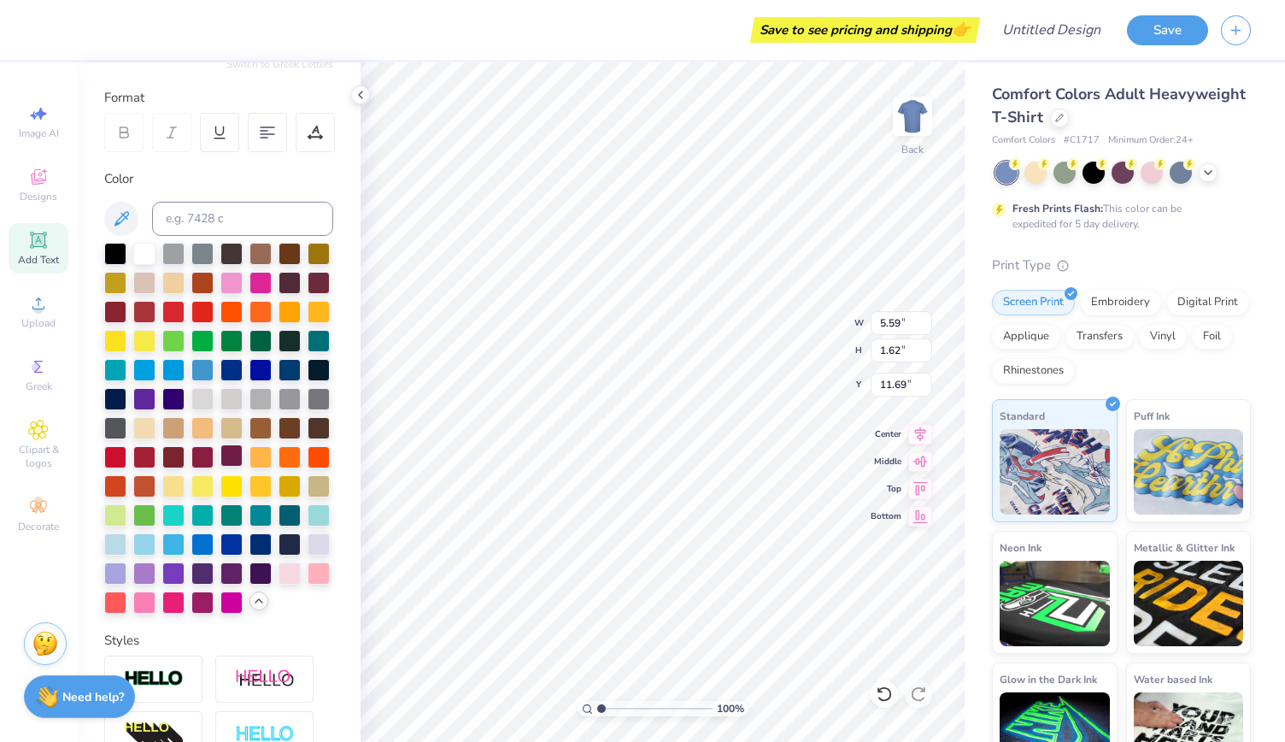
scroll to position [512, 0]
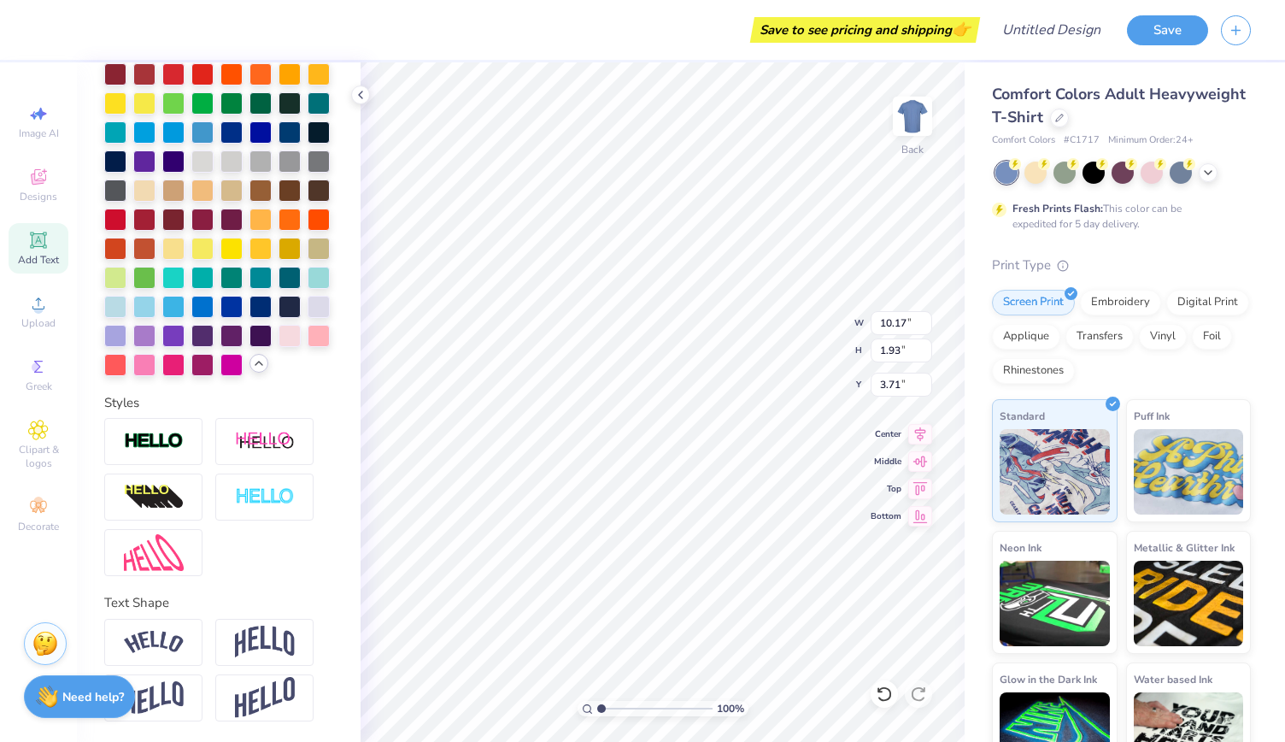
type input "3.71"
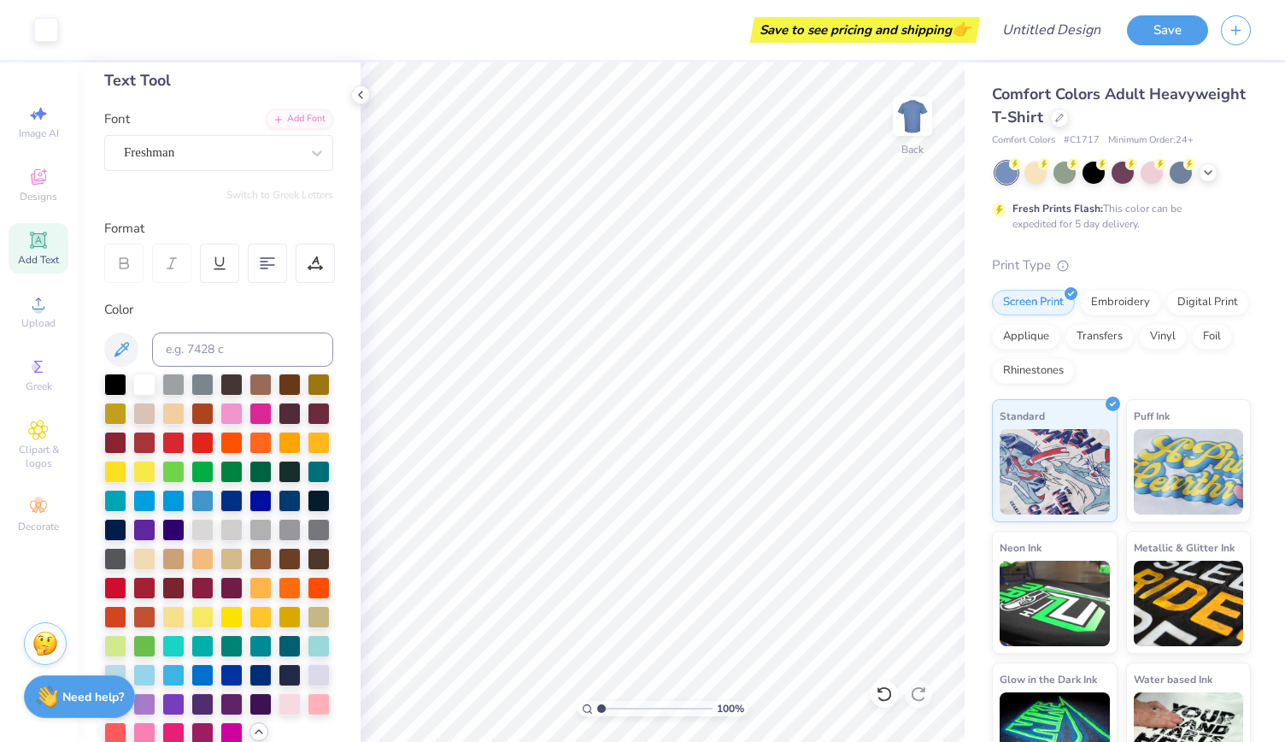
scroll to position [0, 0]
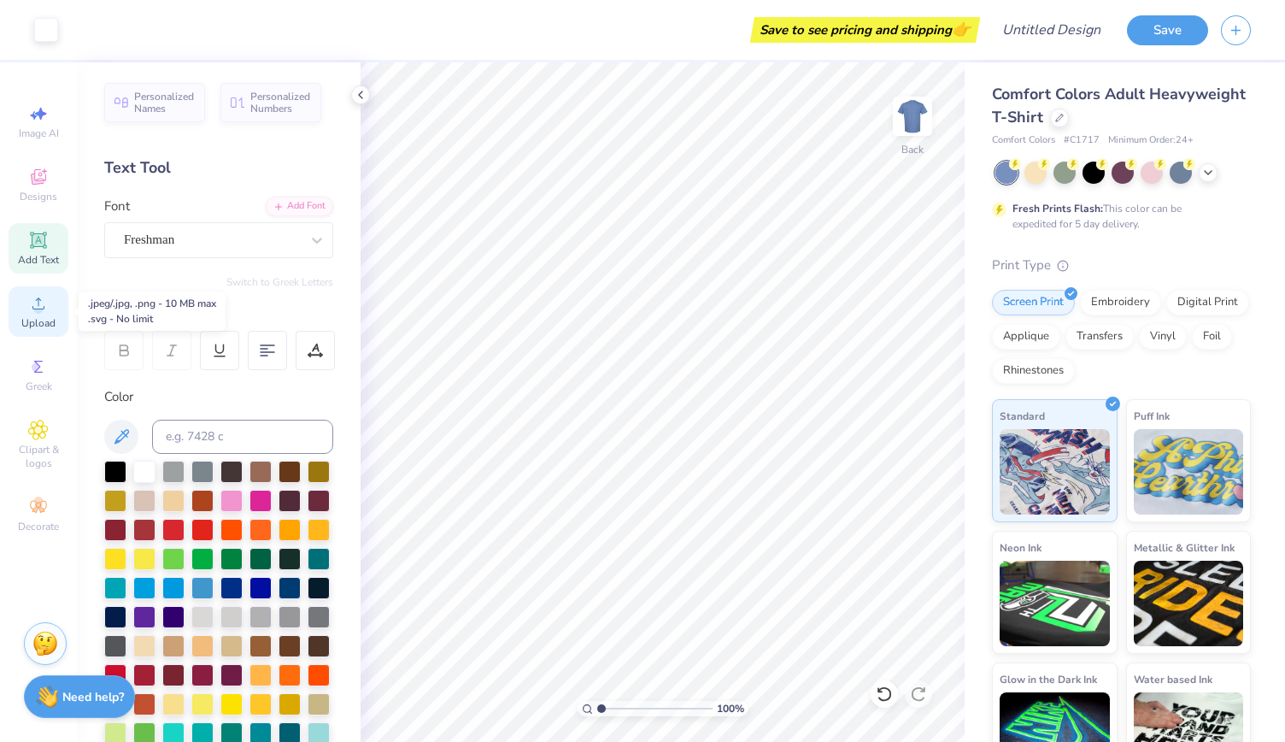
click at [27, 315] on div "Upload" at bounding box center [39, 311] width 60 height 50
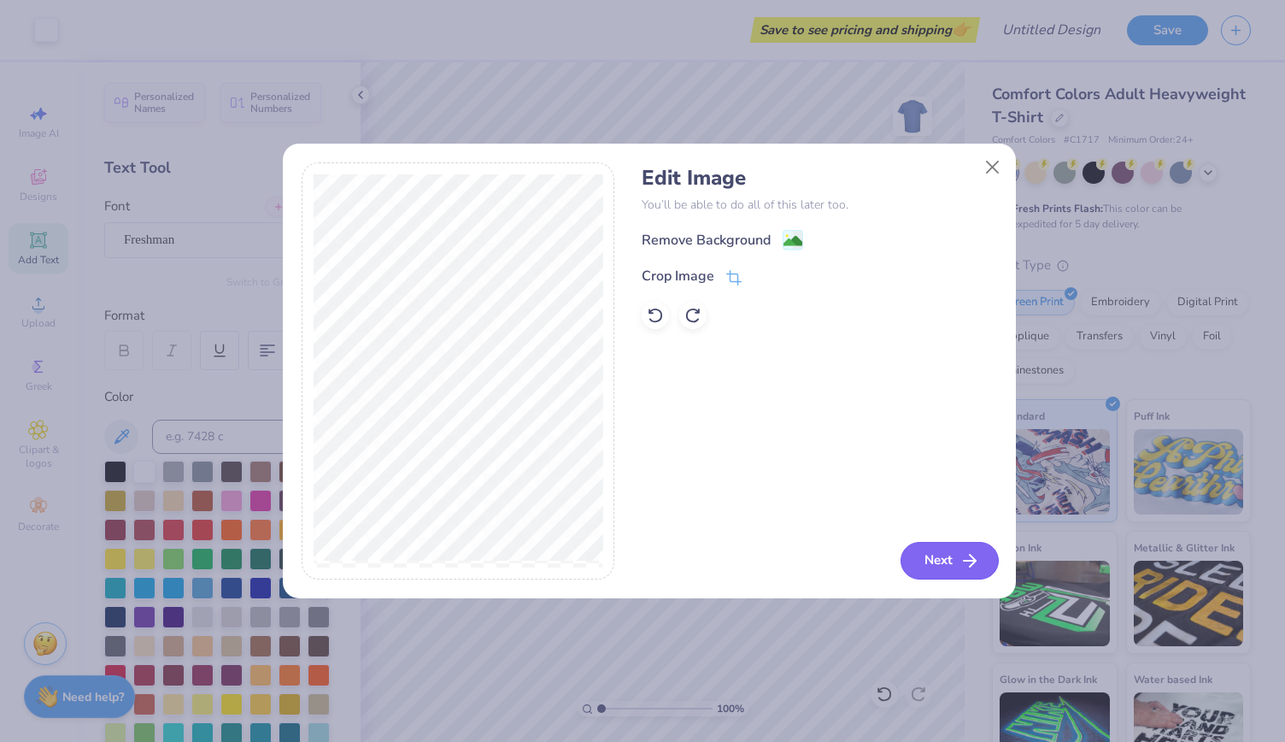
click at [947, 553] on button "Next" at bounding box center [950, 561] width 98 height 38
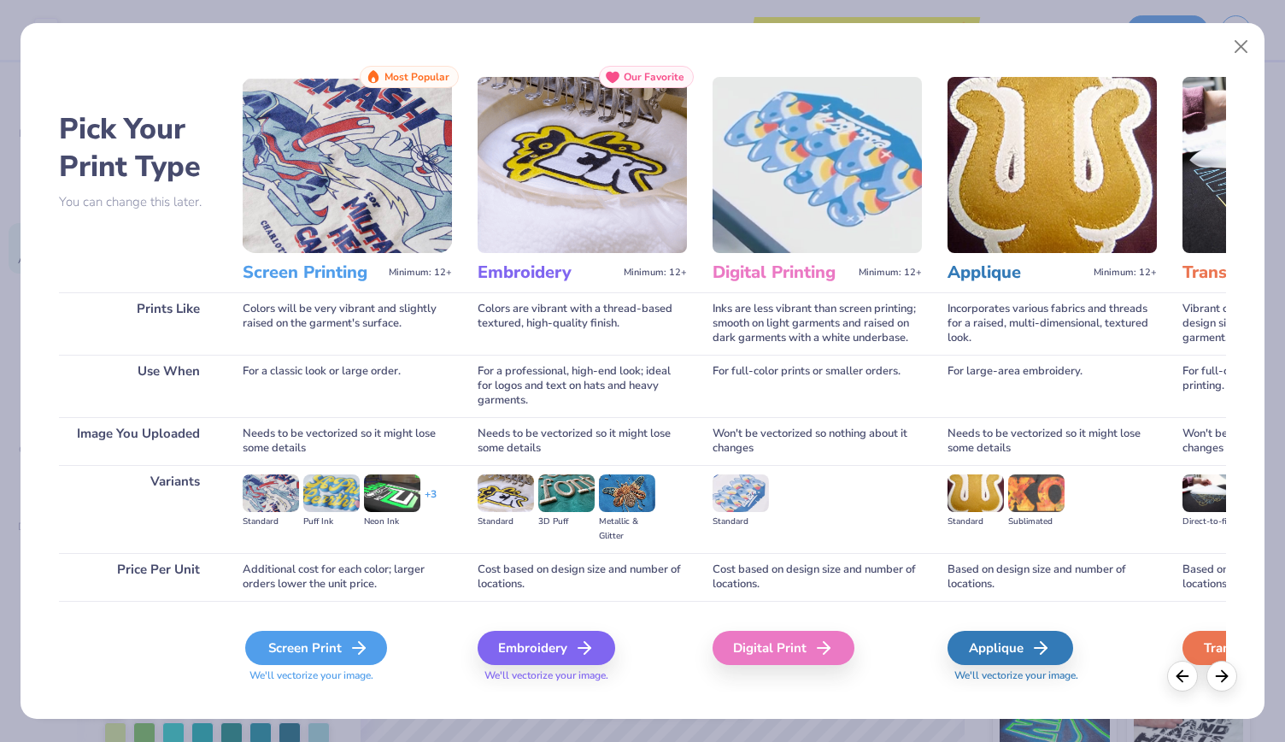
click at [313, 644] on div "Screen Print" at bounding box center [316, 648] width 142 height 34
